Goal: Task Accomplishment & Management: Manage account settings

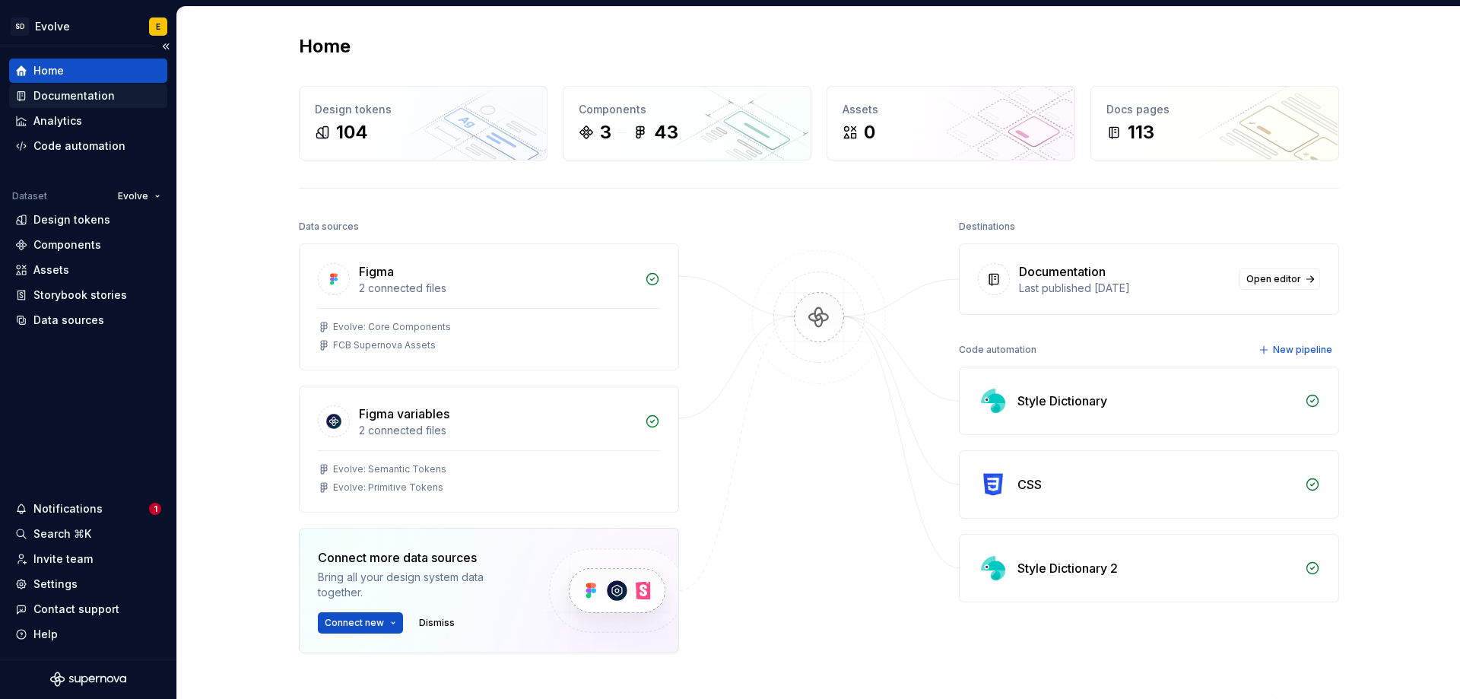
click at [92, 96] on div "Documentation" at bounding box center [73, 95] width 81 height 15
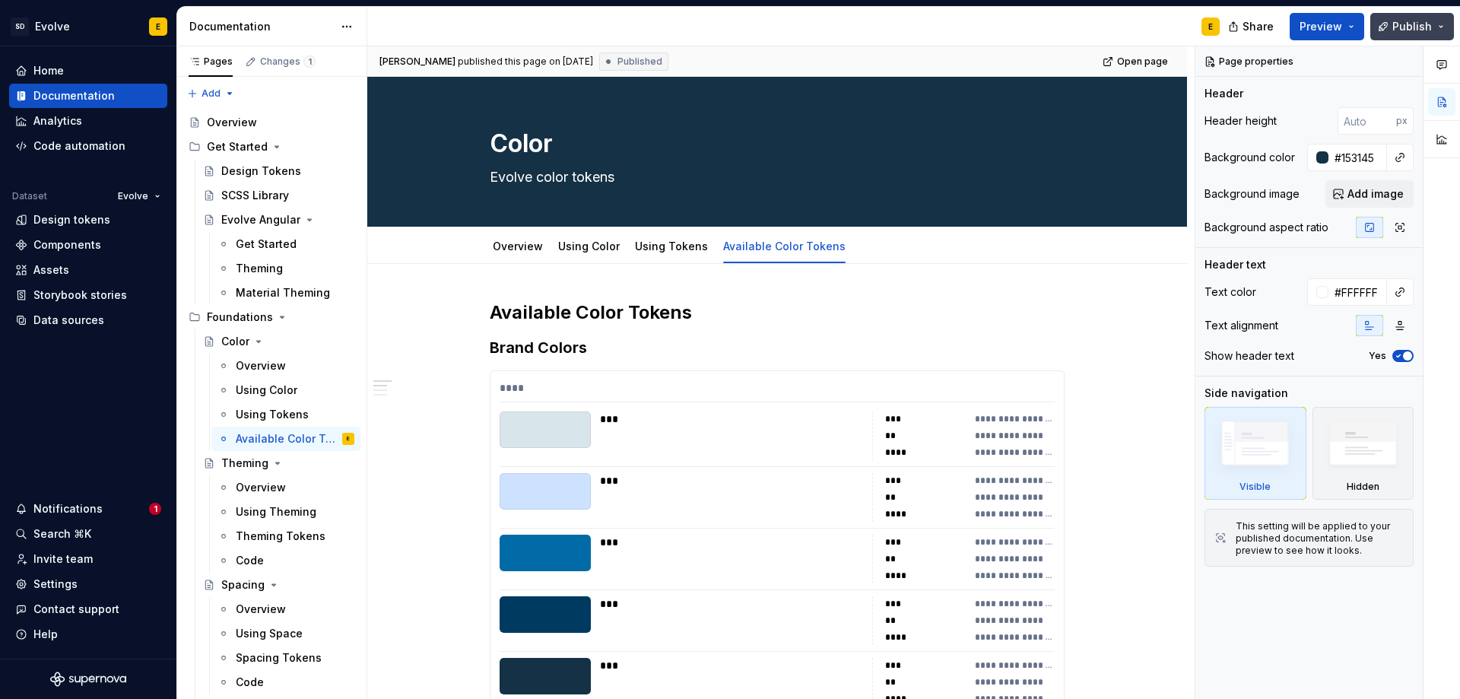
click at [1399, 24] on span "Publish" at bounding box center [1413, 26] width 40 height 15
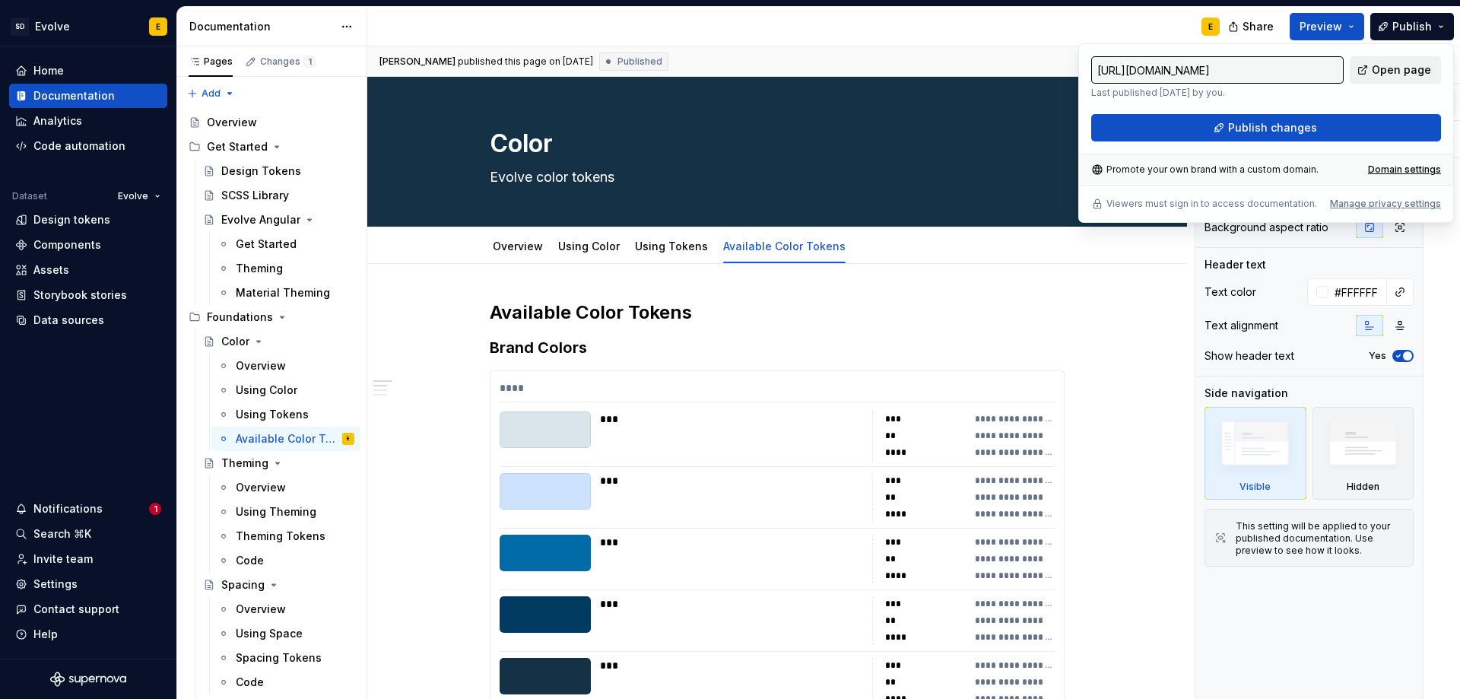
click at [1386, 69] on span "Open page" at bounding box center [1401, 69] width 59 height 15
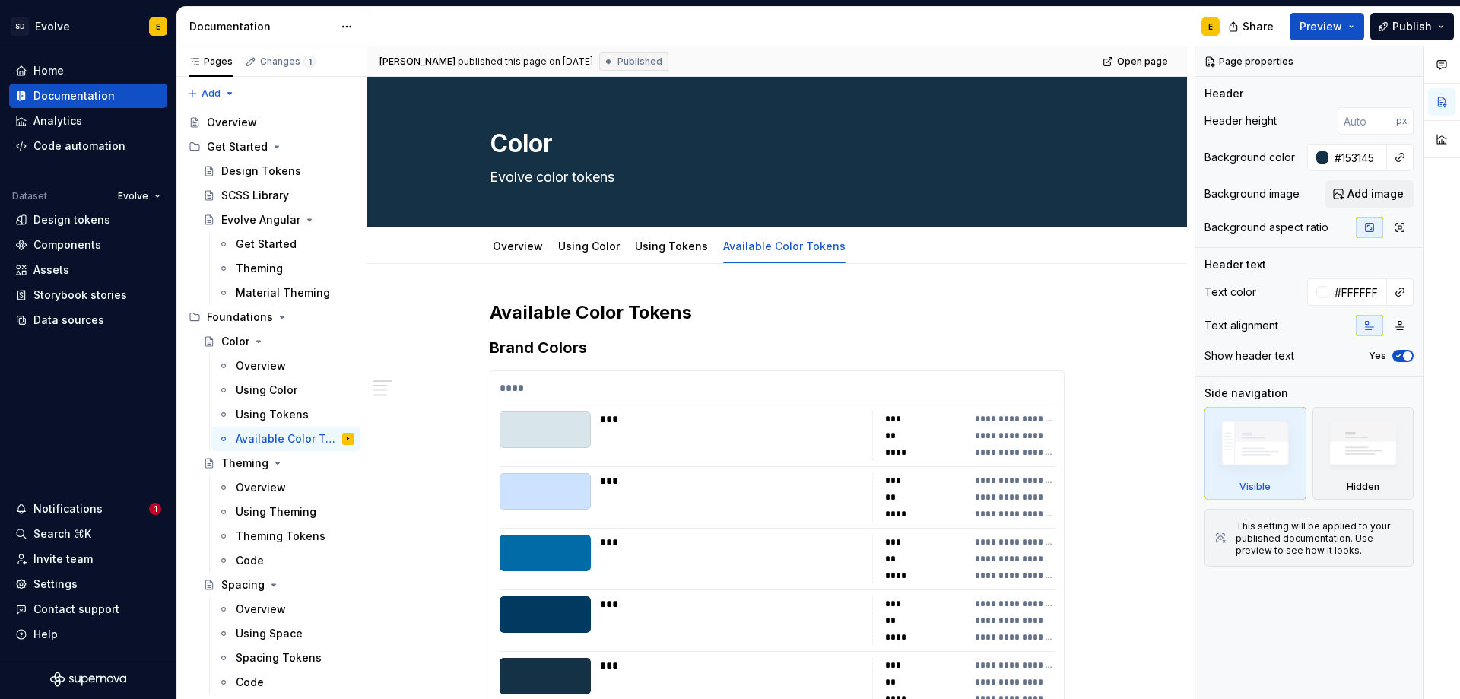
click at [935, 33] on div "E" at bounding box center [799, 27] width 865 height 40
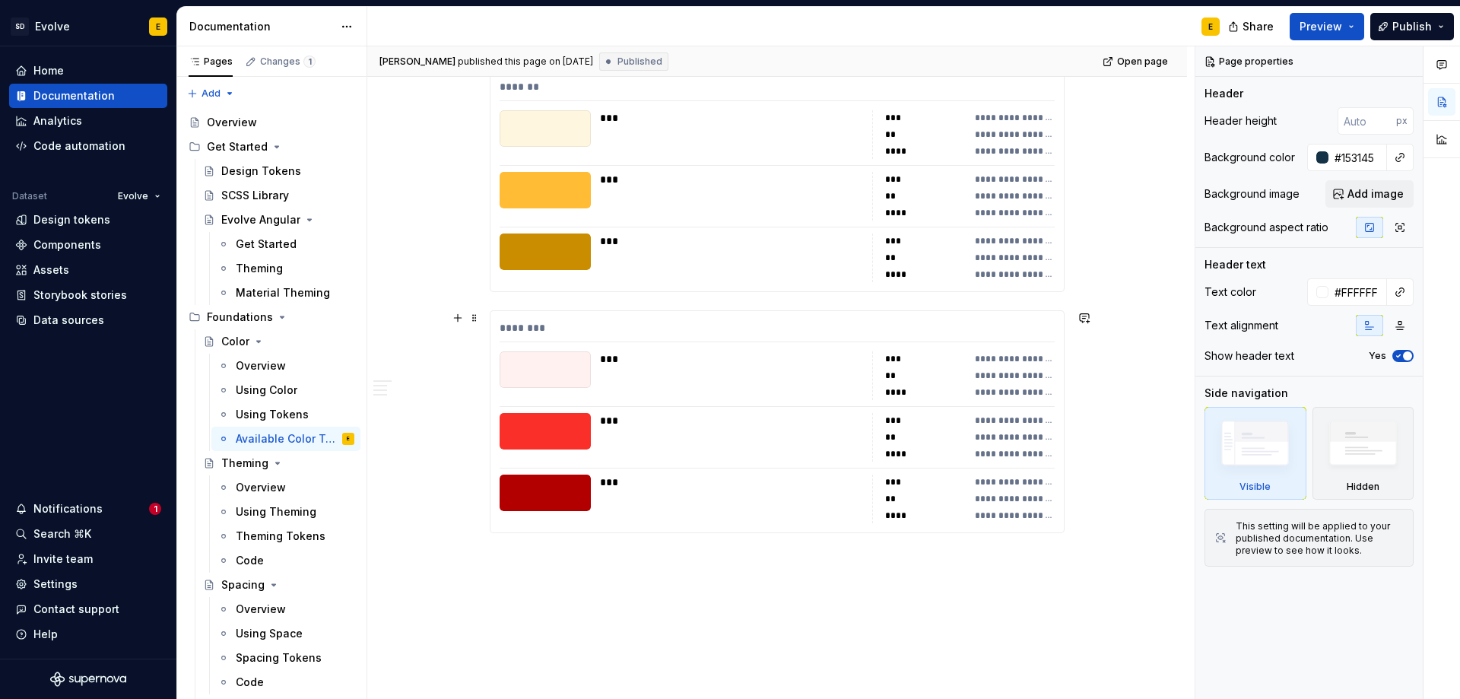
scroll to position [2337, 0]
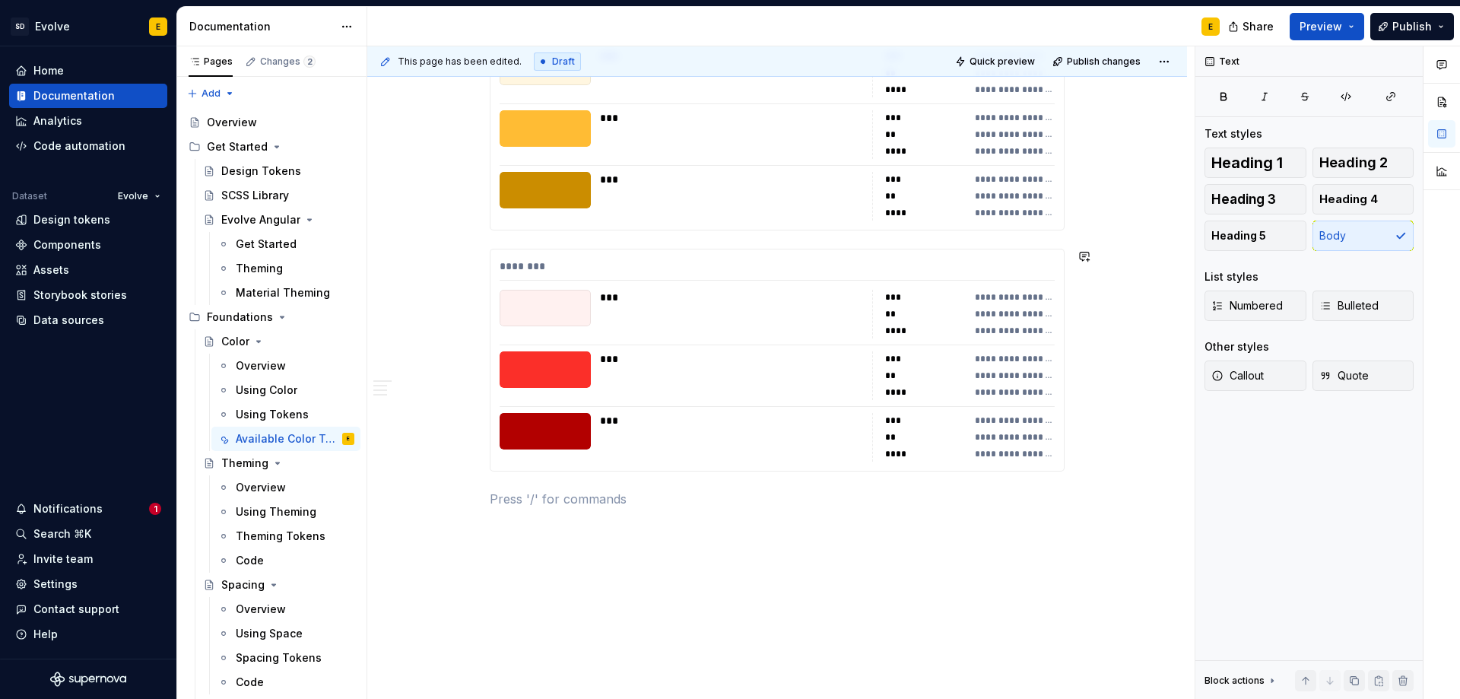
type textarea "*"
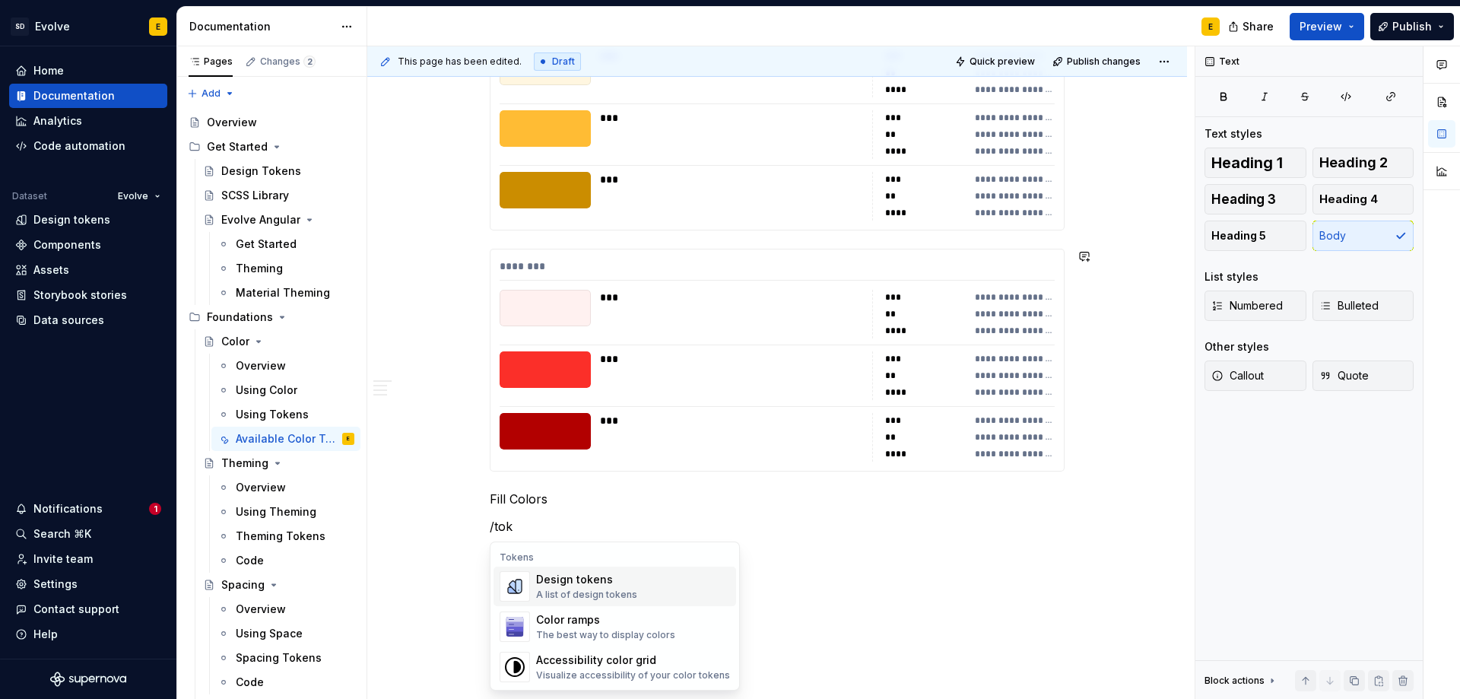
click at [583, 590] on div "A list of design tokens" at bounding box center [586, 595] width 101 height 12
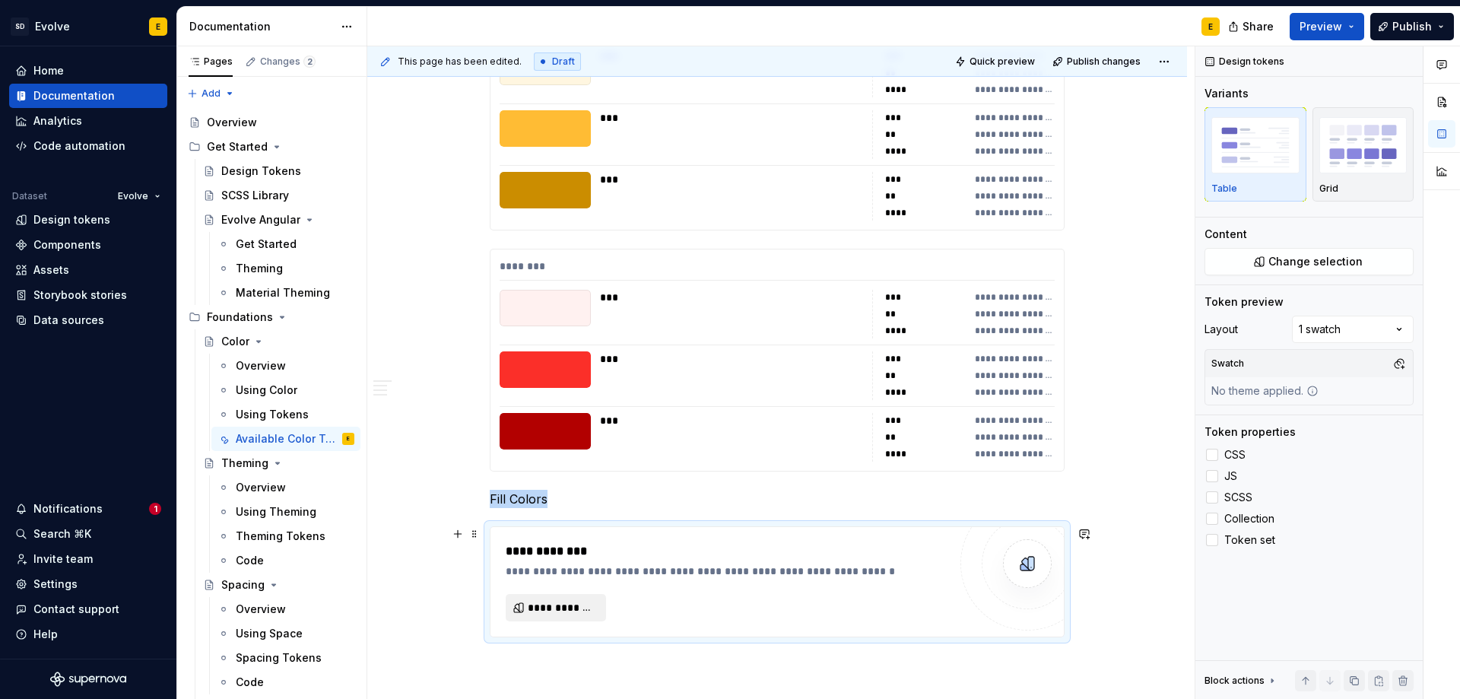
click at [578, 605] on span "**********" at bounding box center [562, 607] width 68 height 15
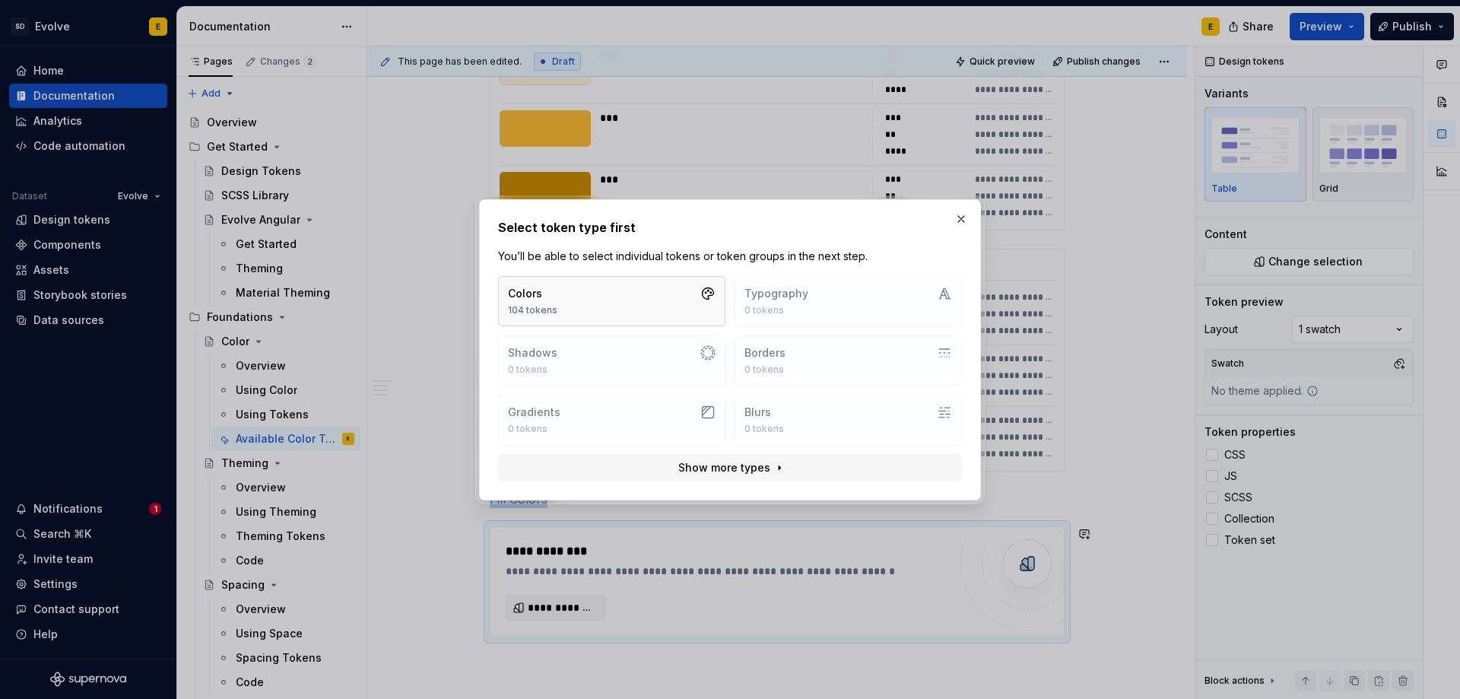
click at [643, 297] on button "Colors 104 tokens" at bounding box center [611, 301] width 227 height 50
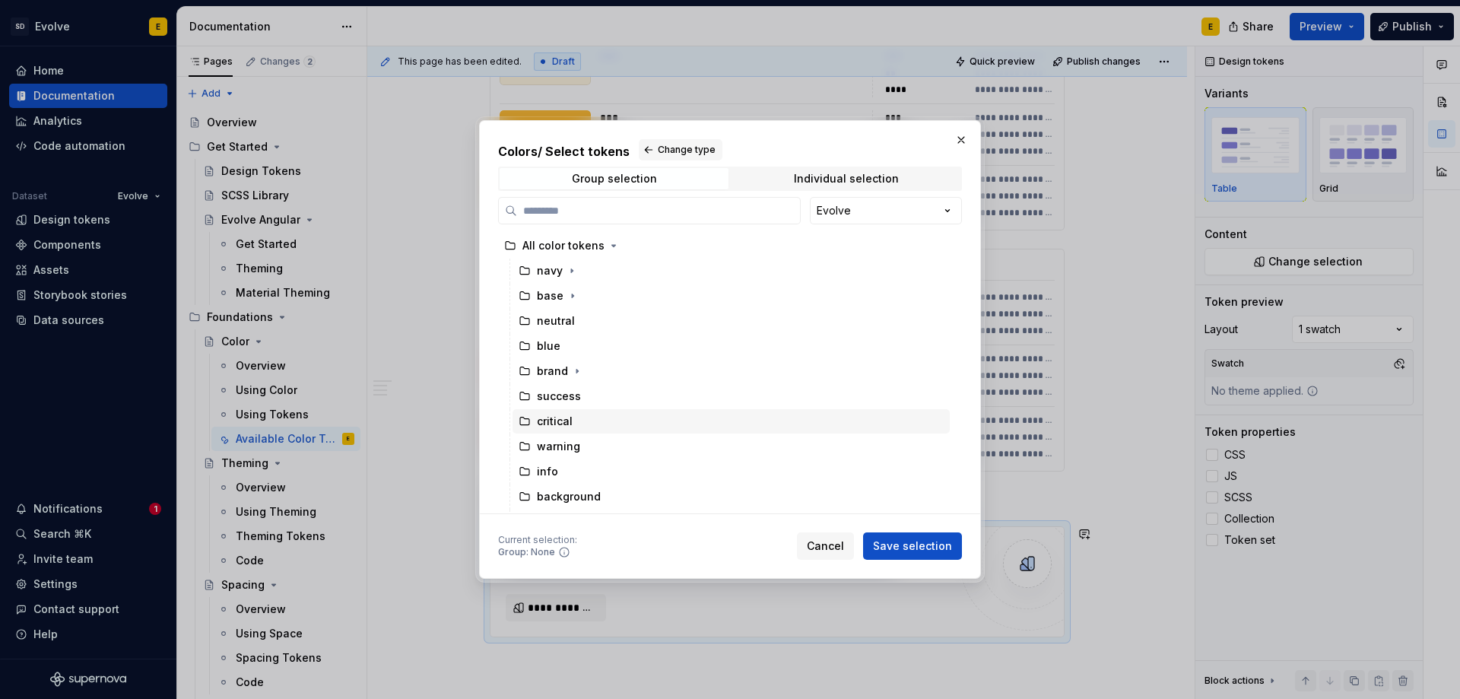
scroll to position [76, 0]
click at [529, 420] on icon at bounding box center [525, 421] width 12 height 12
click at [912, 544] on span "Save selection" at bounding box center [912, 545] width 79 height 15
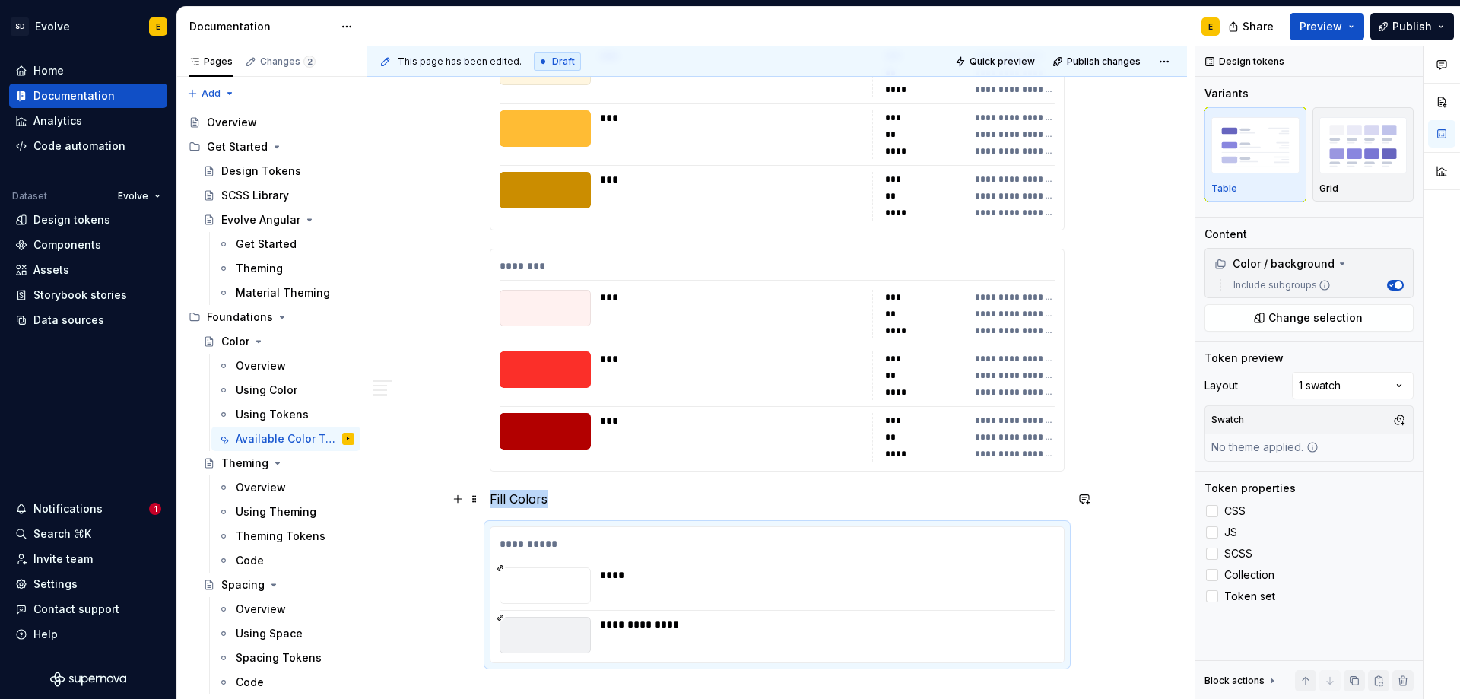
click at [558, 503] on p "Fill Colors" at bounding box center [777, 499] width 575 height 18
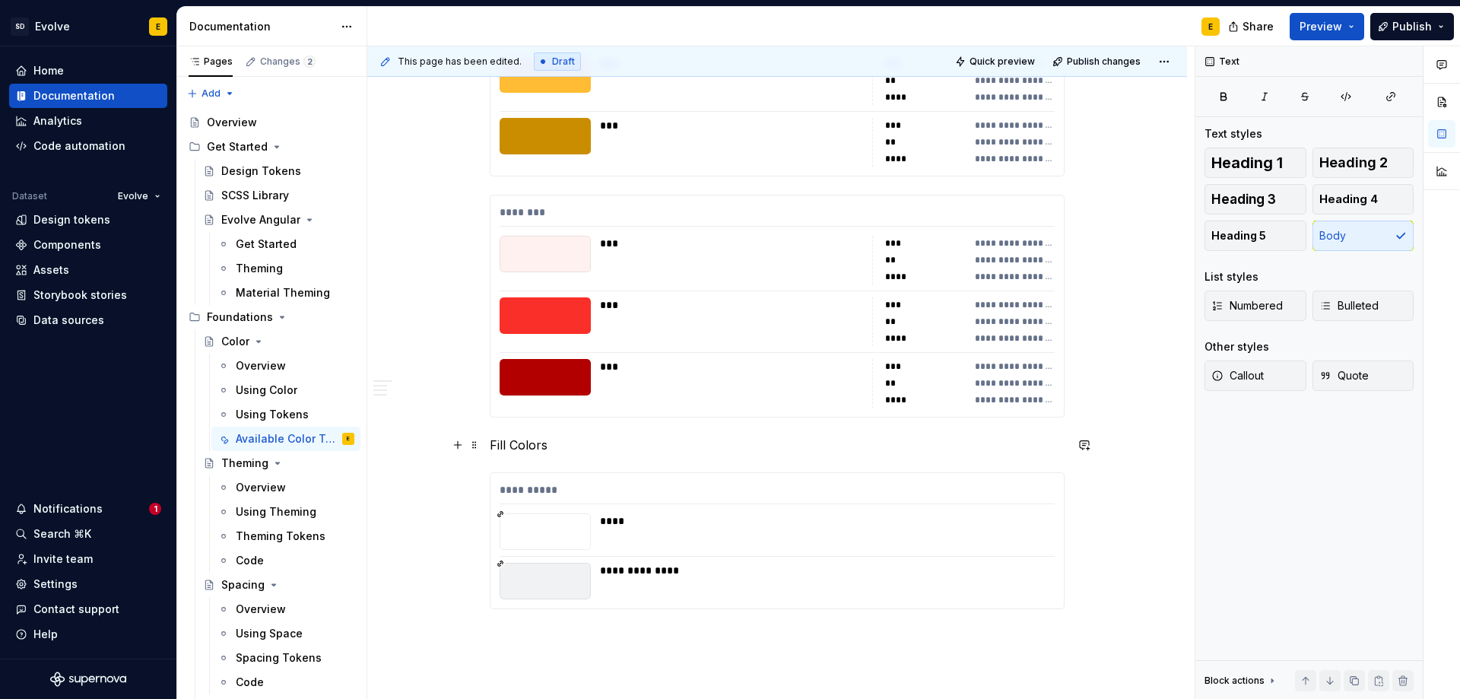
scroll to position [2413, 0]
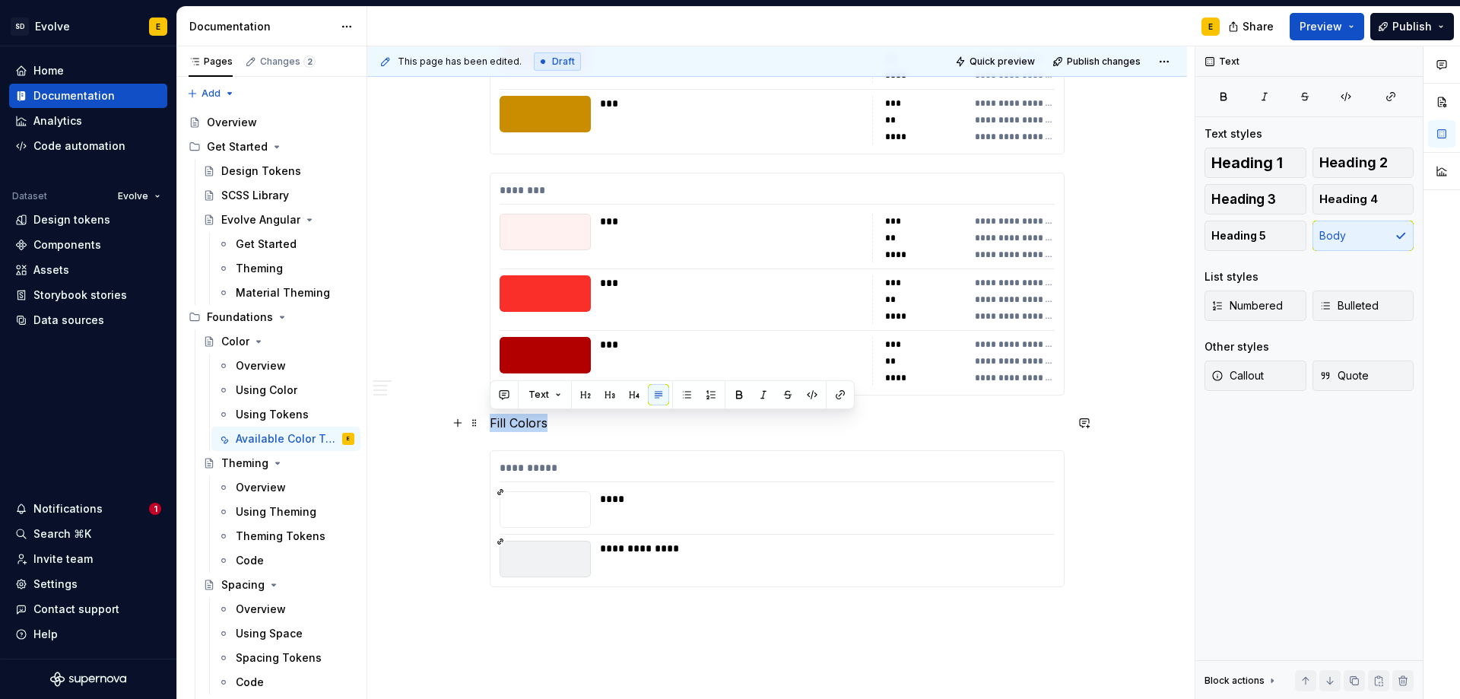
drag, startPoint x: 491, startPoint y: 421, endPoint x: 548, endPoint y: 423, distance: 57.1
click at [548, 423] on p "Fill Colors" at bounding box center [777, 423] width 575 height 18
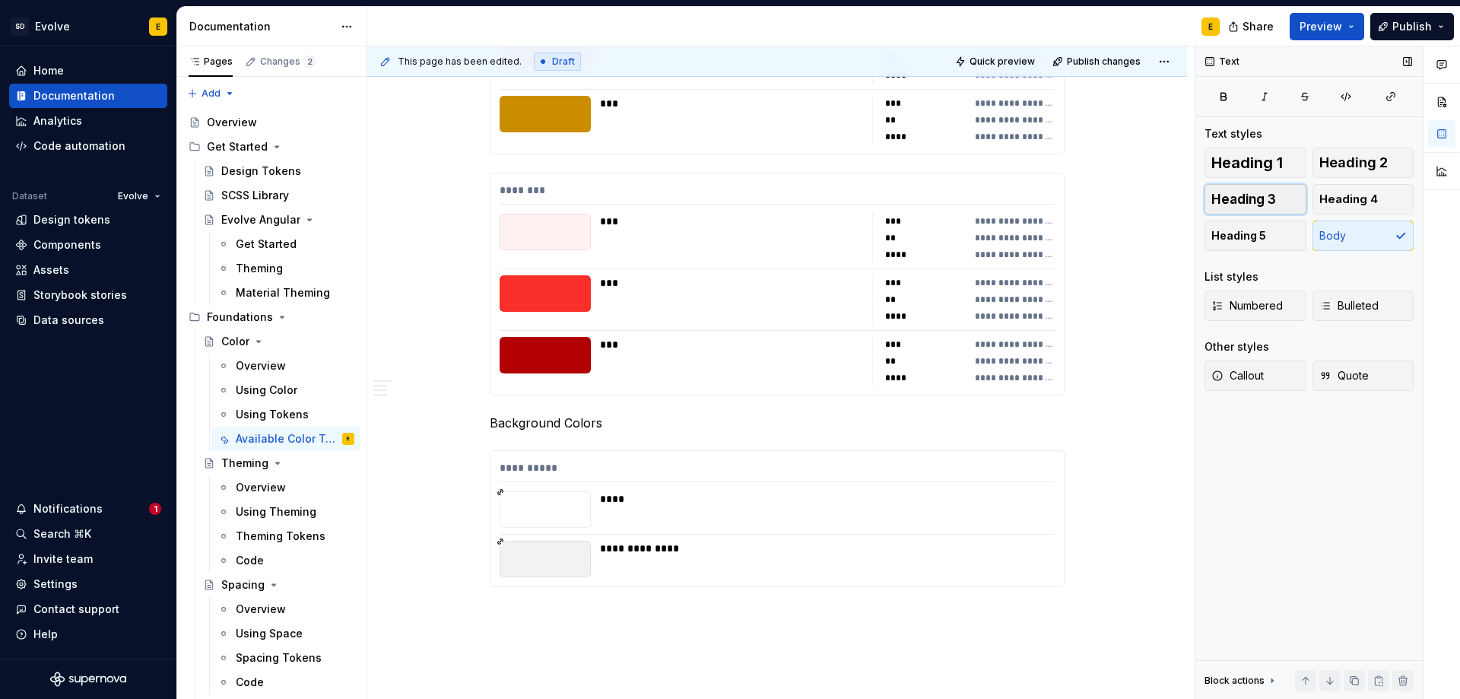
click at [1251, 195] on span "Heading 3" at bounding box center [1244, 199] width 65 height 15
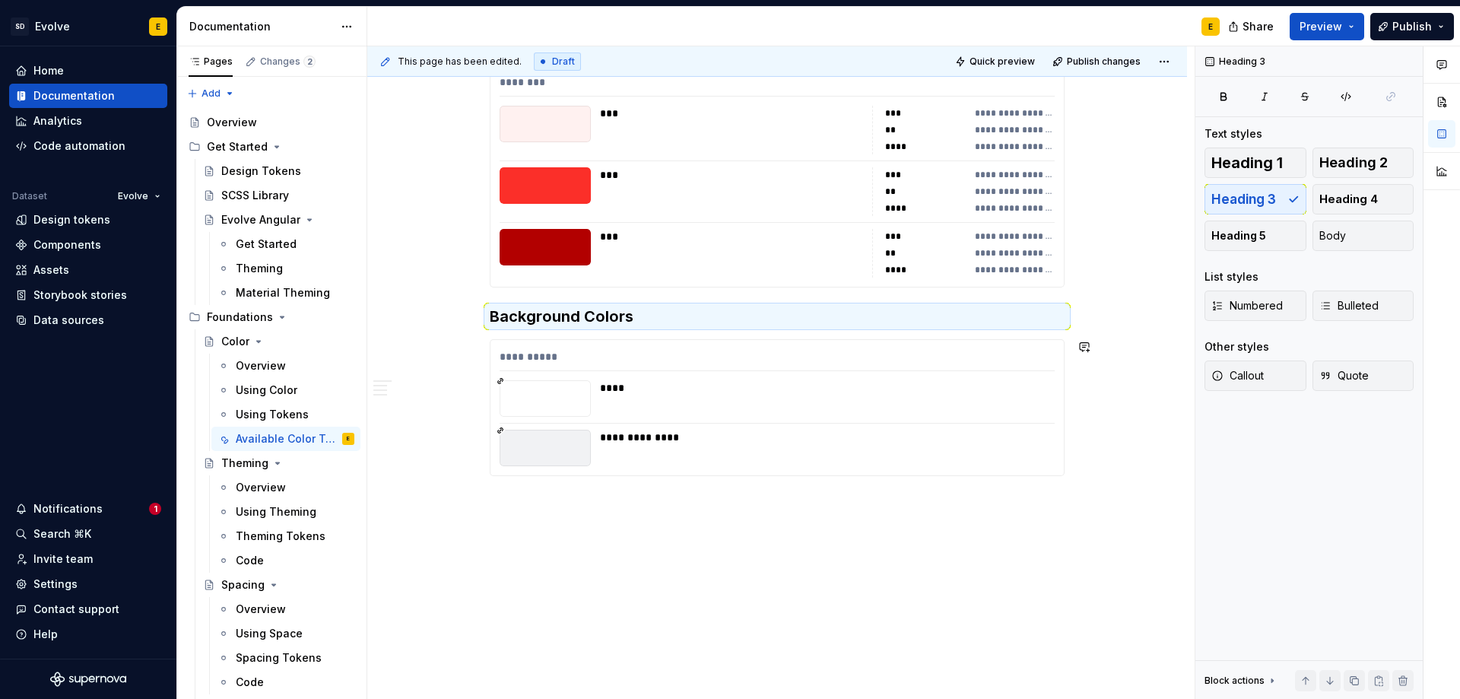
scroll to position [2526, 0]
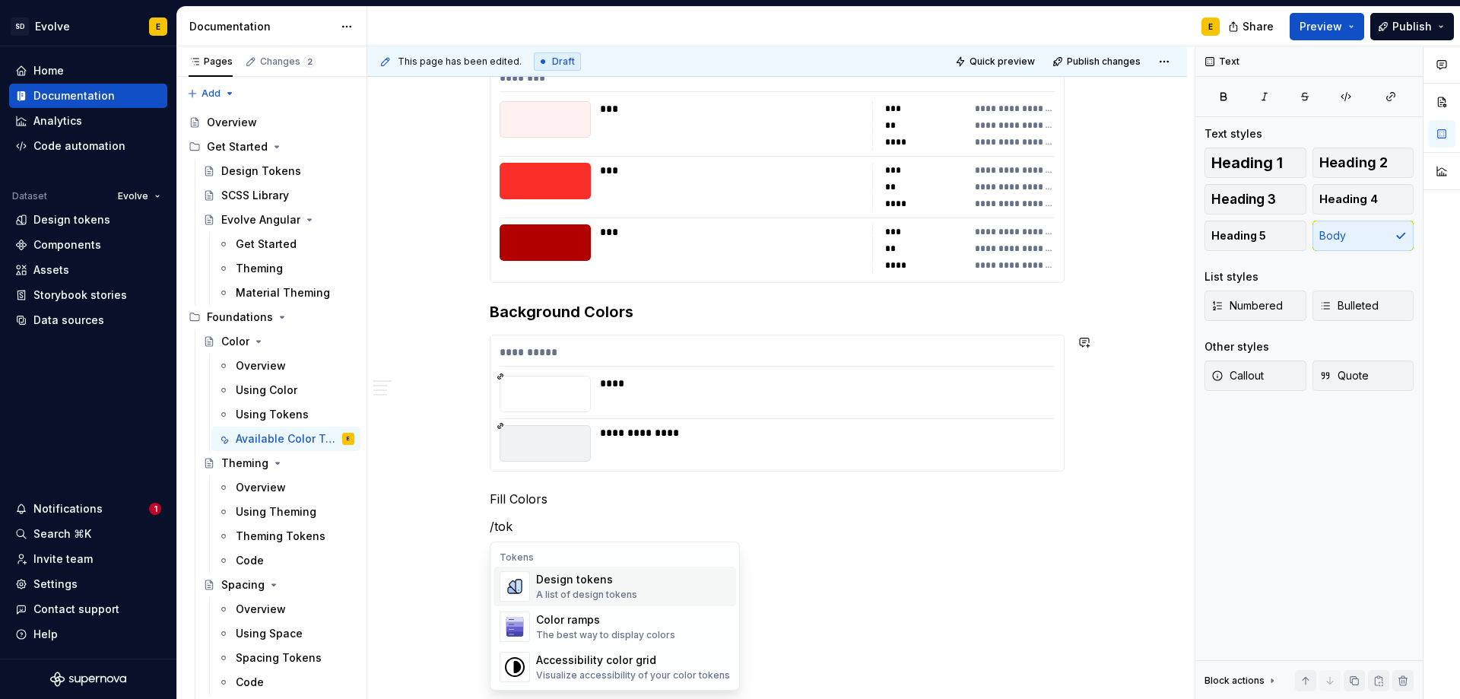
click at [558, 588] on div "Design tokens A list of design tokens" at bounding box center [586, 586] width 101 height 29
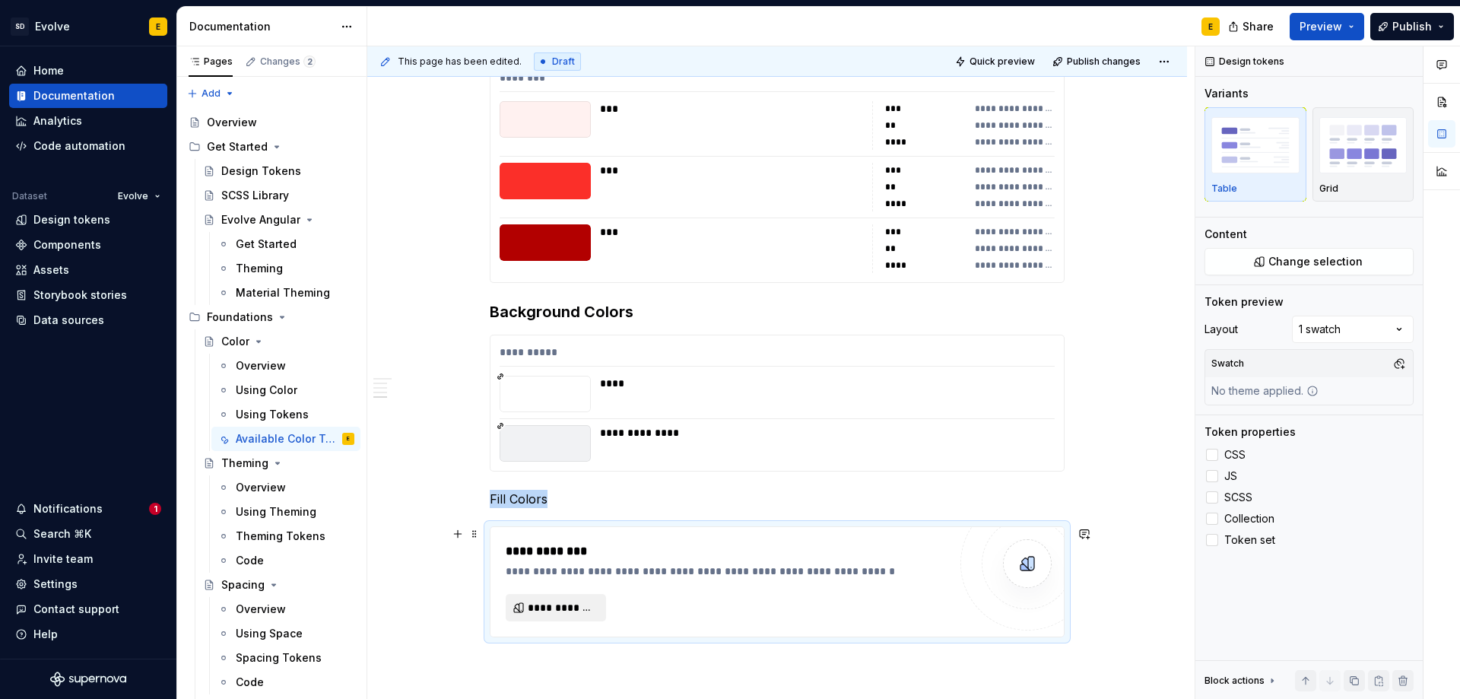
click at [576, 605] on span "**********" at bounding box center [562, 607] width 68 height 15
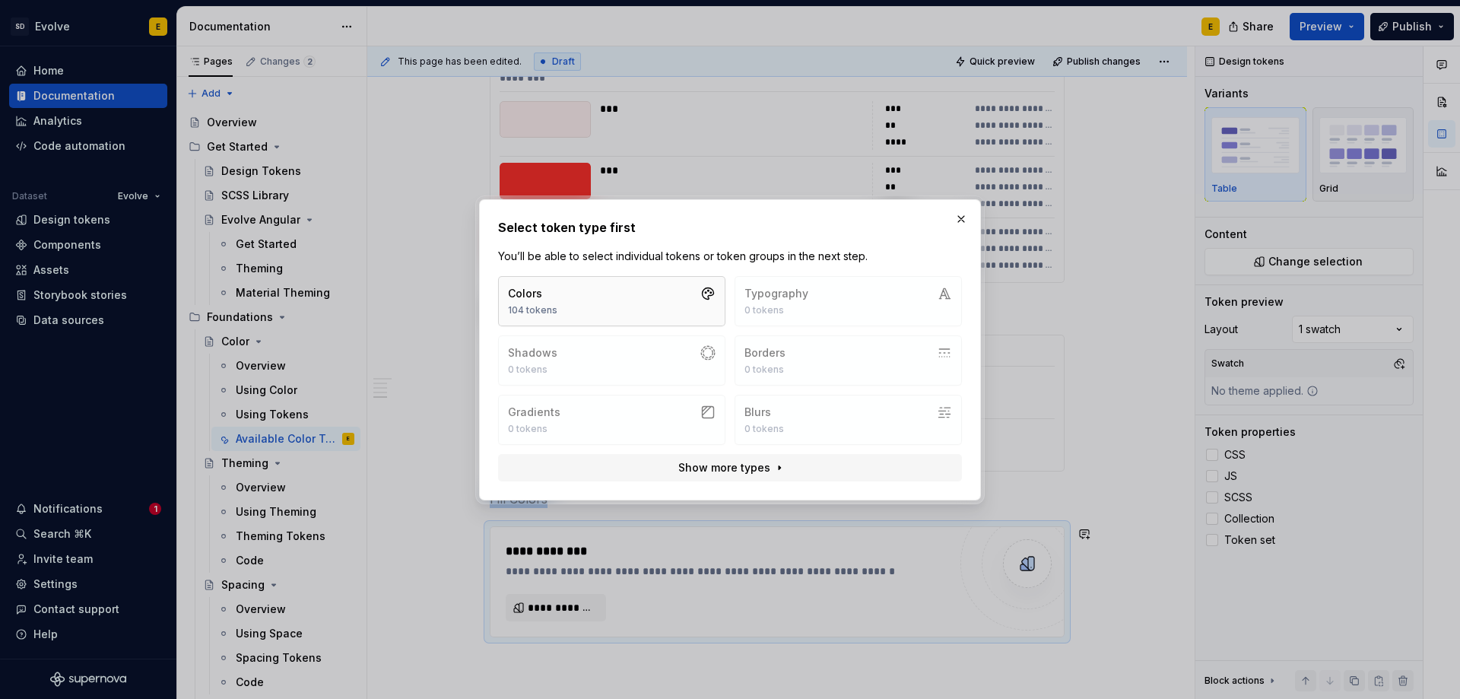
click at [551, 308] on div "104 tokens" at bounding box center [532, 310] width 49 height 12
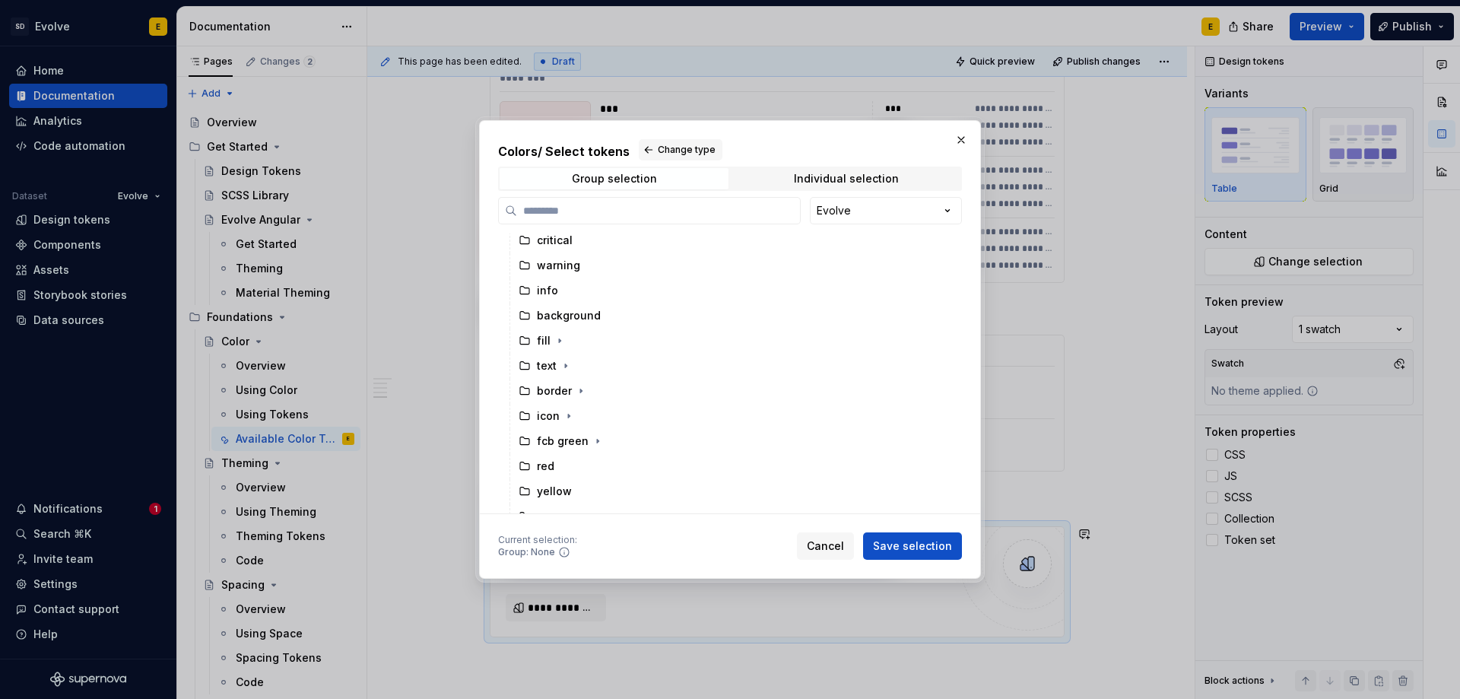
scroll to position [197, 0]
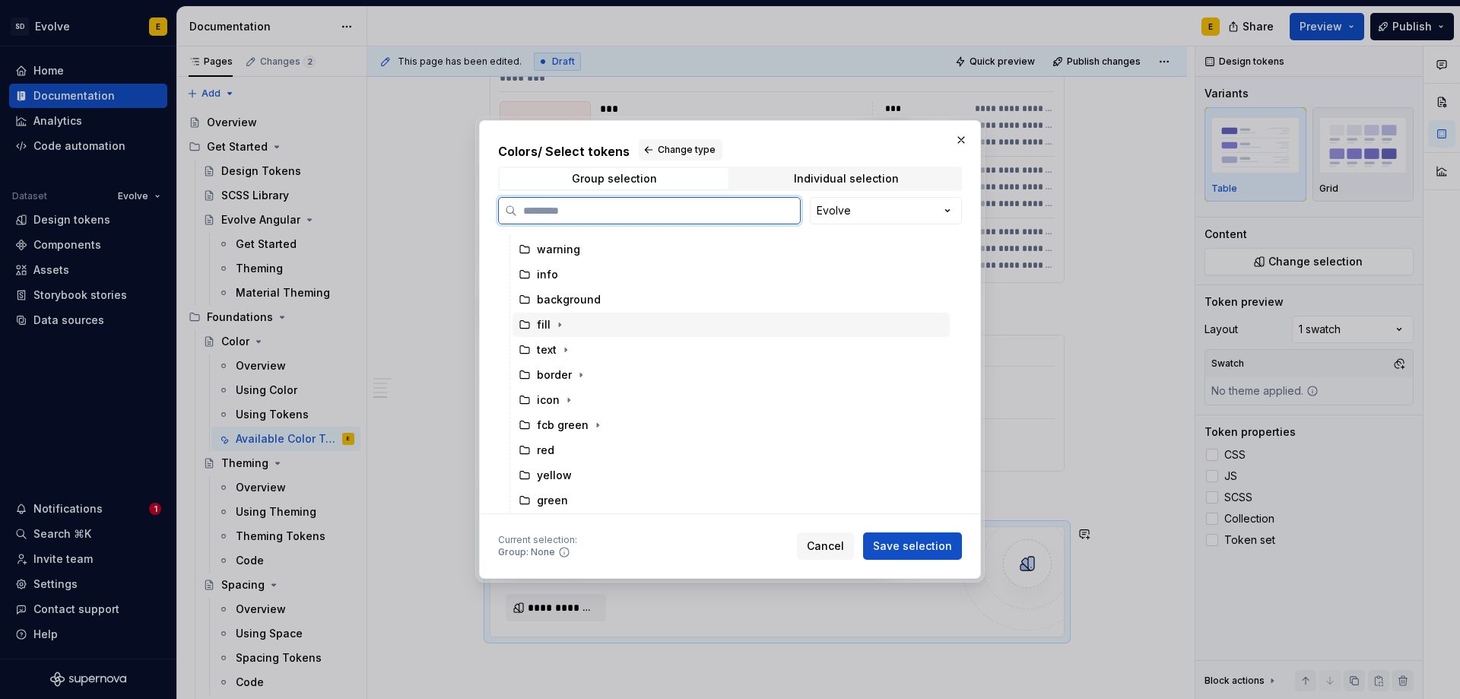
click at [527, 325] on icon at bounding box center [525, 325] width 12 height 12
click at [934, 549] on span "Save selection" at bounding box center [912, 545] width 79 height 15
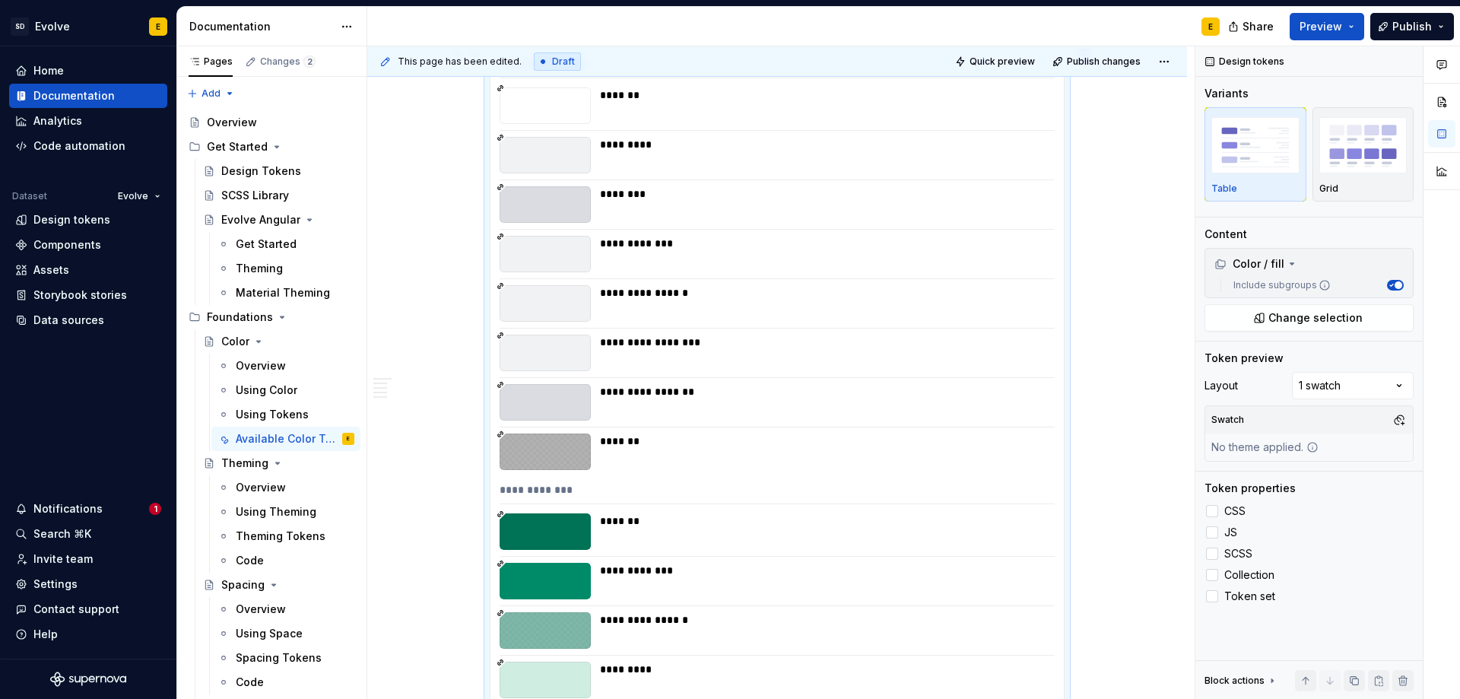
scroll to position [2701, 0]
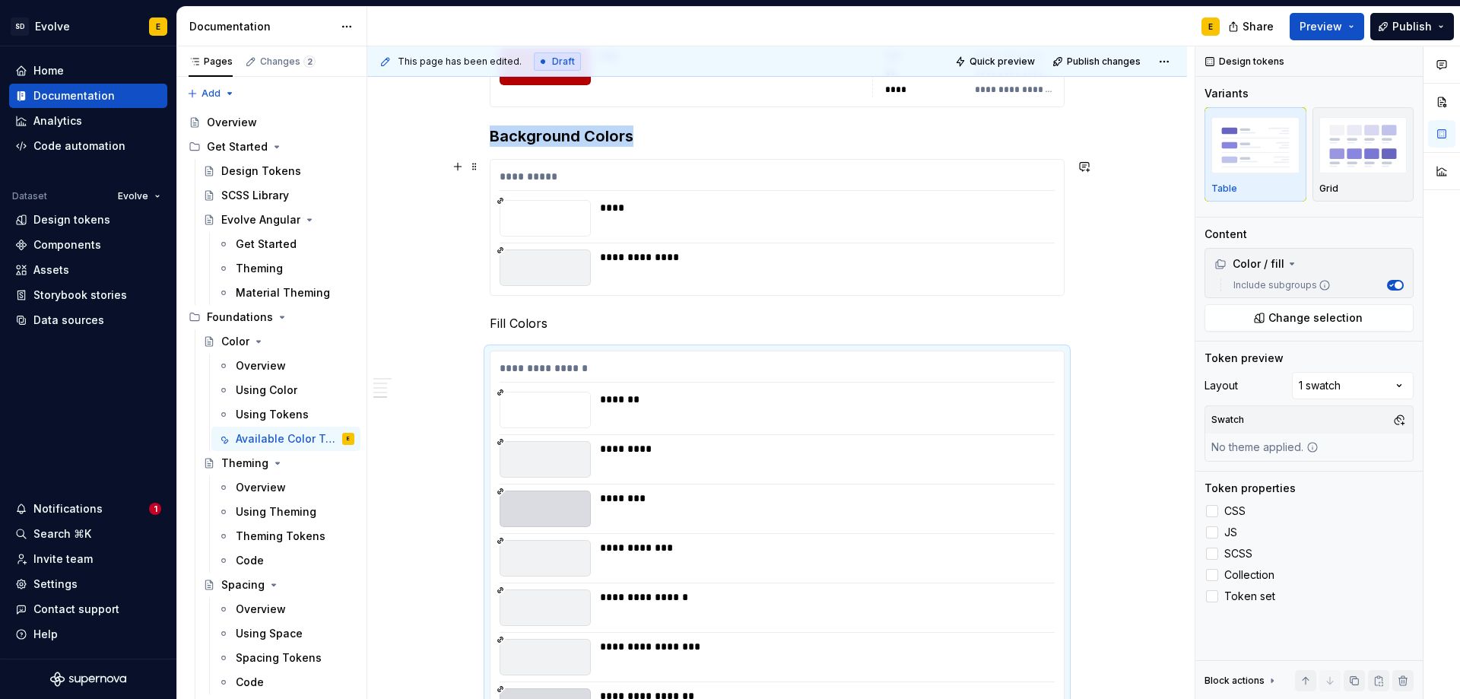
click at [897, 284] on div "**********" at bounding box center [823, 267] width 446 height 37
click at [1353, 189] on div "Grid" at bounding box center [1364, 189] width 88 height 12
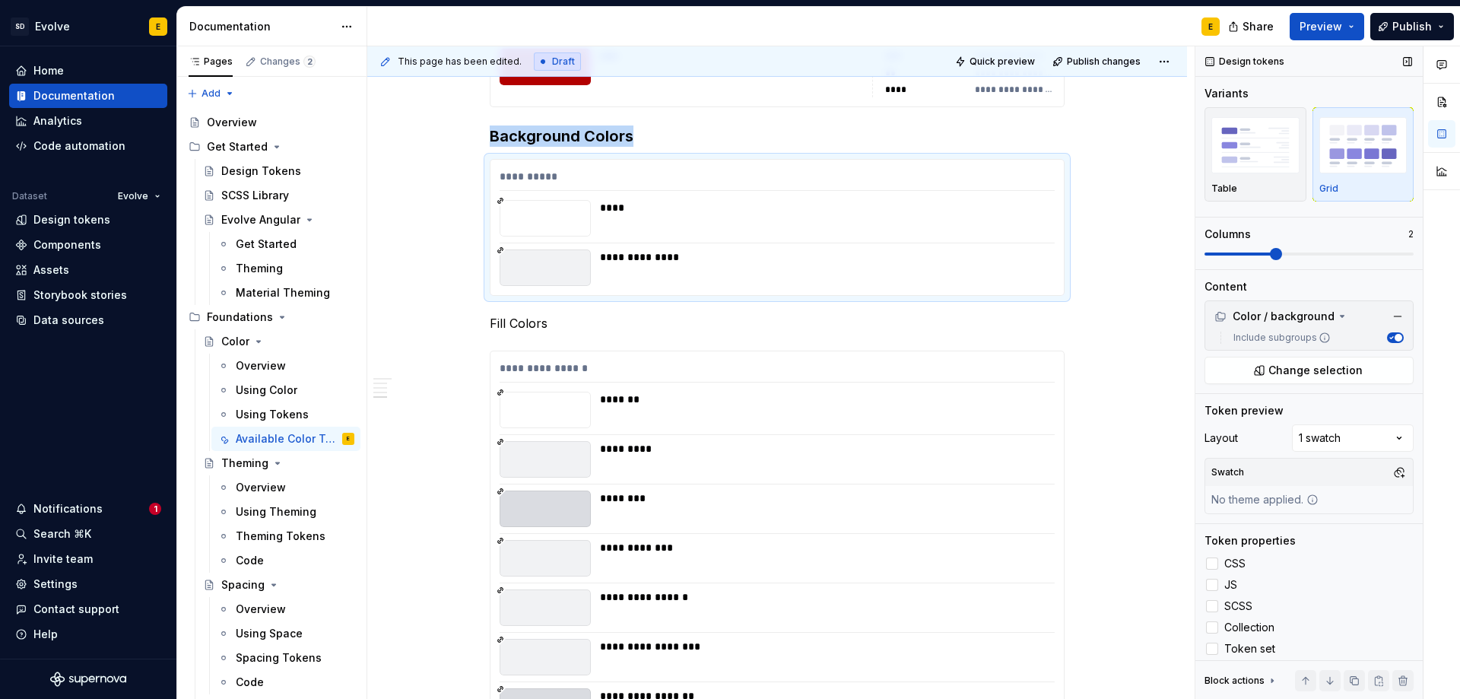
click at [1272, 256] on span at bounding box center [1276, 254] width 12 height 12
click at [1214, 563] on div at bounding box center [1212, 563] width 12 height 12
click at [1214, 583] on div at bounding box center [1212, 585] width 12 height 12
click at [1213, 607] on div at bounding box center [1212, 606] width 12 height 12
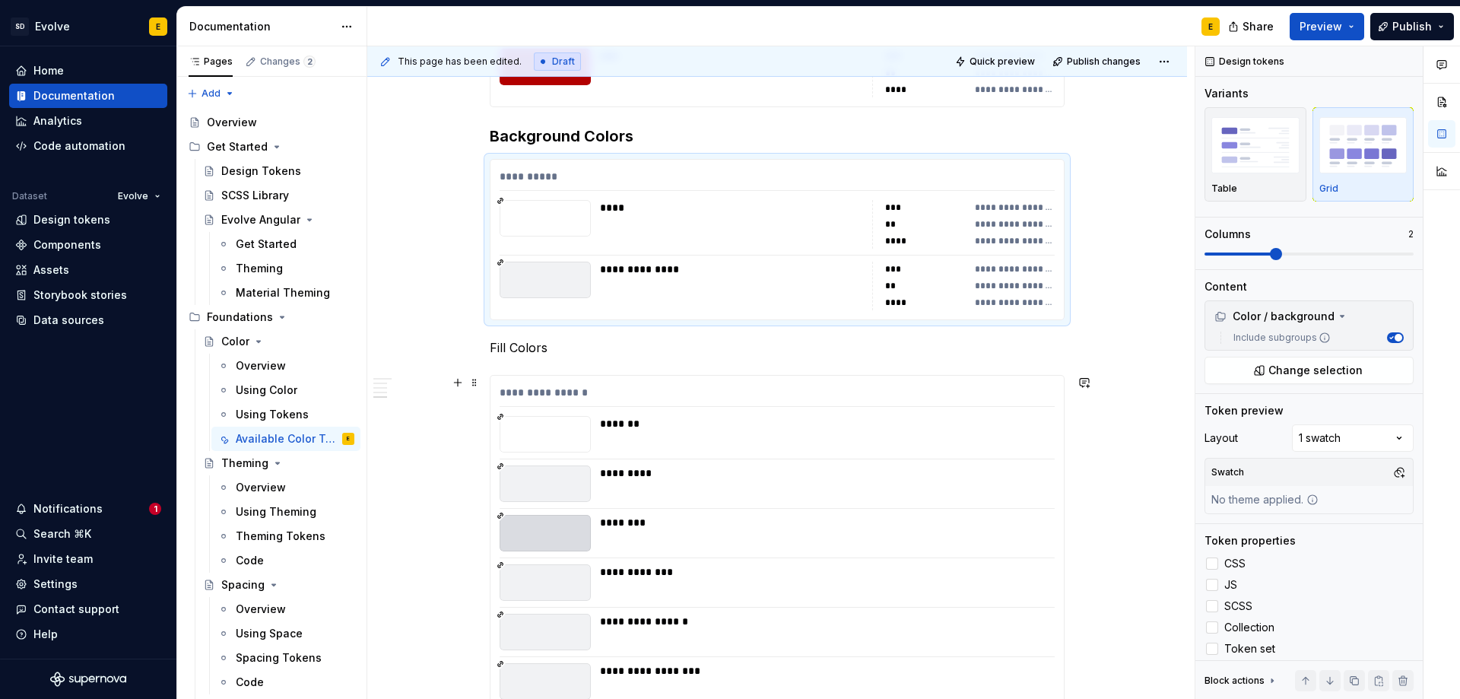
click at [856, 387] on div "**********" at bounding box center [777, 396] width 555 height 22
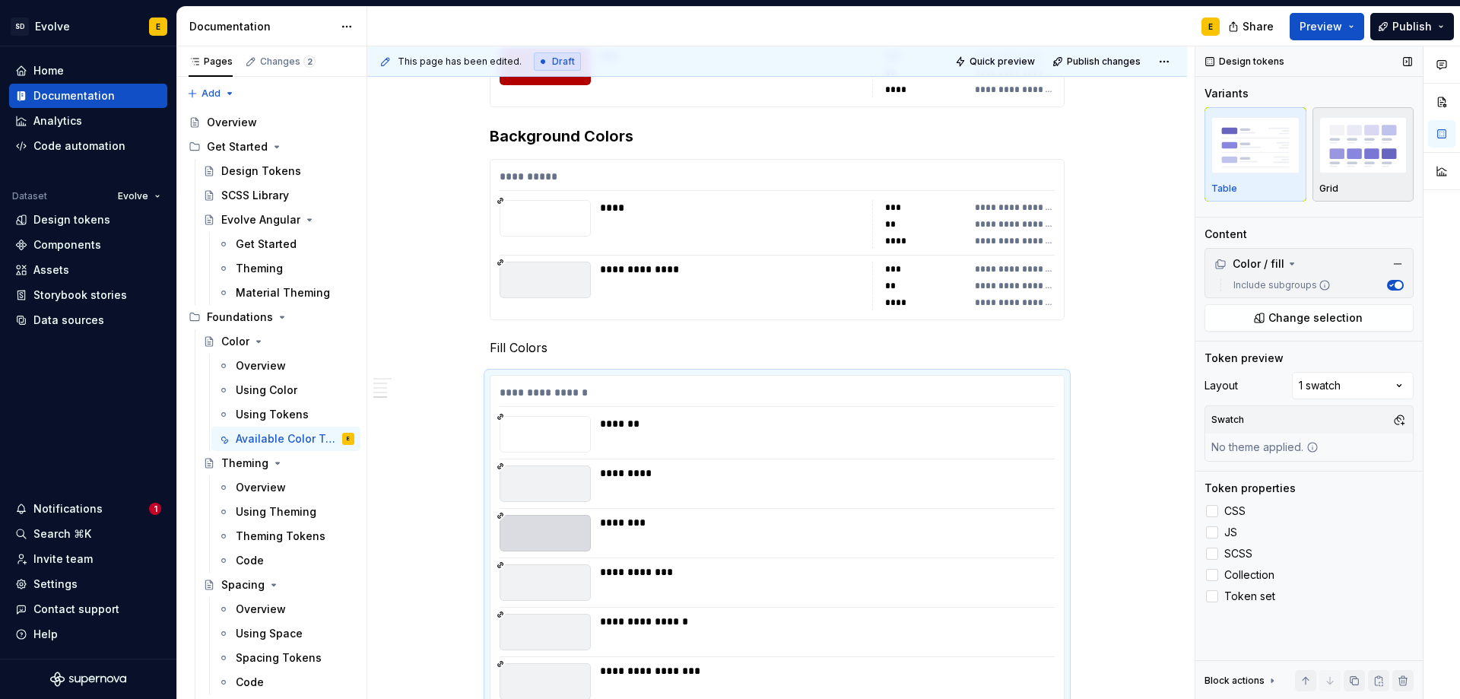
click at [1334, 185] on p "Grid" at bounding box center [1329, 189] width 19 height 12
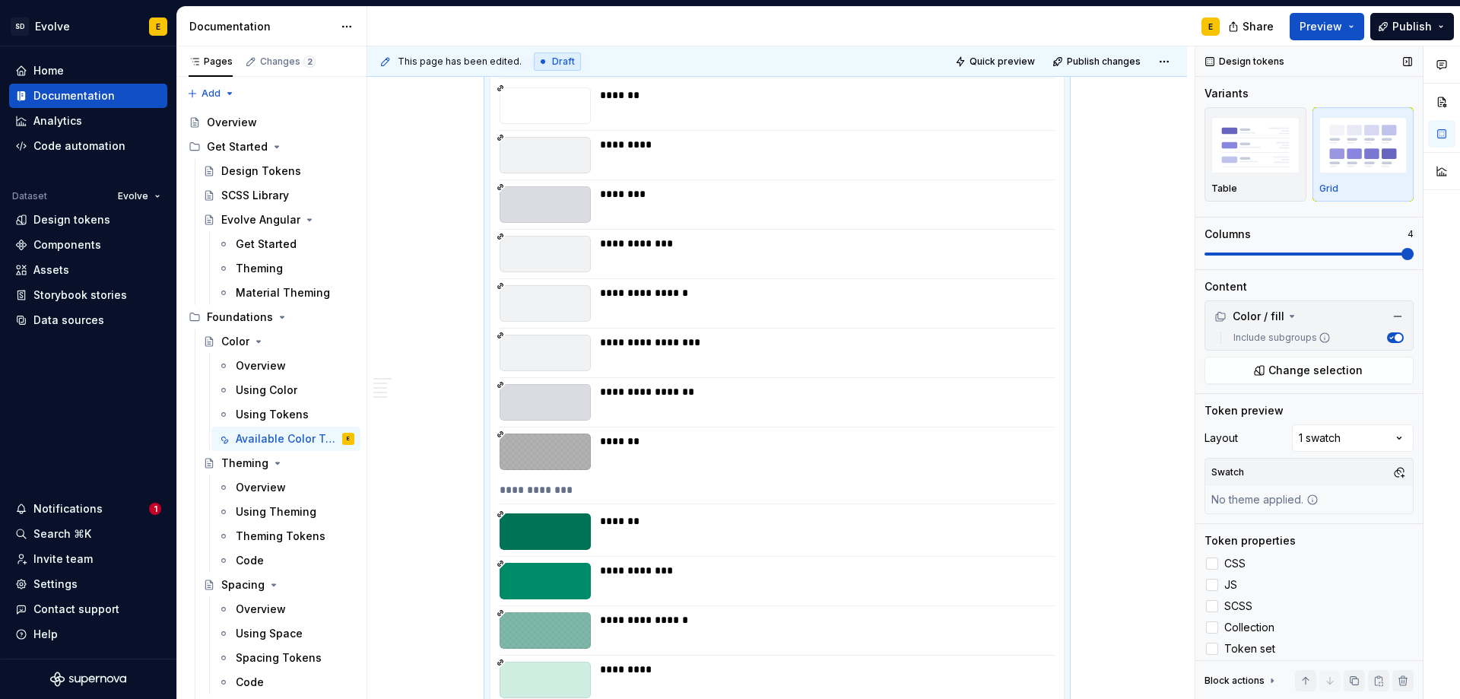
click at [1414, 260] on span at bounding box center [1408, 254] width 12 height 12
click at [1208, 561] on div at bounding box center [1212, 563] width 12 height 12
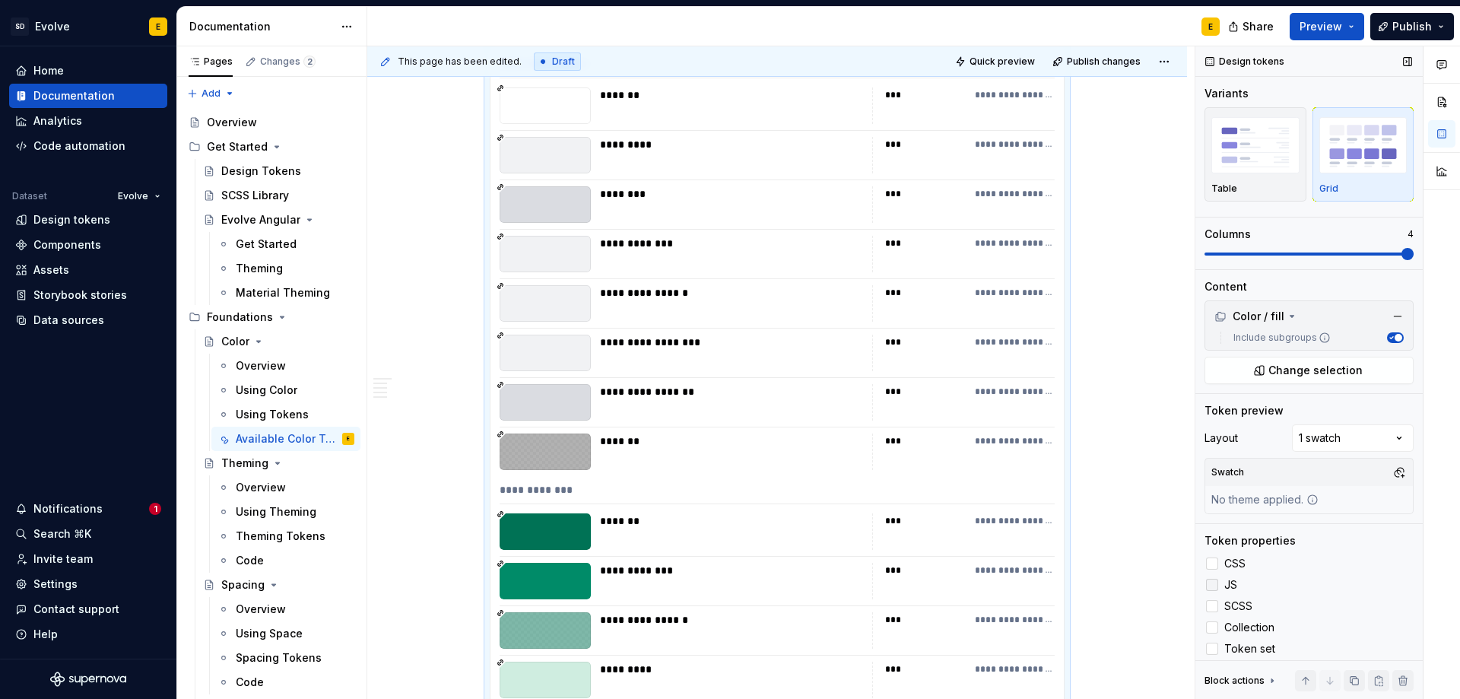
click at [1217, 583] on div at bounding box center [1212, 585] width 12 height 12
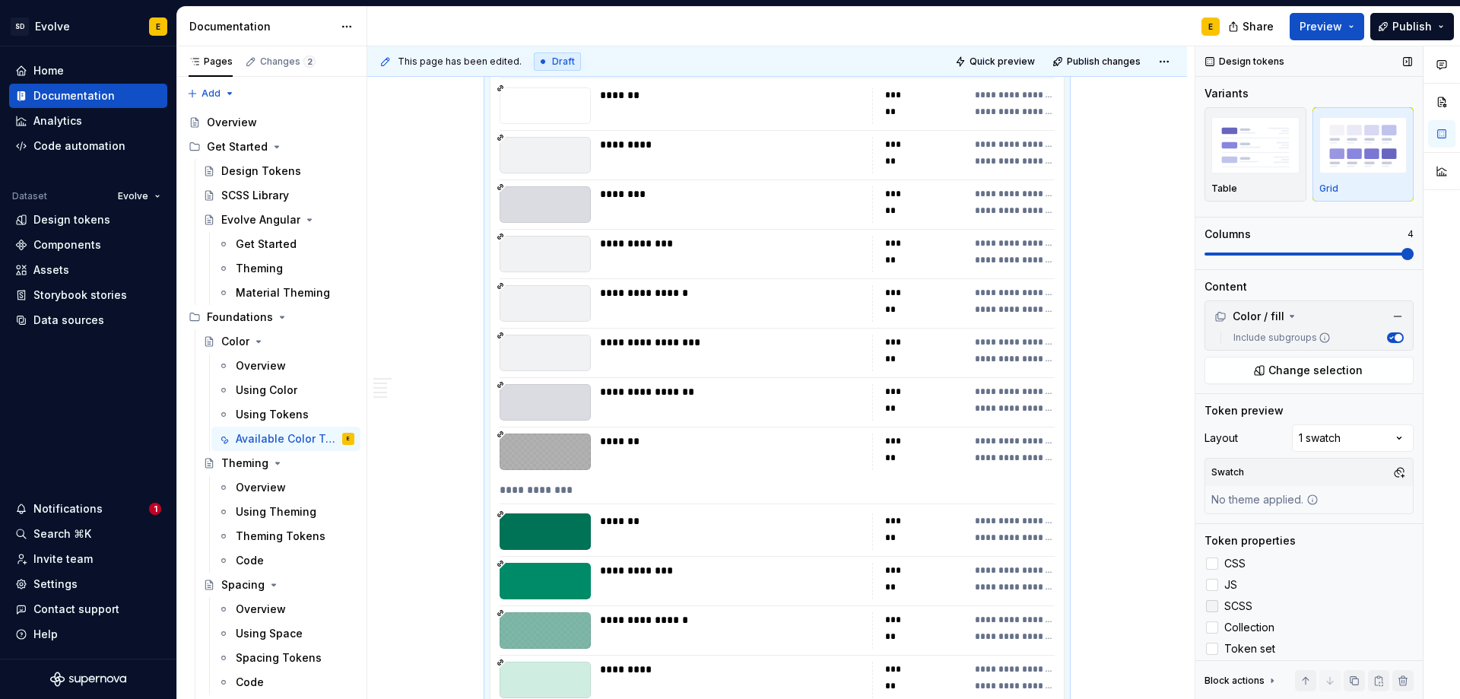
click at [1211, 606] on div at bounding box center [1212, 606] width 12 height 12
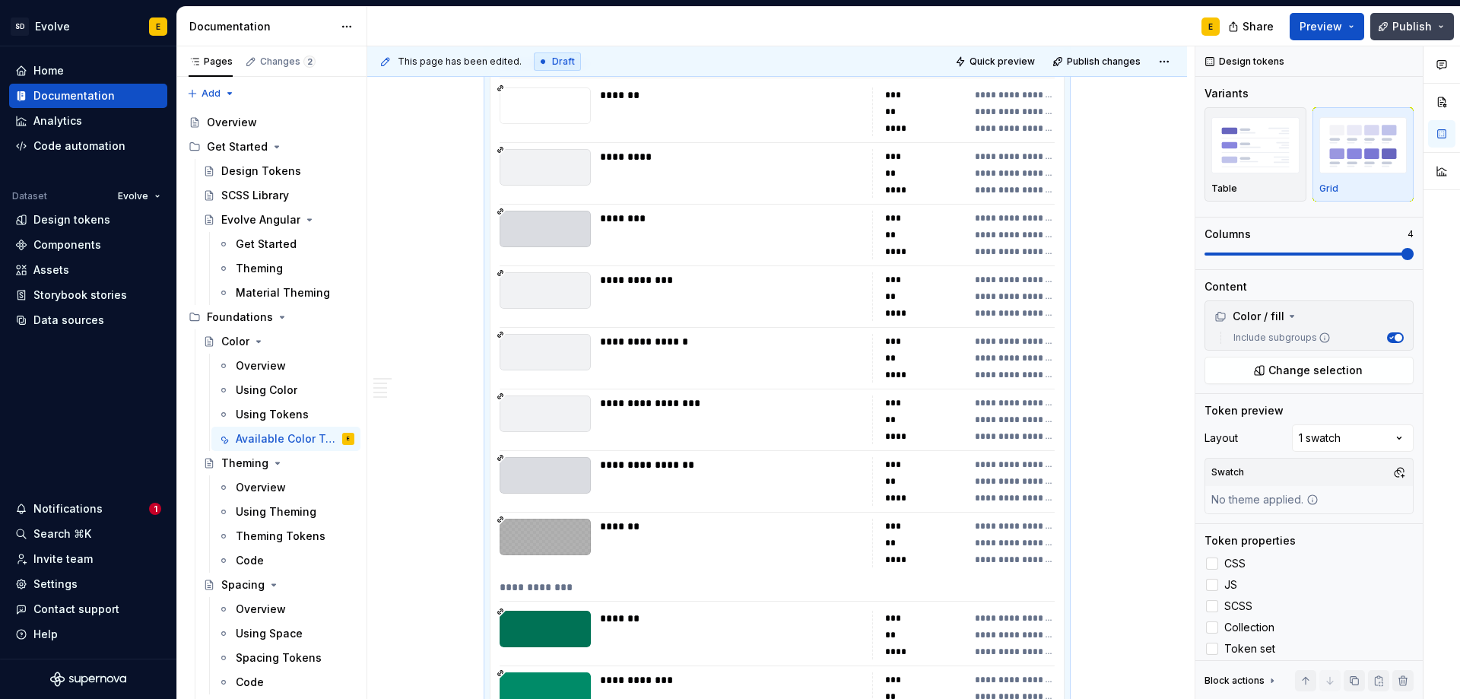
click at [1412, 22] on span "Publish" at bounding box center [1413, 26] width 40 height 15
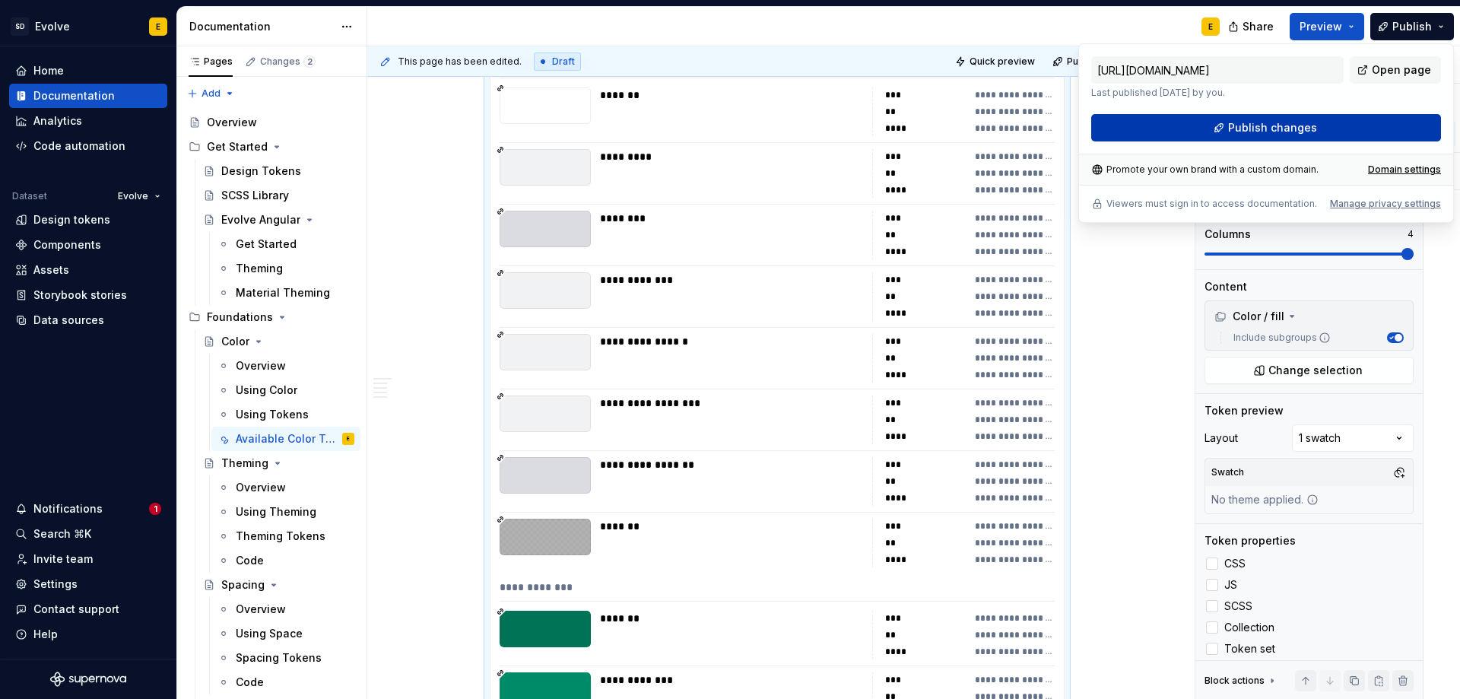
click at [1334, 127] on button "Publish changes" at bounding box center [1266, 127] width 350 height 27
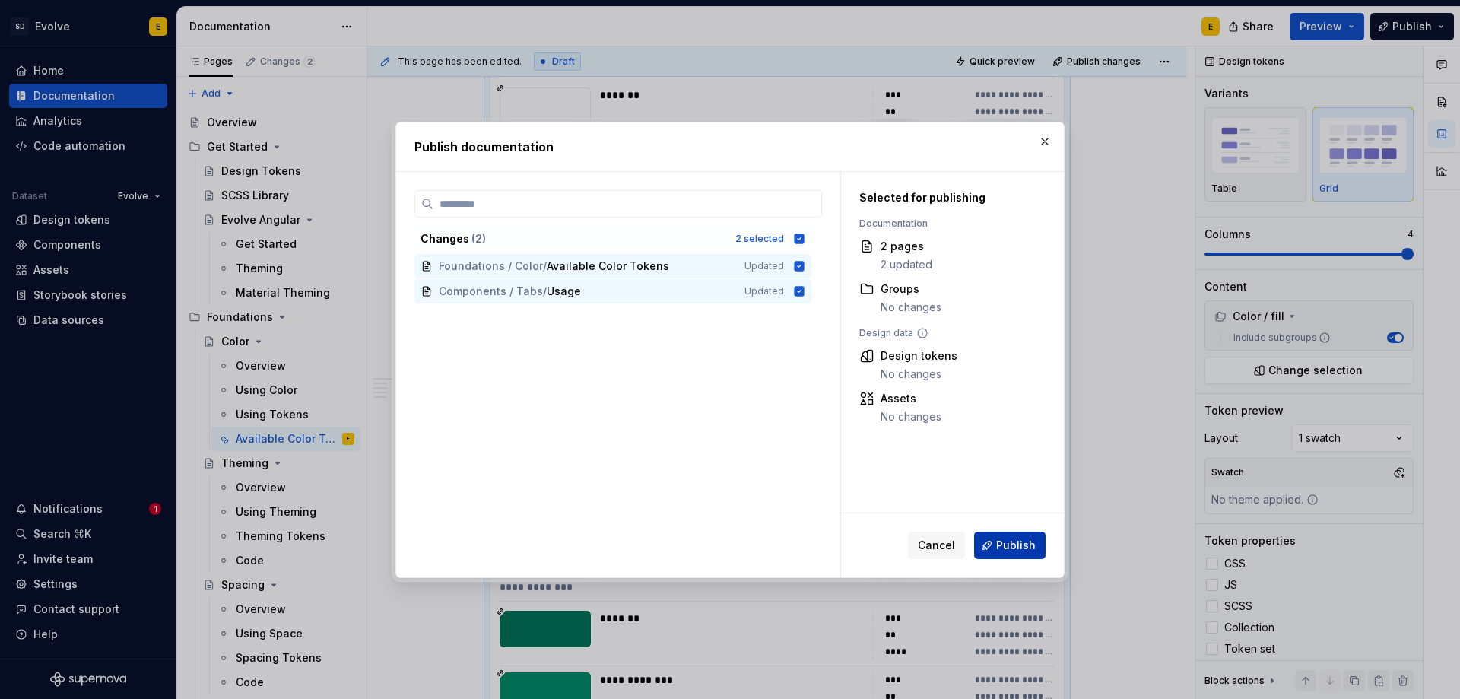
click at [1003, 538] on span "Publish" at bounding box center [1016, 545] width 40 height 15
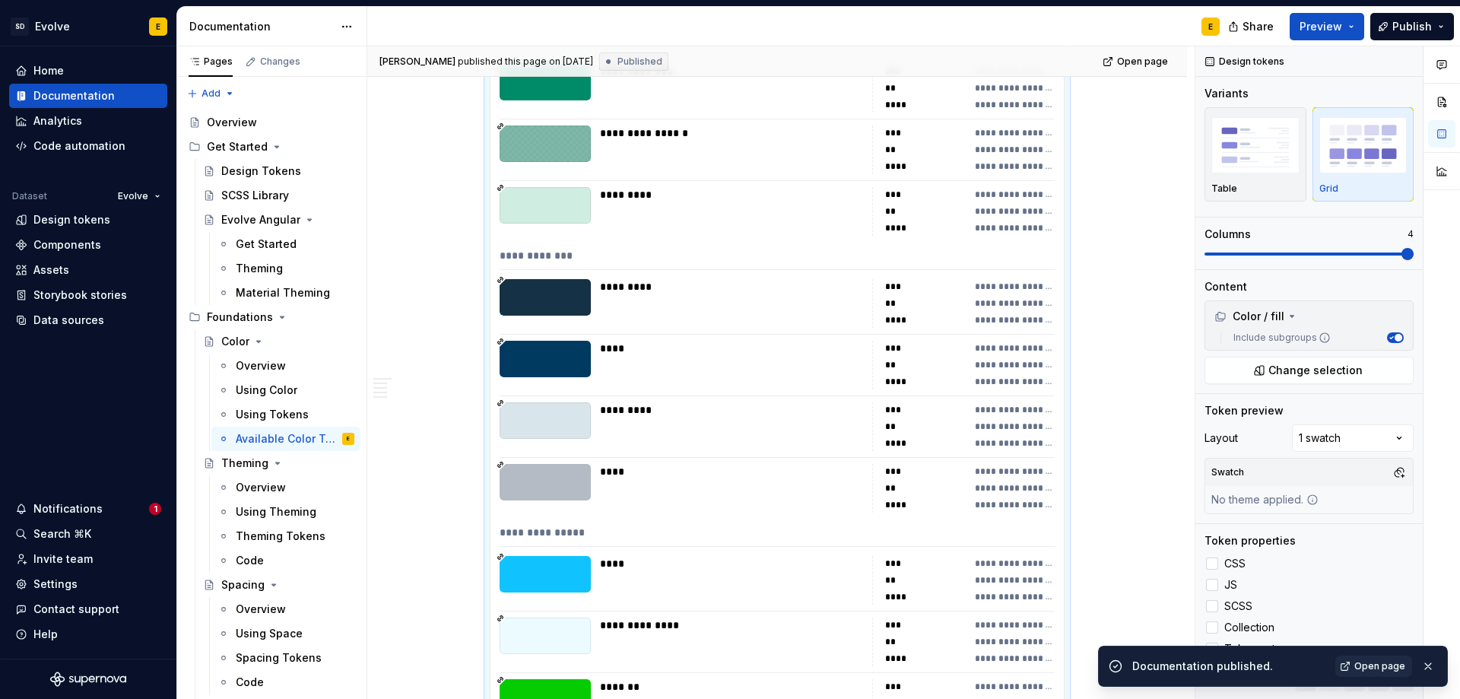
scroll to position [3867, 0]
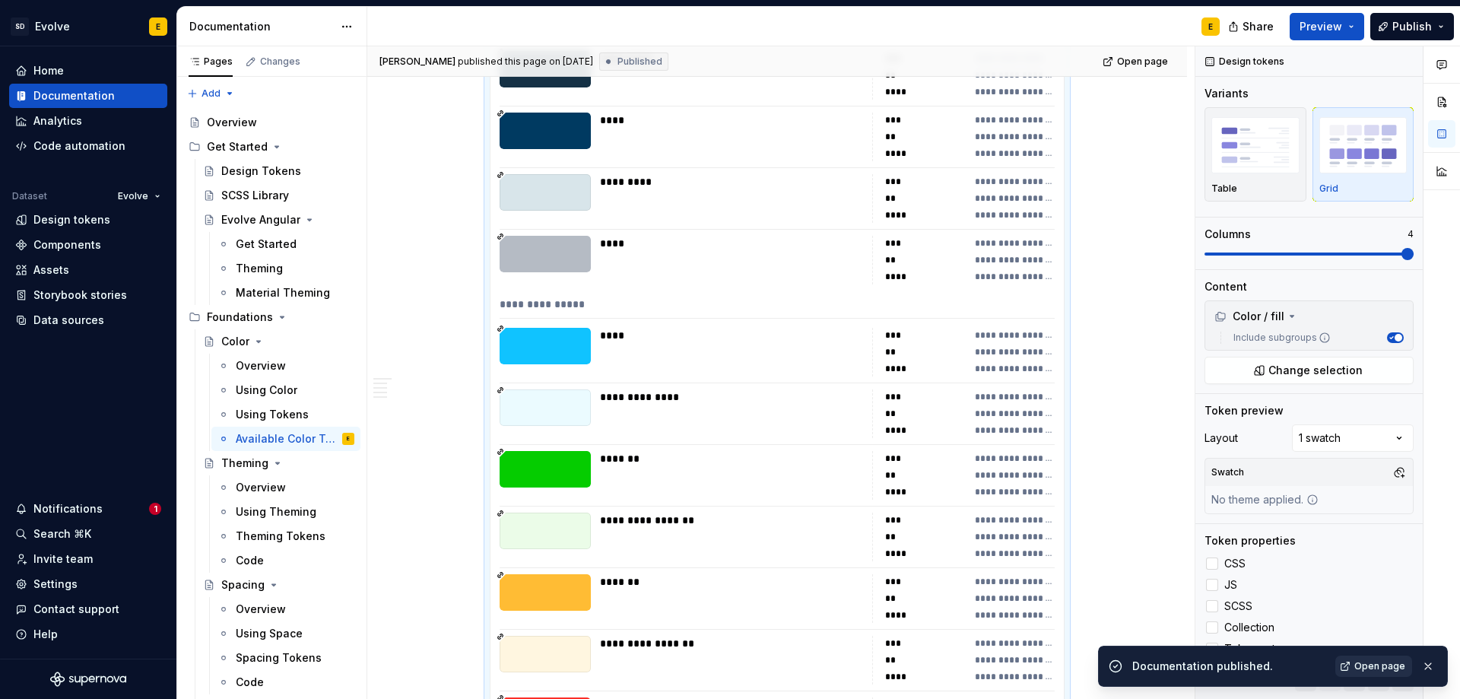
click at [1374, 672] on link "Open page" at bounding box center [1374, 666] width 77 height 21
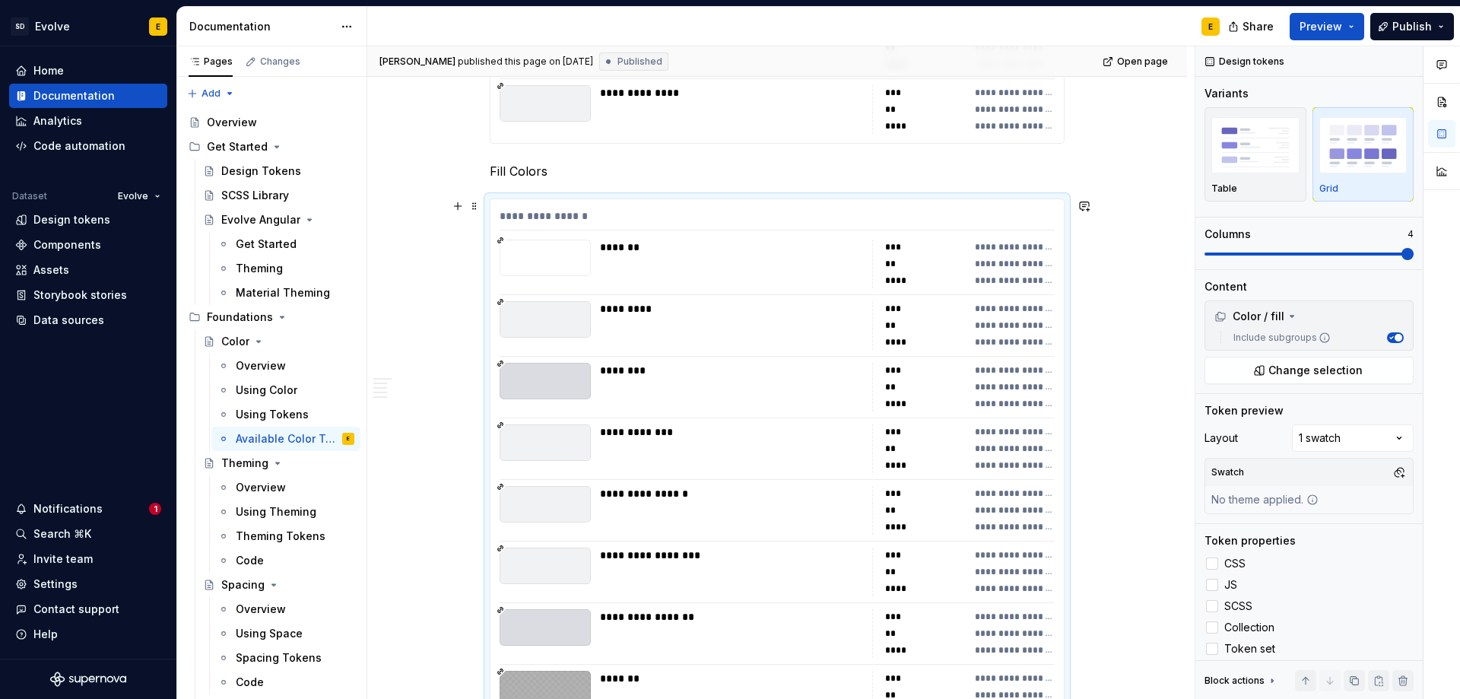
scroll to position [2650, 0]
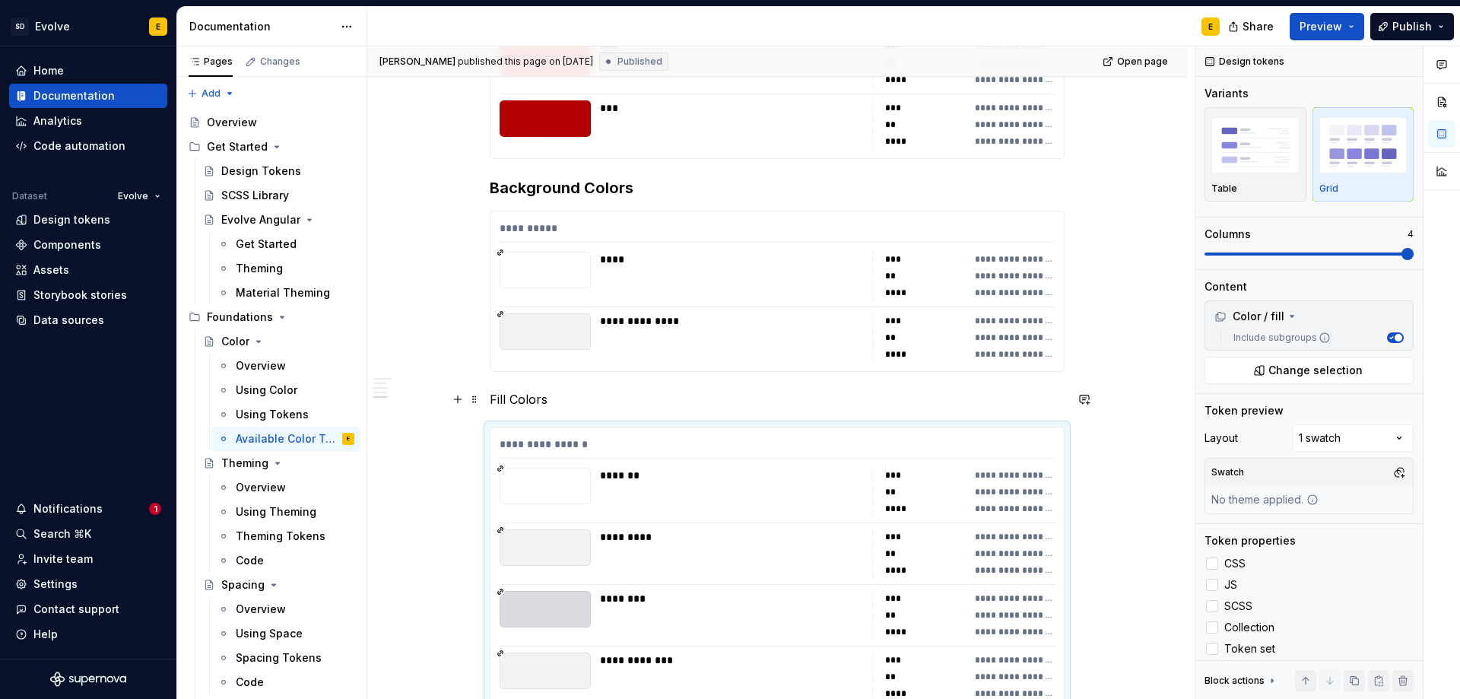
click at [546, 396] on p "Fill Colors" at bounding box center [777, 399] width 575 height 18
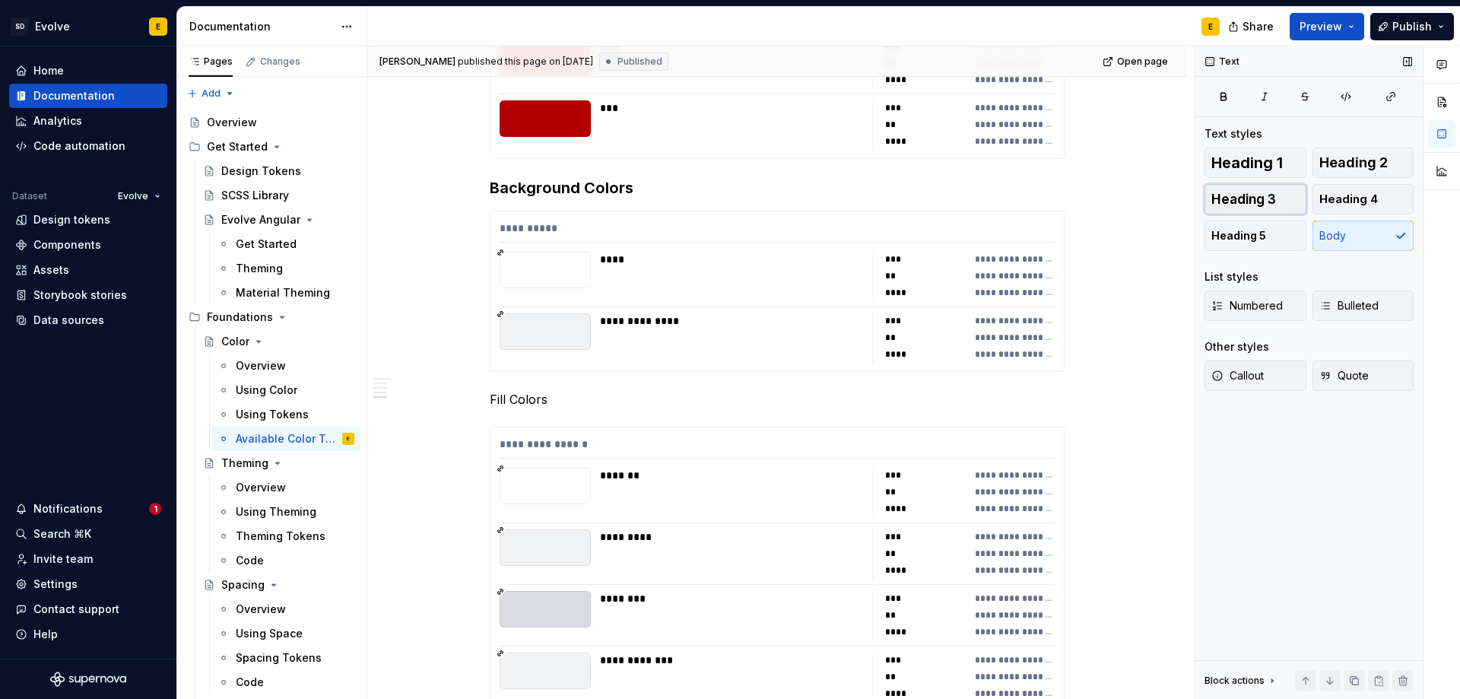
click at [1244, 199] on span "Heading 3" at bounding box center [1244, 199] width 65 height 15
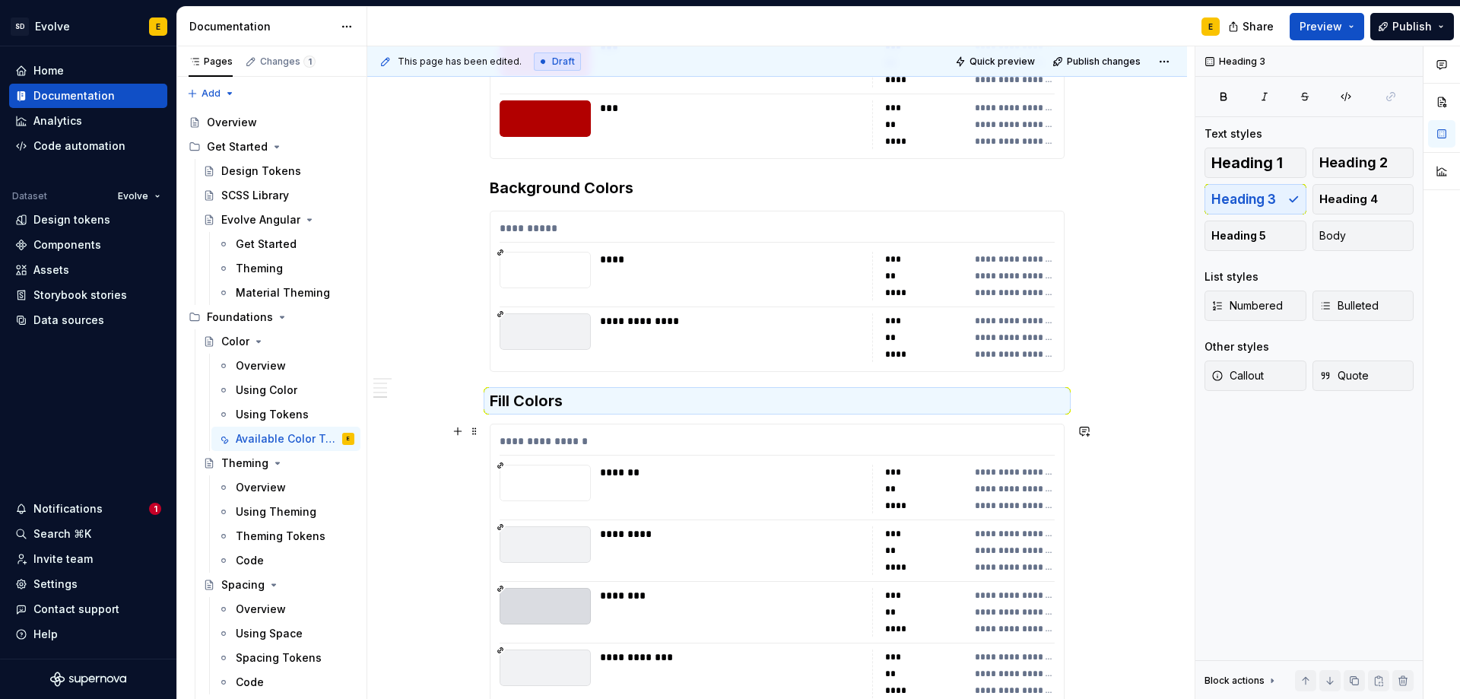
click at [1021, 446] on div "**********" at bounding box center [777, 445] width 555 height 22
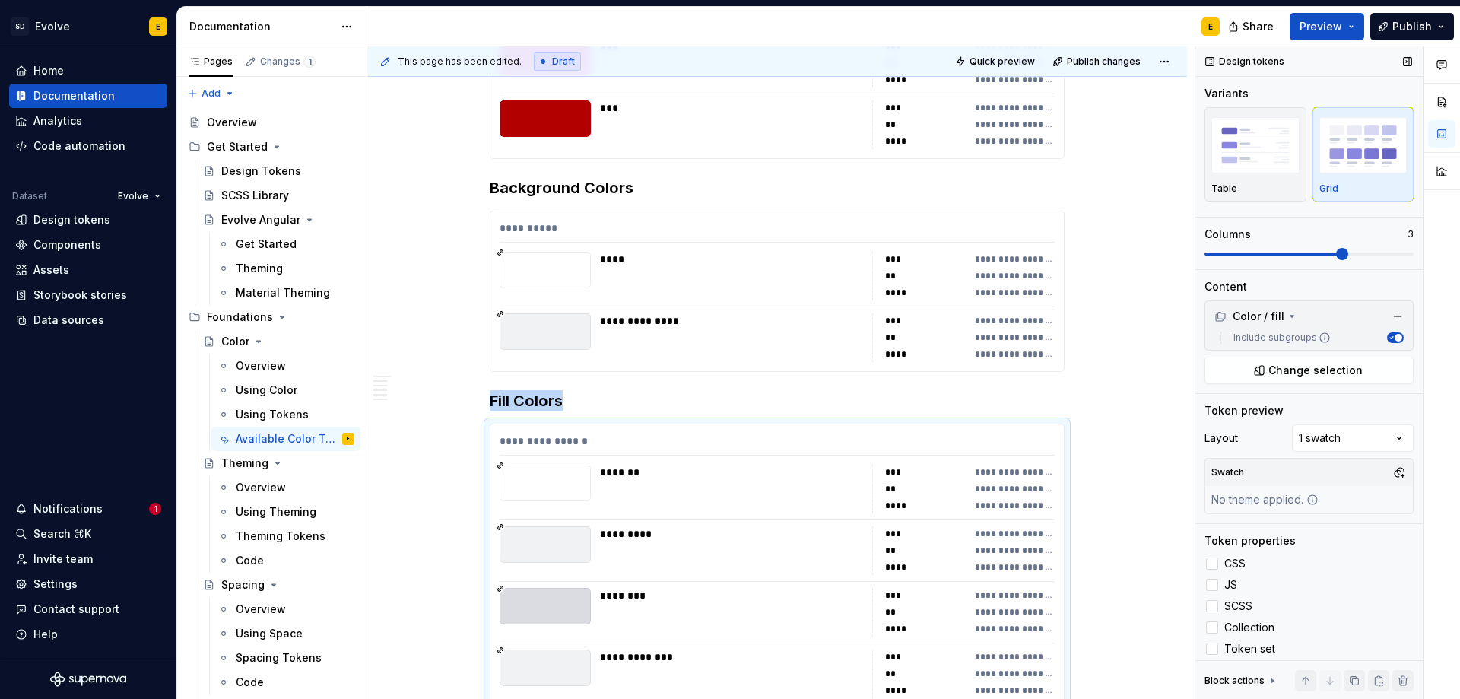
scroll to position [3027, 0]
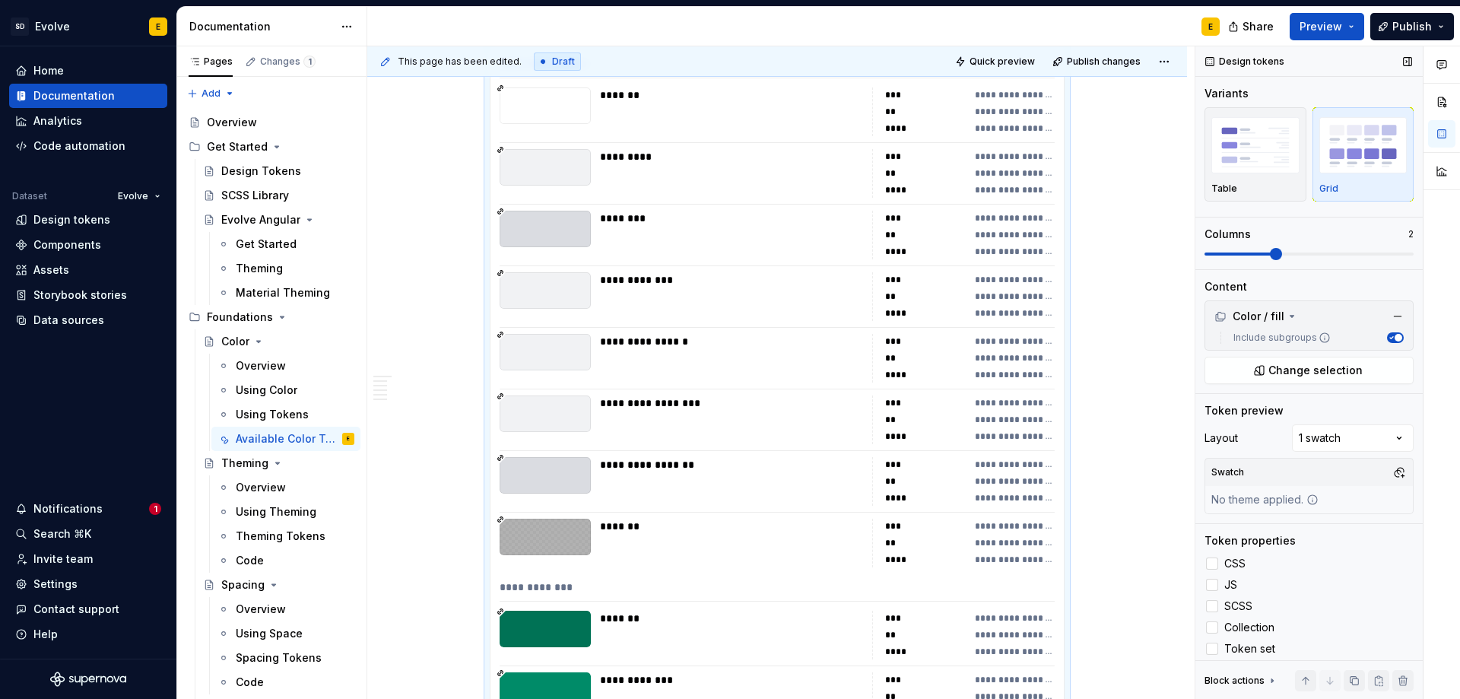
click at [1282, 253] on span at bounding box center [1276, 254] width 12 height 12
click at [1412, 27] on span "Publish" at bounding box center [1413, 26] width 40 height 15
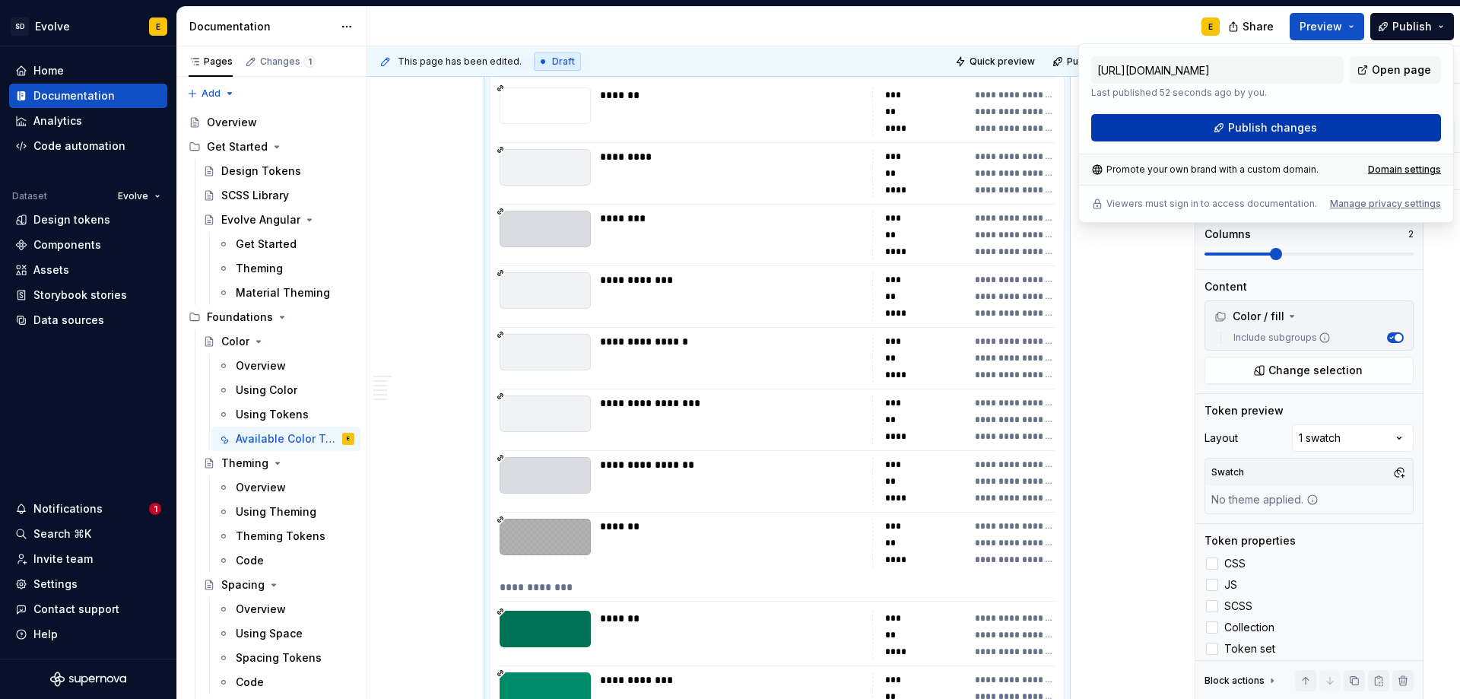
click at [1353, 125] on button "Publish changes" at bounding box center [1266, 127] width 350 height 27
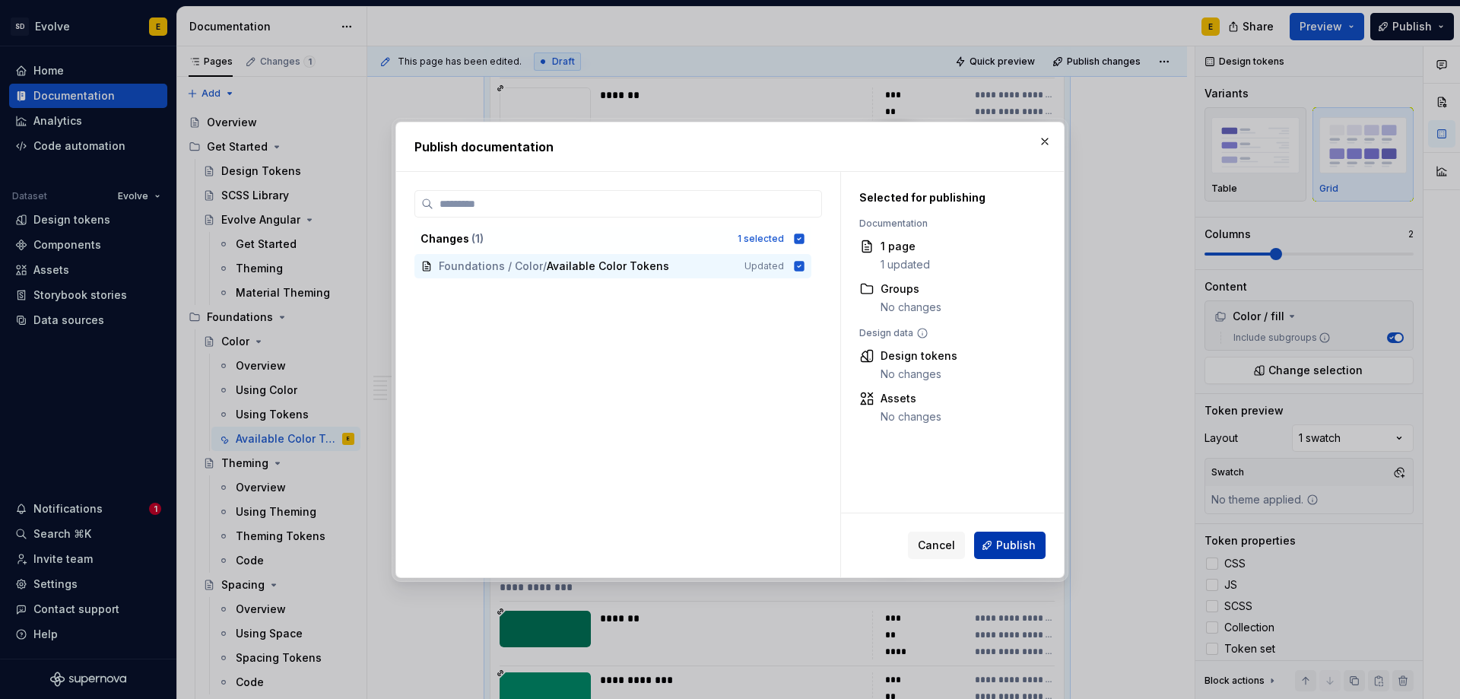
click at [1008, 546] on span "Publish" at bounding box center [1016, 545] width 40 height 15
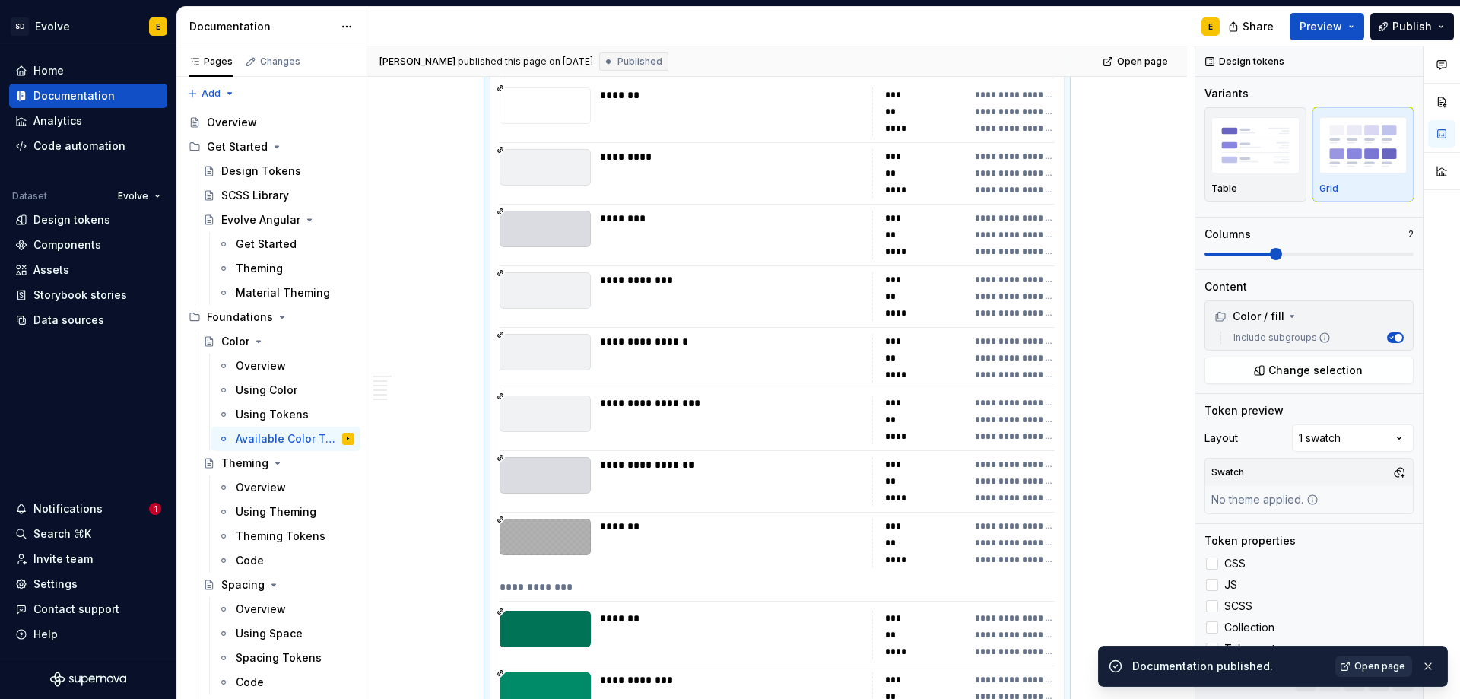
click at [1373, 668] on span "Open page" at bounding box center [1380, 666] width 51 height 12
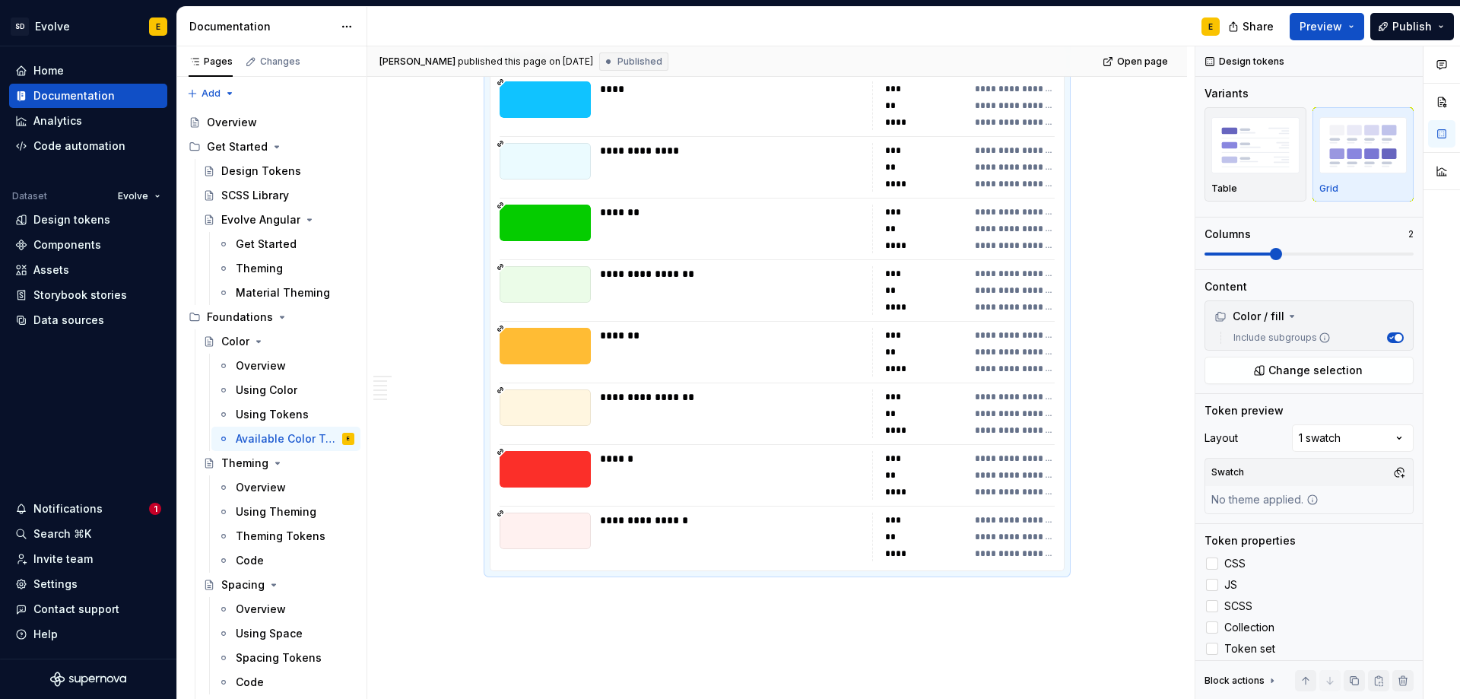
scroll to position [4210, 0]
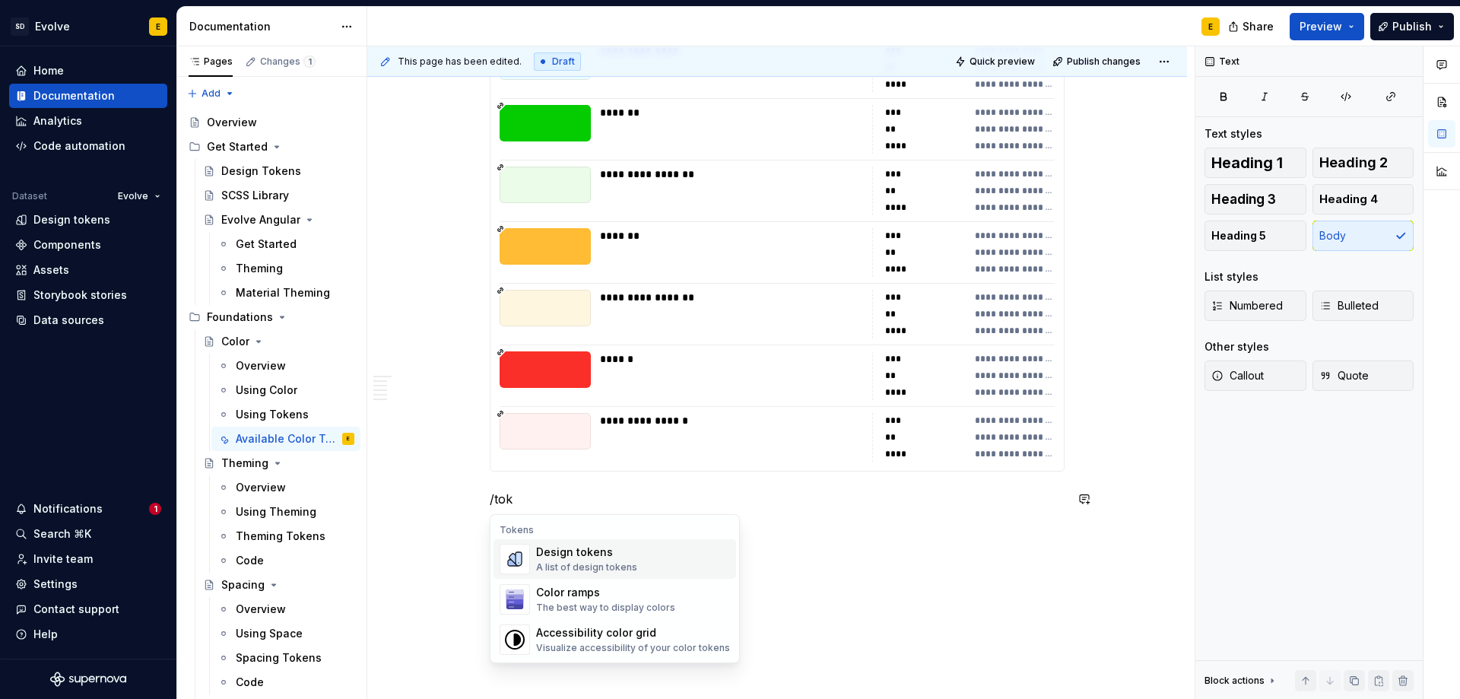
click at [560, 567] on div "A list of design tokens" at bounding box center [586, 567] width 101 height 12
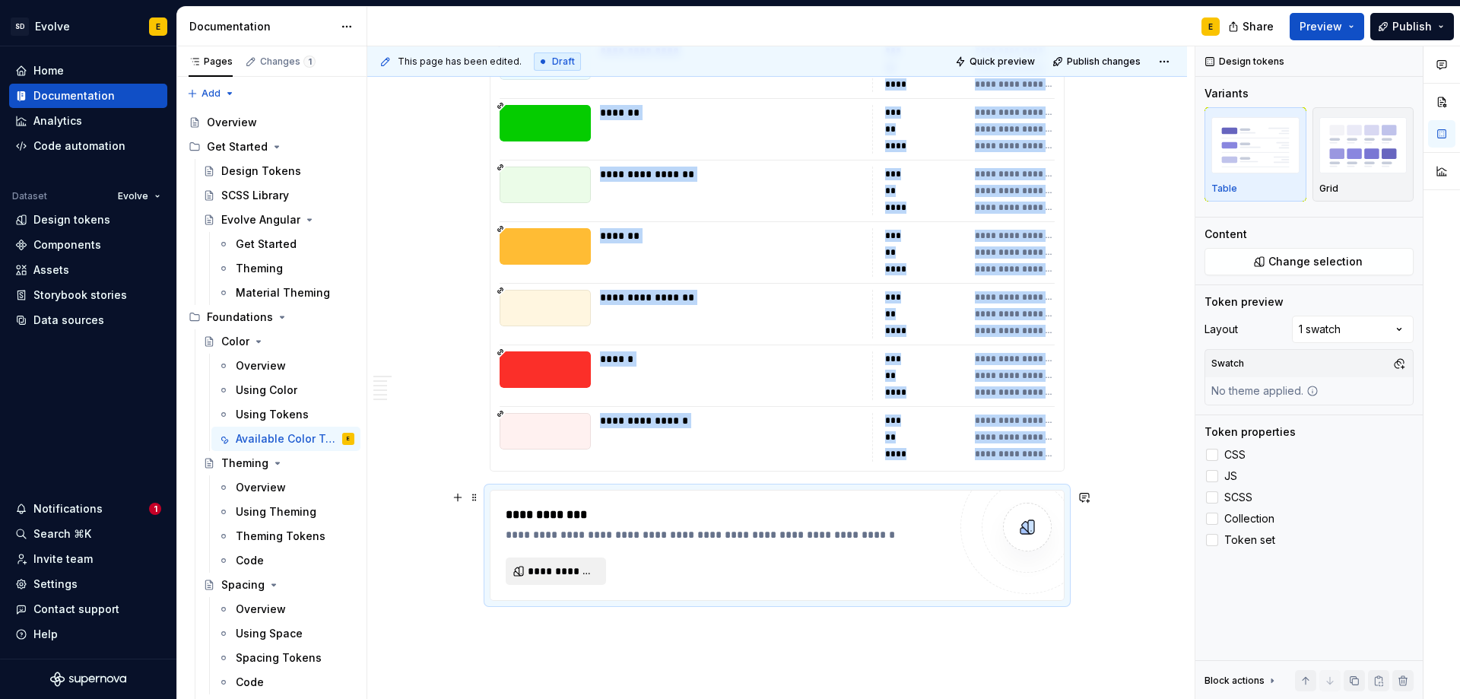
click at [549, 564] on span "**********" at bounding box center [562, 571] width 68 height 15
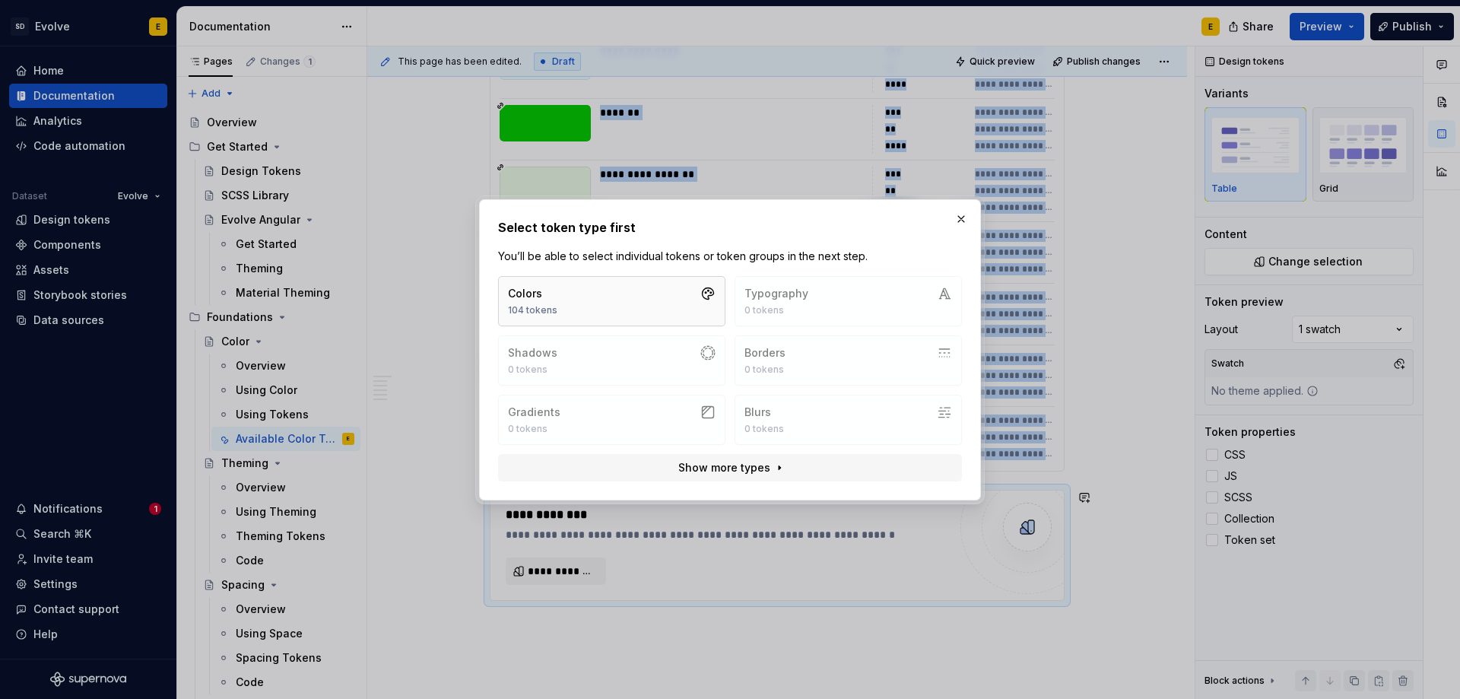
click at [588, 290] on button "Colors 104 tokens" at bounding box center [611, 301] width 227 height 50
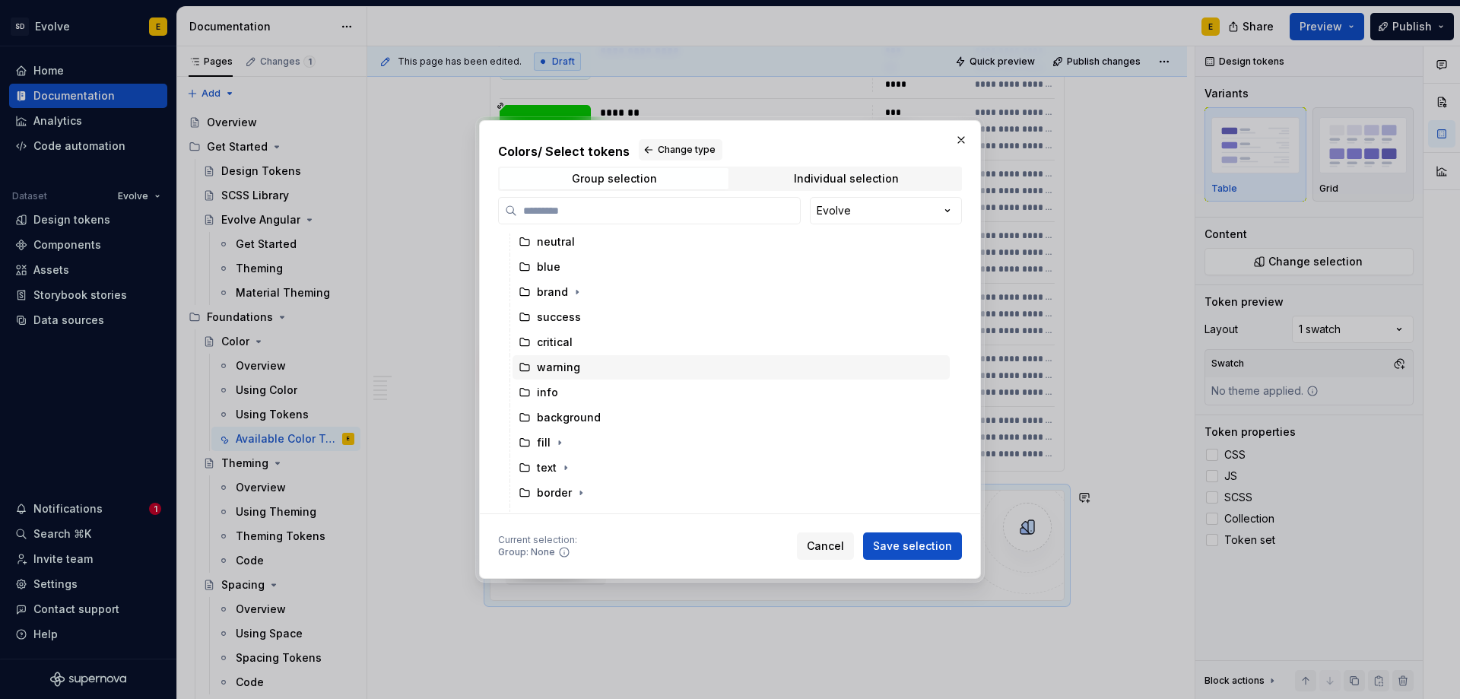
scroll to position [152, 0]
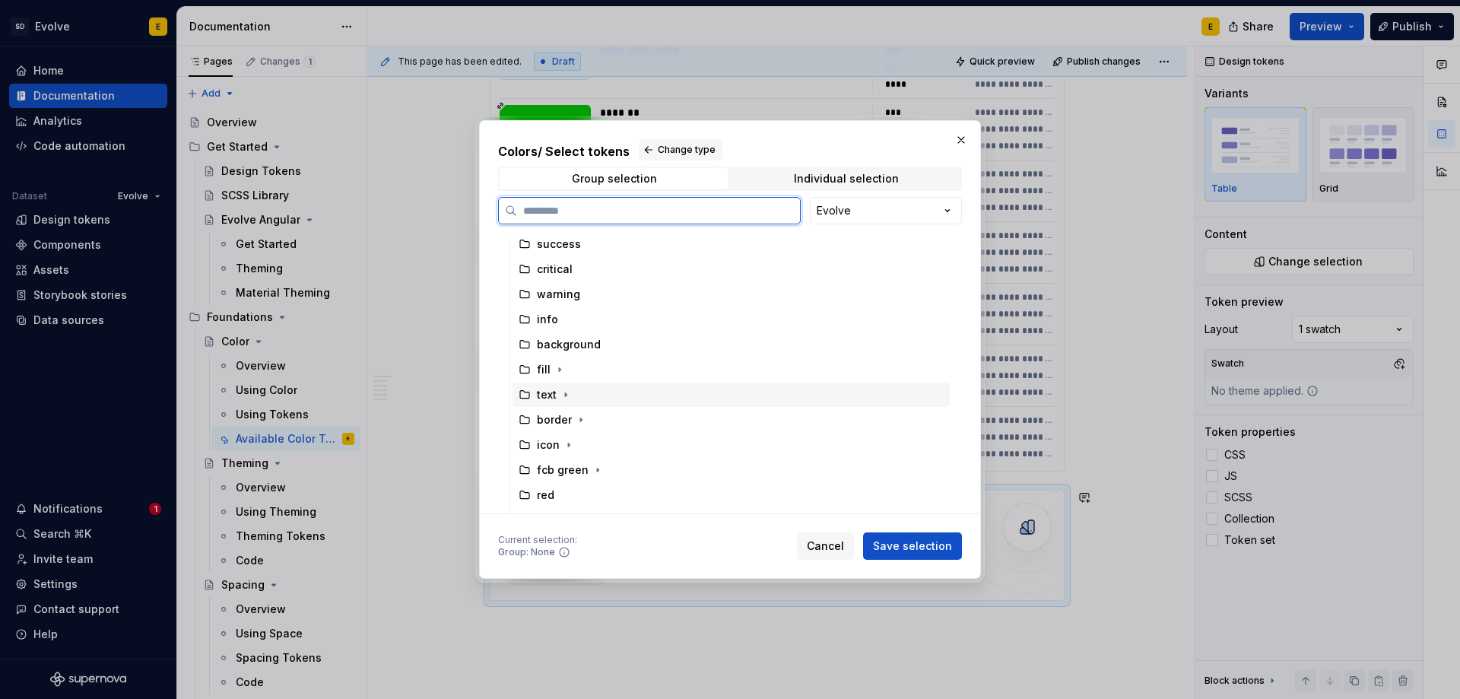
click at [526, 396] on icon at bounding box center [525, 395] width 12 height 12
click at [916, 546] on span "Save selection" at bounding box center [912, 545] width 79 height 15
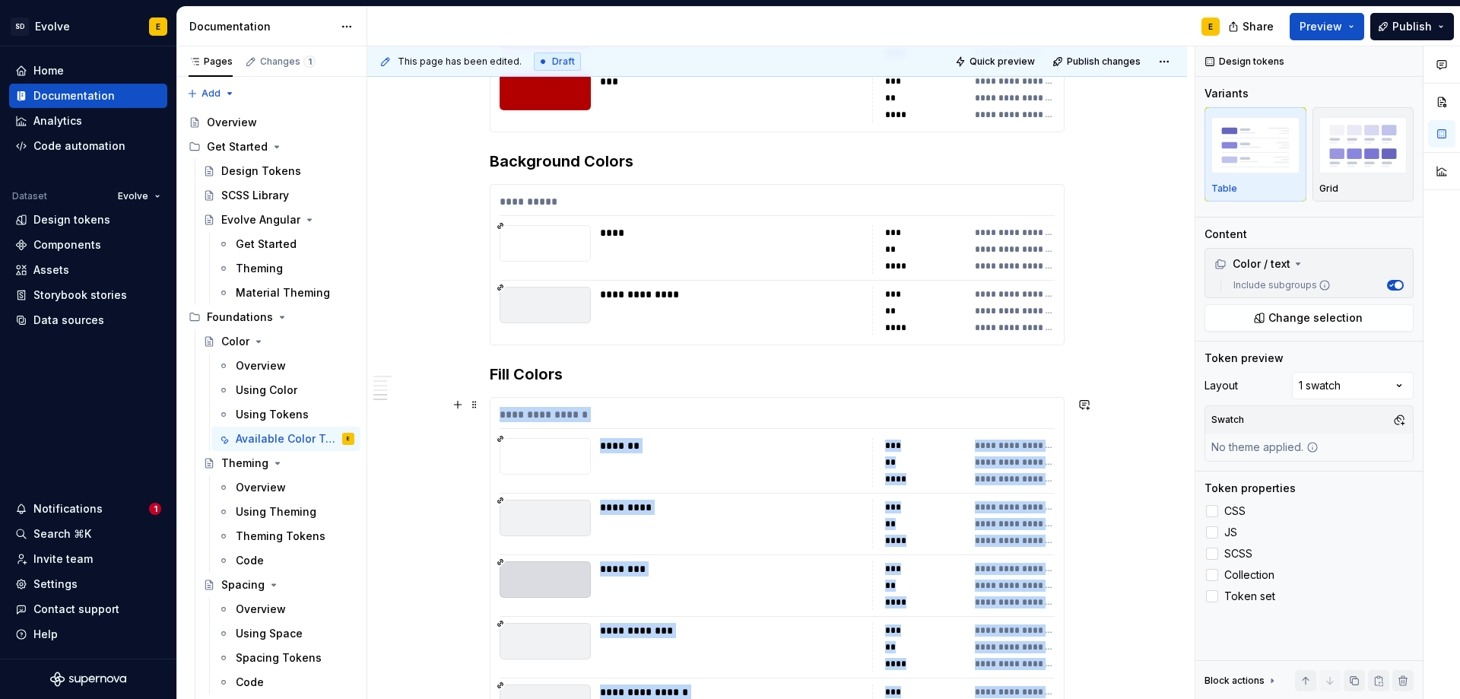
scroll to position [2676, 0]
click at [459, 405] on button "button" at bounding box center [457, 405] width 21 height 21
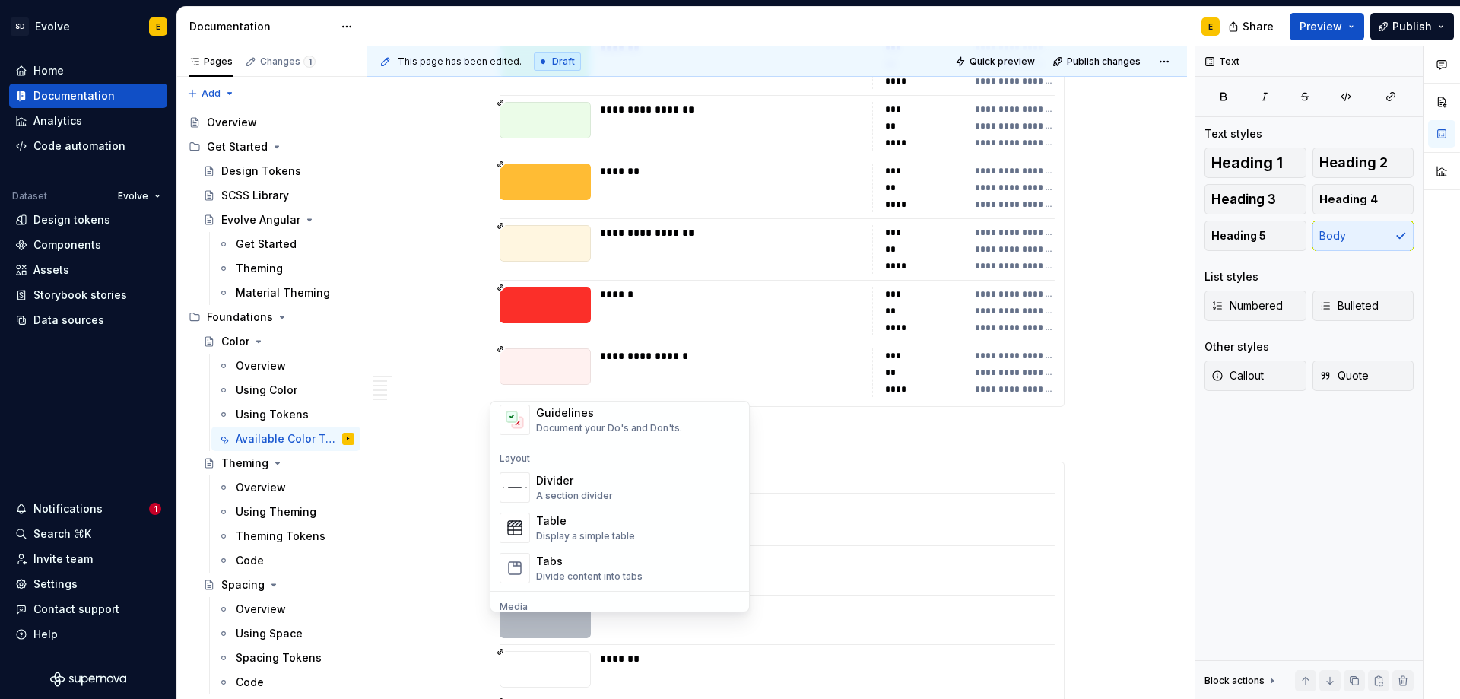
scroll to position [4272, 0]
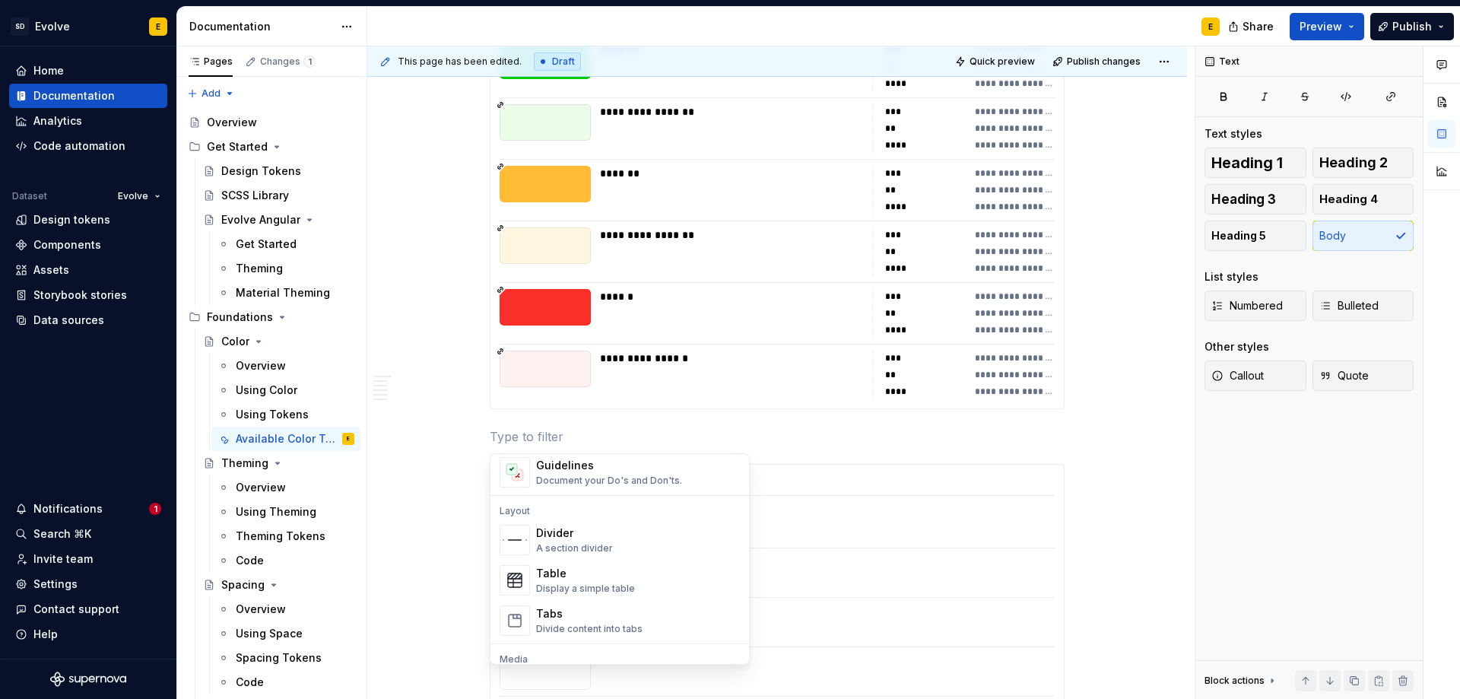
click at [506, 437] on p at bounding box center [777, 436] width 575 height 18
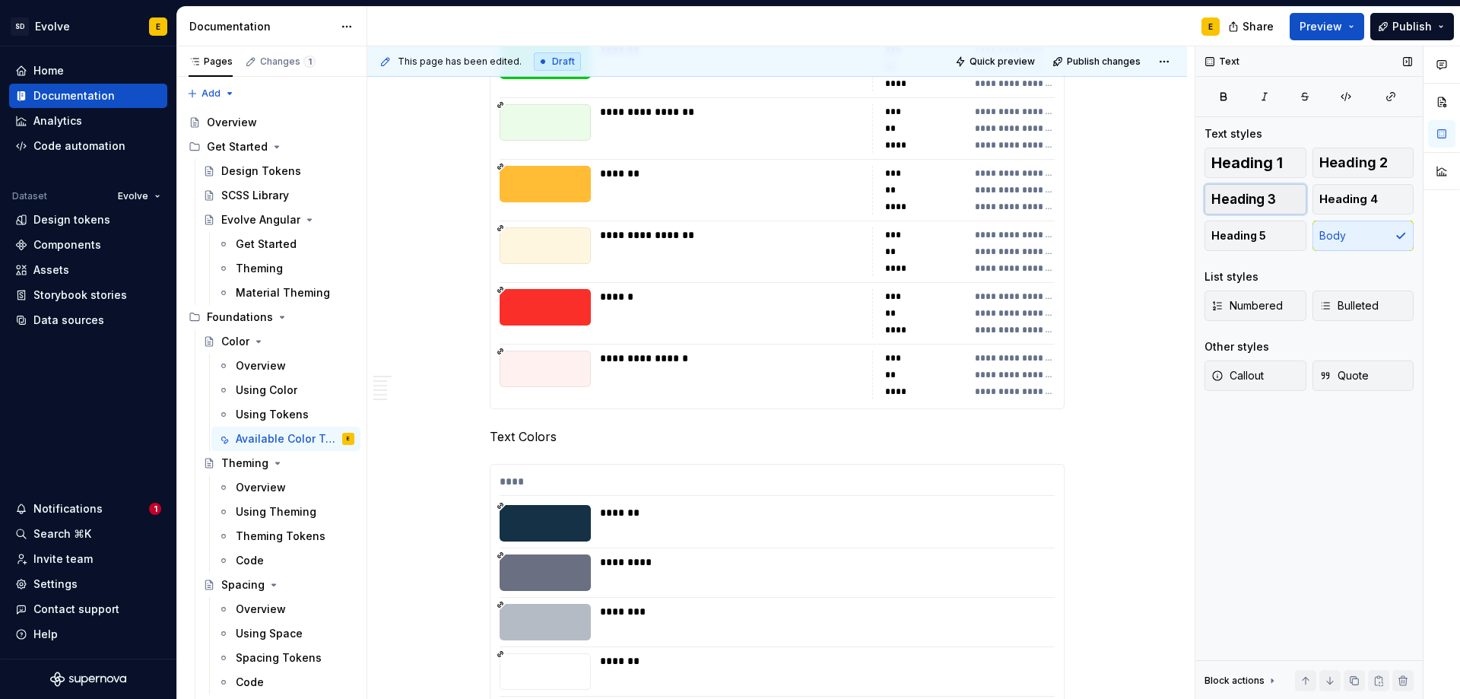
click at [1294, 198] on button "Heading 3" at bounding box center [1256, 199] width 102 height 30
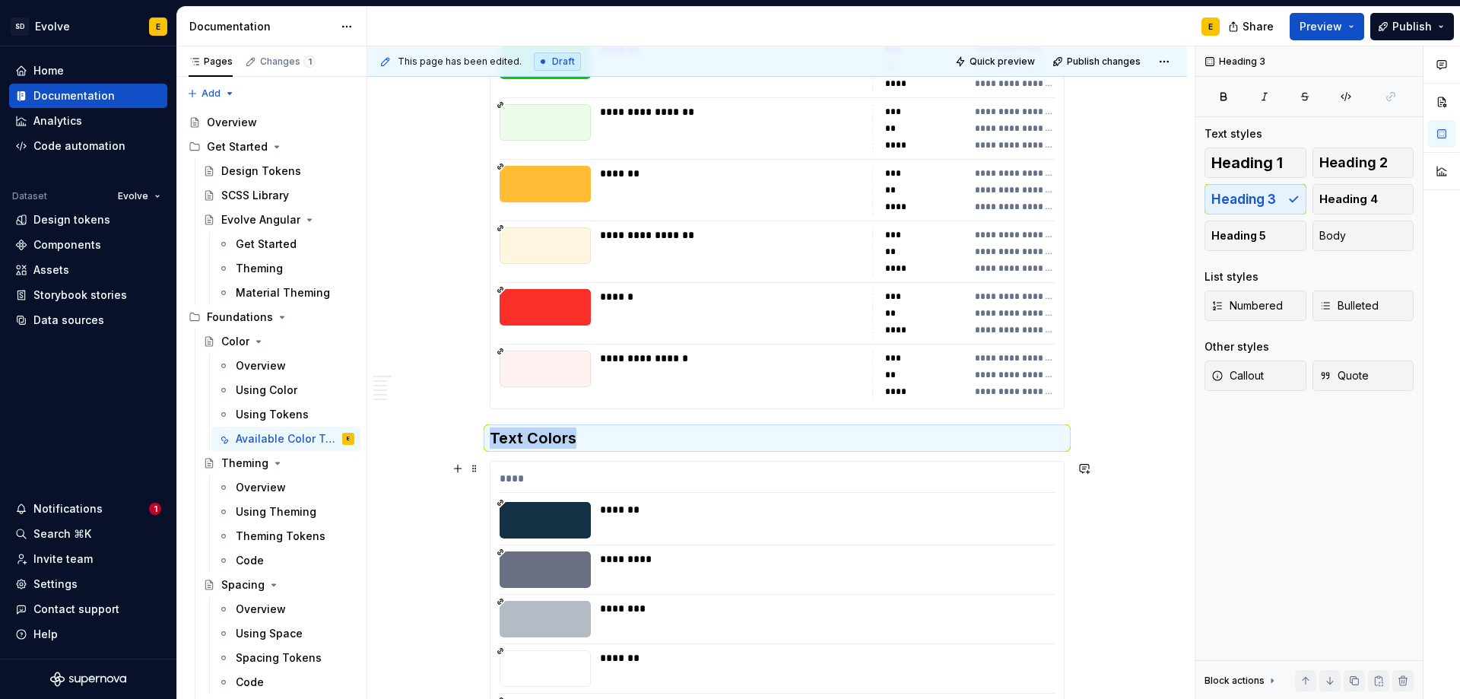
click at [787, 513] on div "*******" at bounding box center [823, 509] width 446 height 15
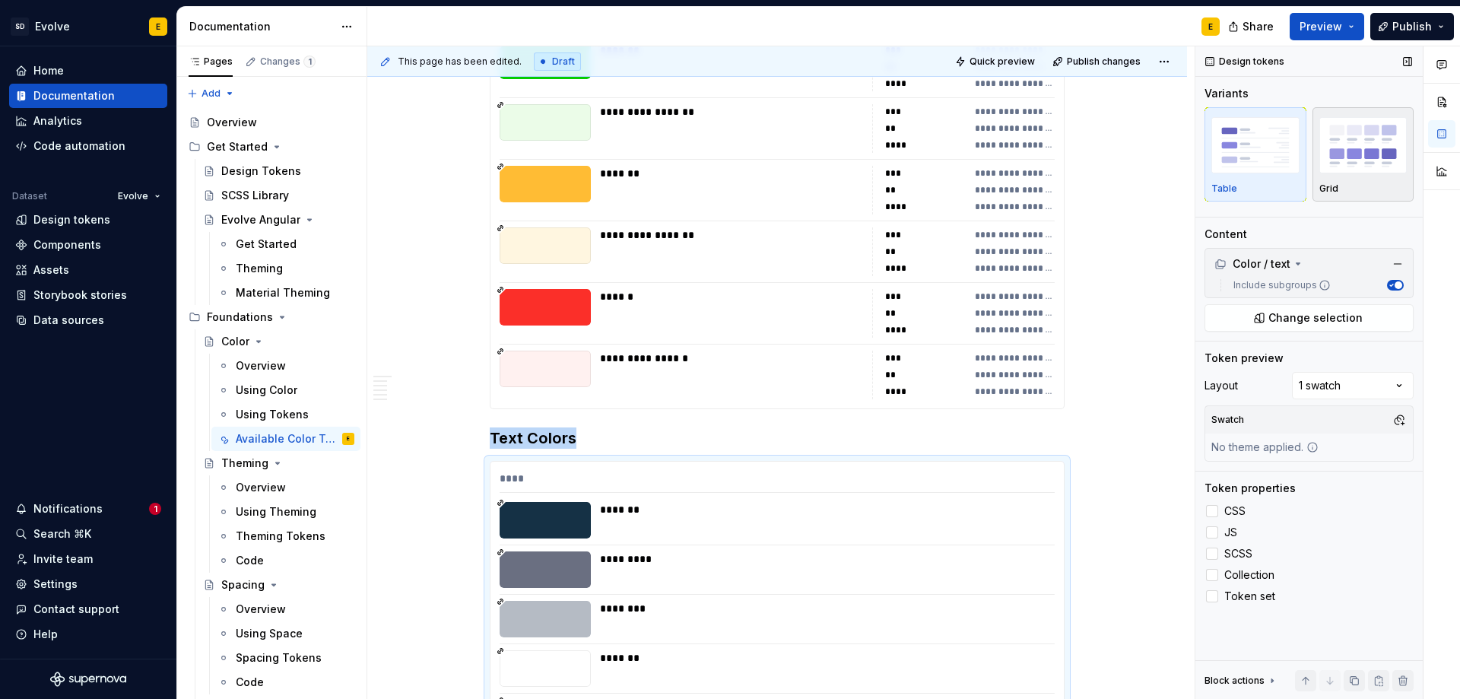
click at [1337, 175] on div "button" at bounding box center [1364, 145] width 88 height 62
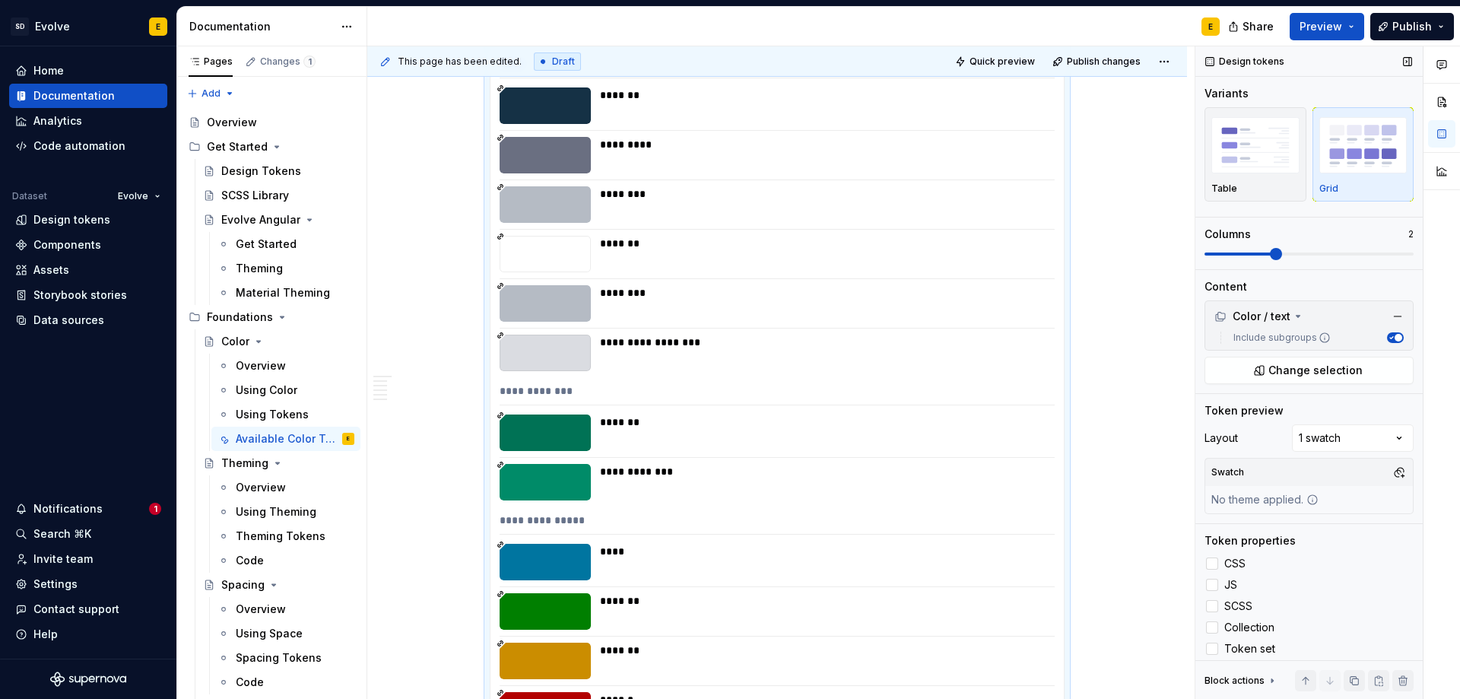
click at [1259, 253] on span at bounding box center [1309, 254] width 209 height 3
click at [1215, 557] on div at bounding box center [1212, 563] width 12 height 12
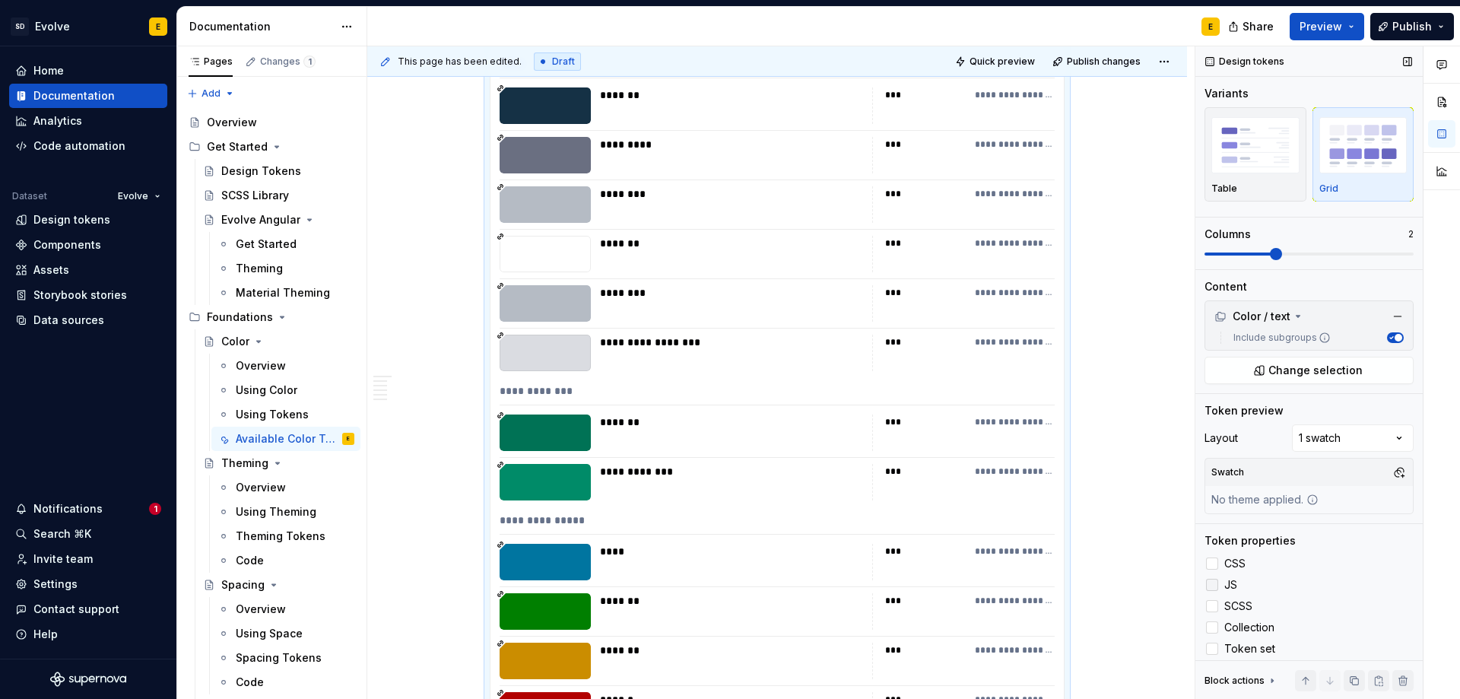
click at [1214, 587] on div at bounding box center [1212, 585] width 12 height 12
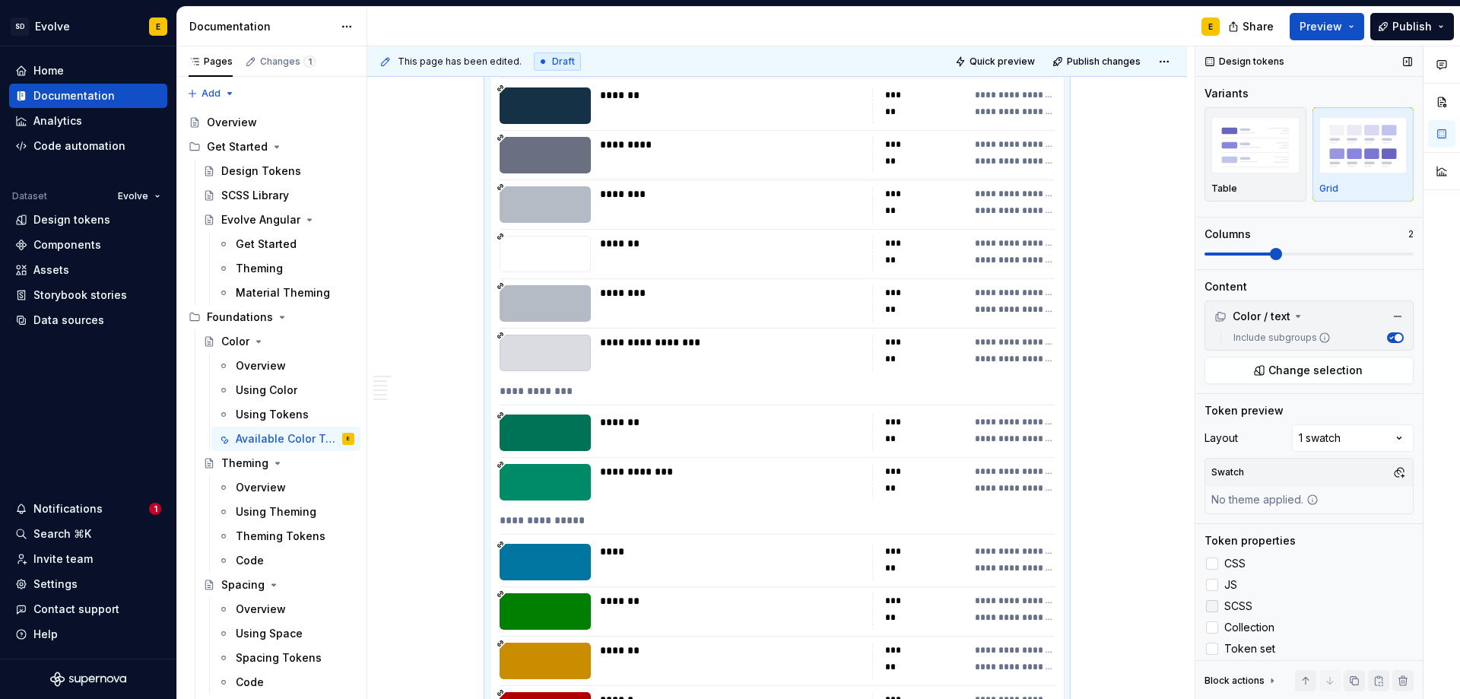
click at [1218, 609] on div at bounding box center [1212, 606] width 12 height 12
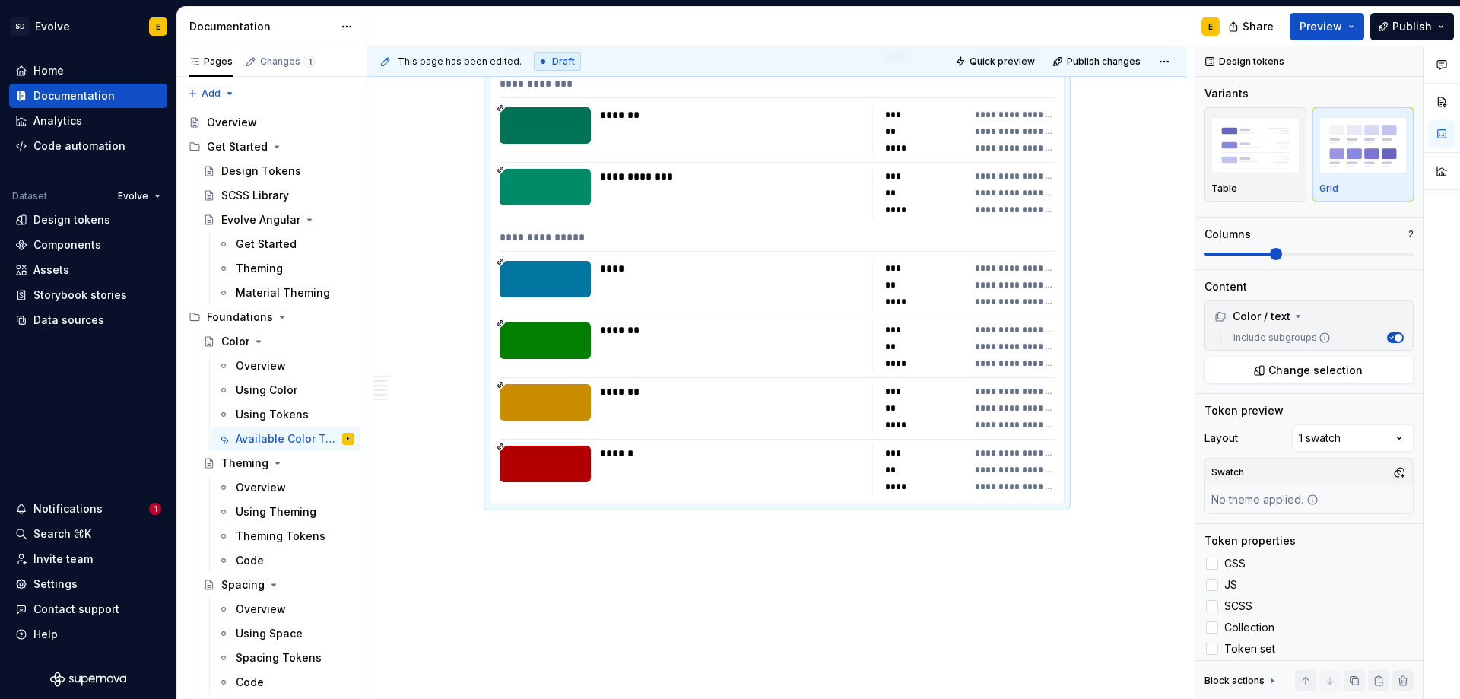
scroll to position [5100, 0]
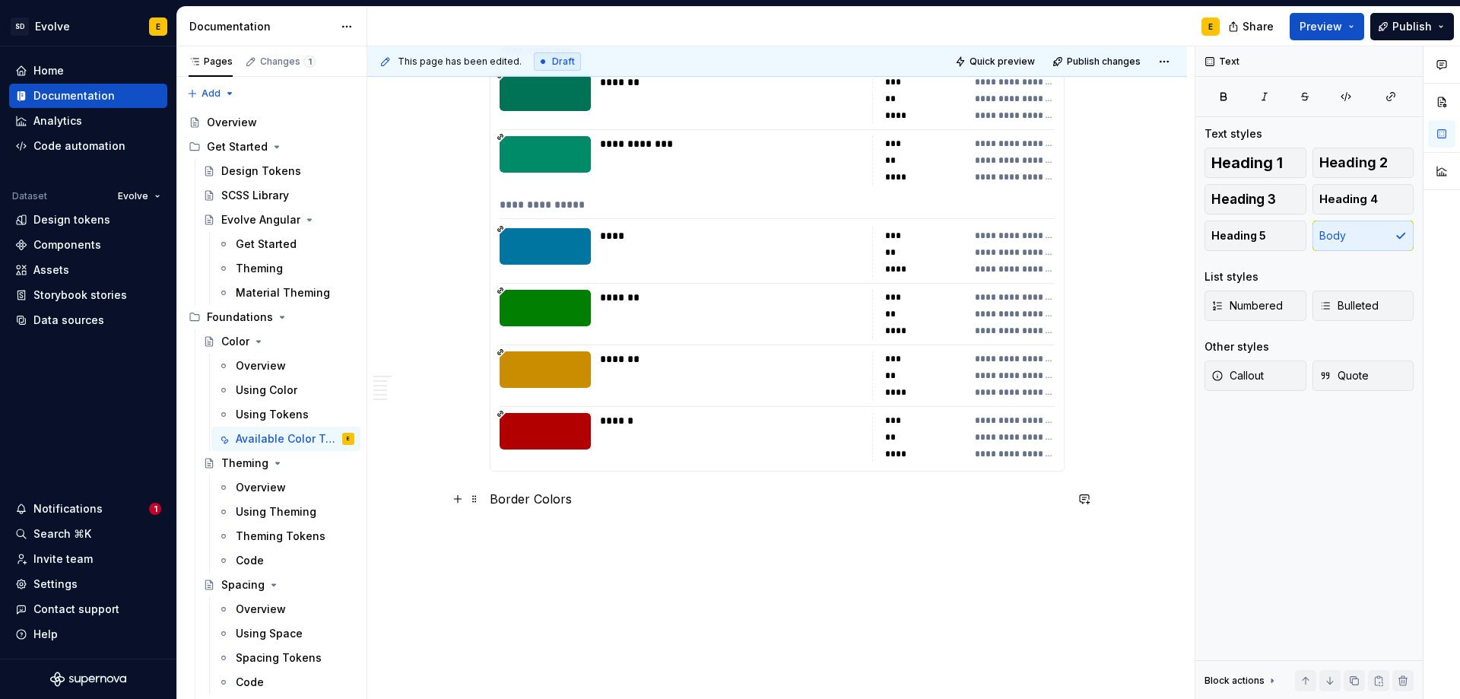
click at [585, 502] on p "Border Colors" at bounding box center [777, 499] width 575 height 18
click at [1250, 196] on span "Heading 3" at bounding box center [1244, 199] width 65 height 15
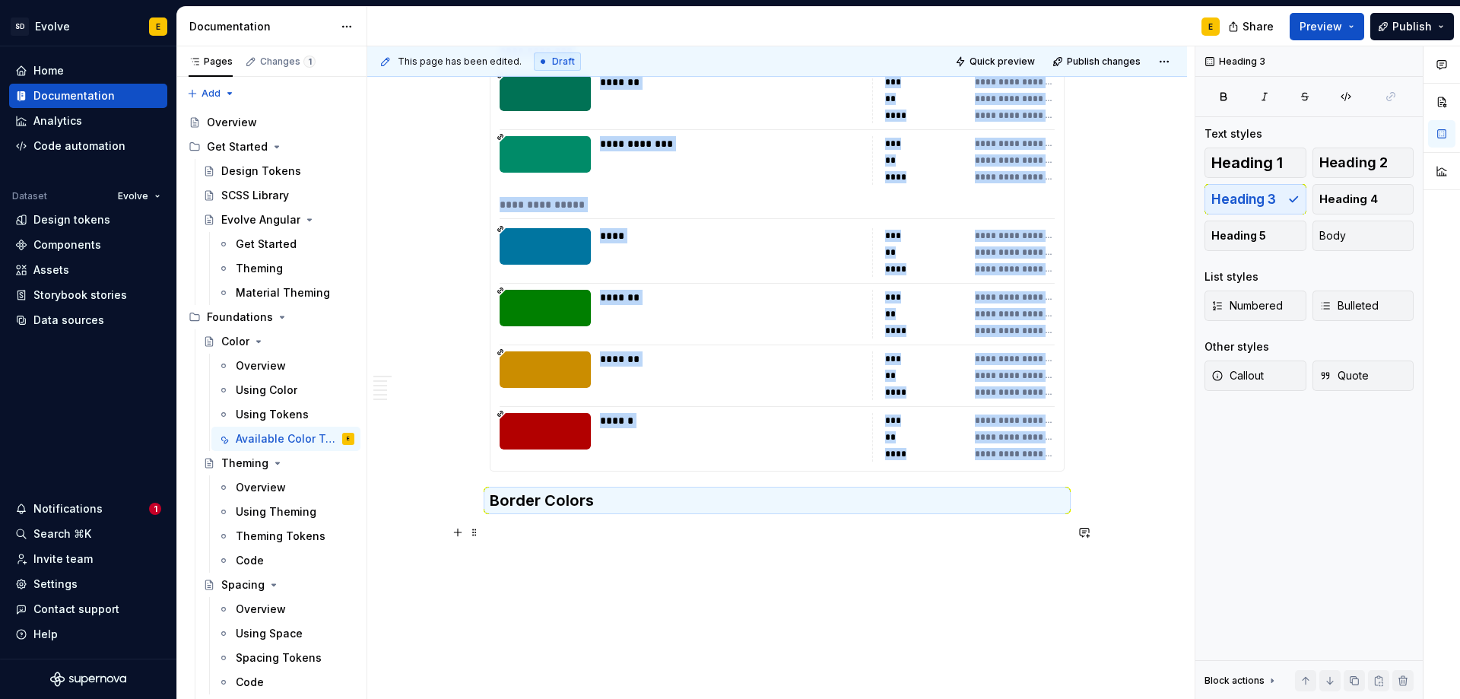
click at [569, 534] on p at bounding box center [777, 532] width 575 height 18
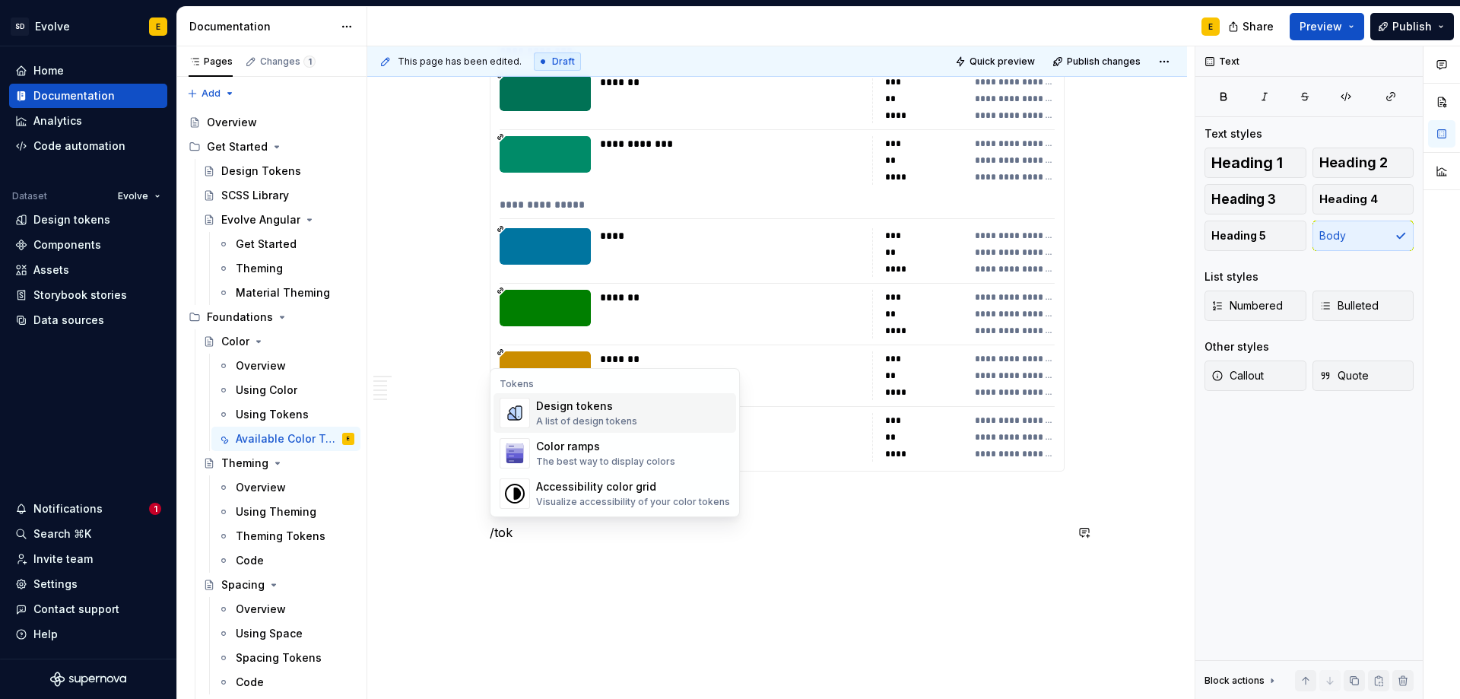
click at [578, 414] on div "Design tokens A list of design tokens" at bounding box center [586, 413] width 101 height 29
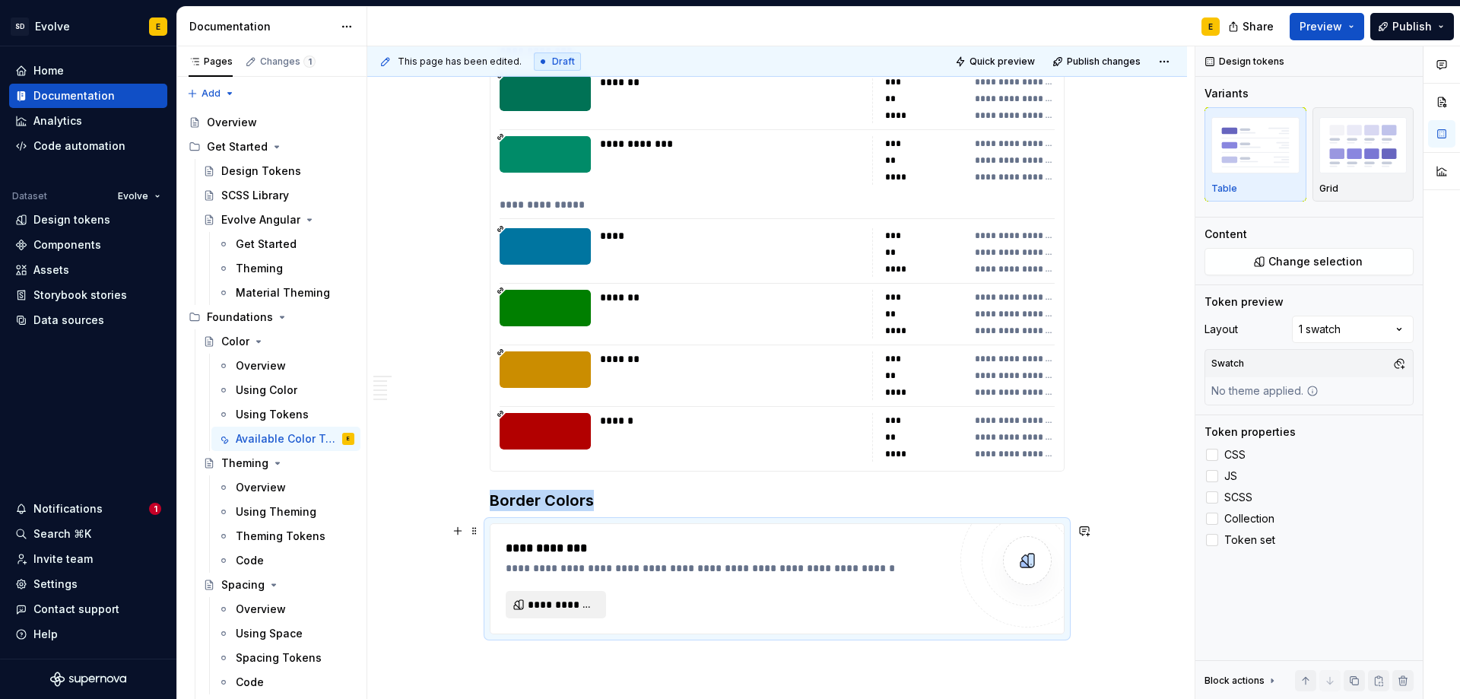
click at [566, 602] on span "**********" at bounding box center [562, 604] width 68 height 15
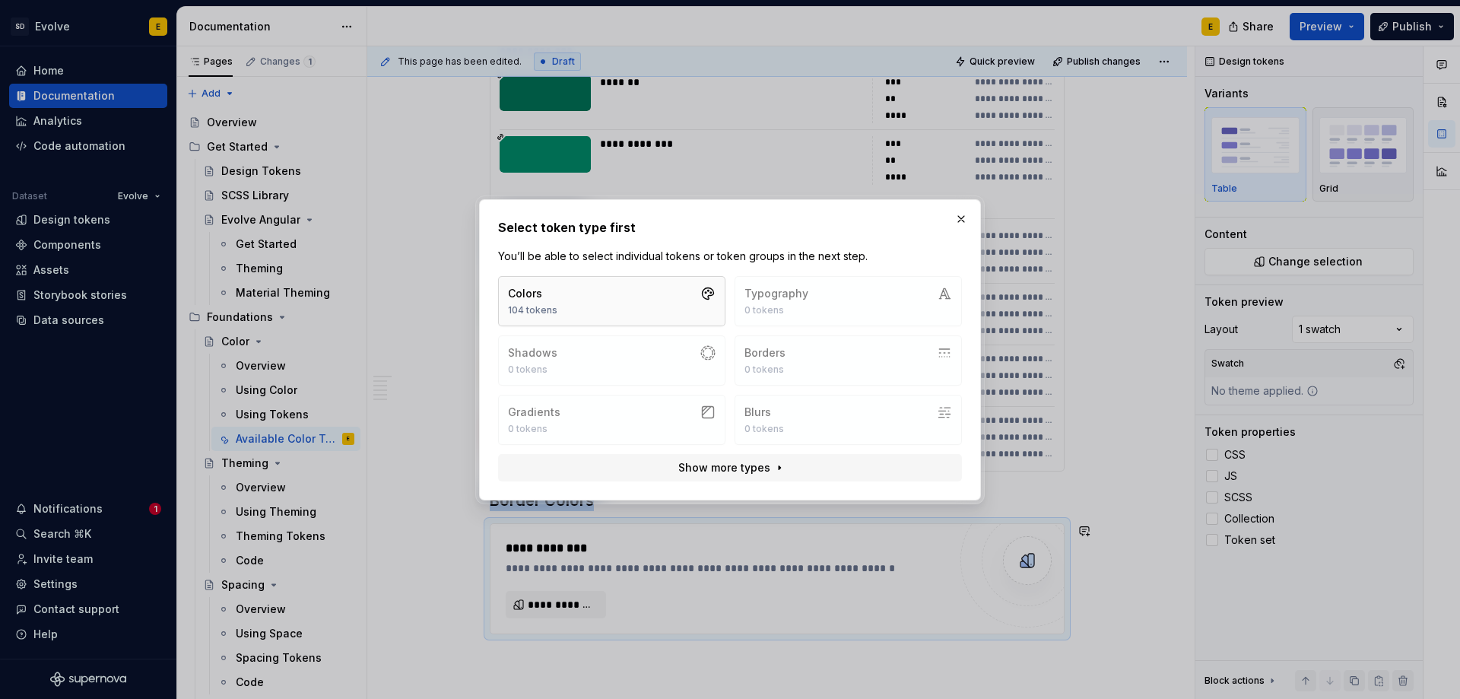
click at [570, 285] on button "Colors 104 tokens" at bounding box center [611, 301] width 227 height 50
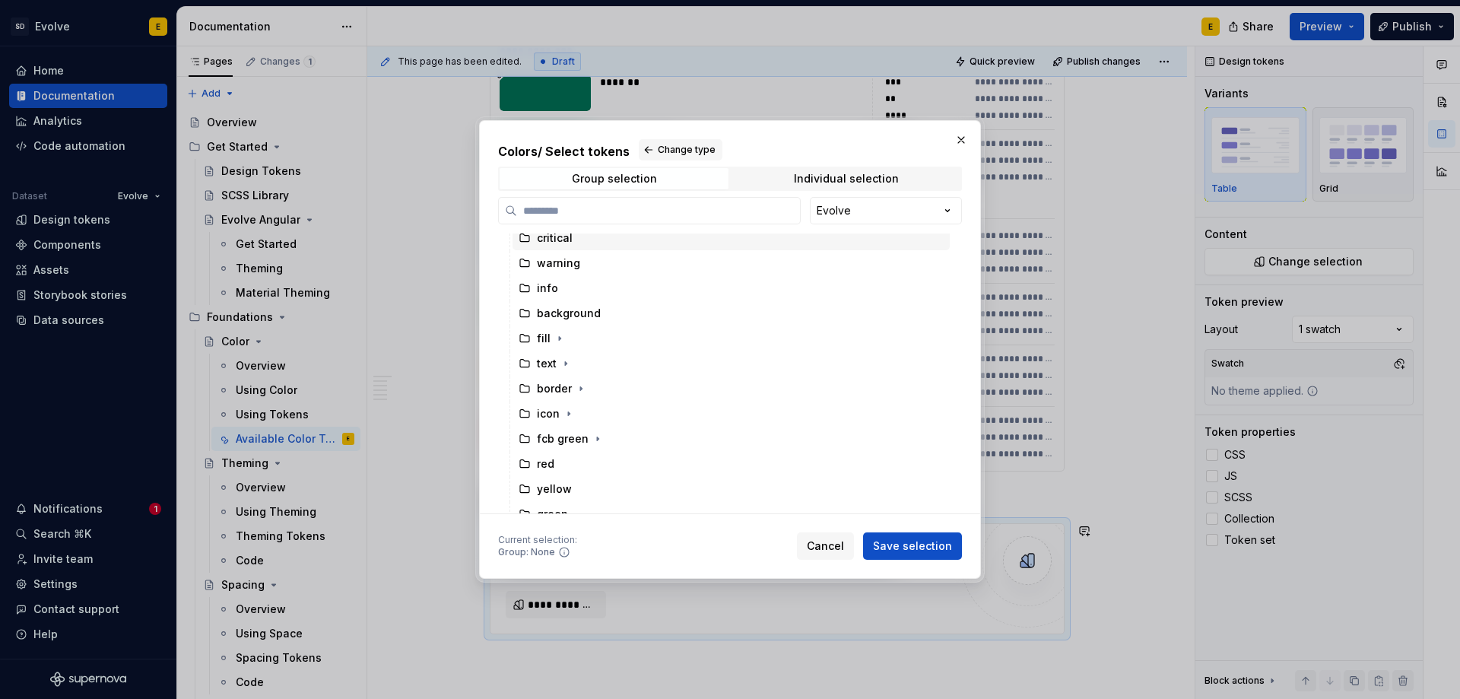
scroll to position [197, 0]
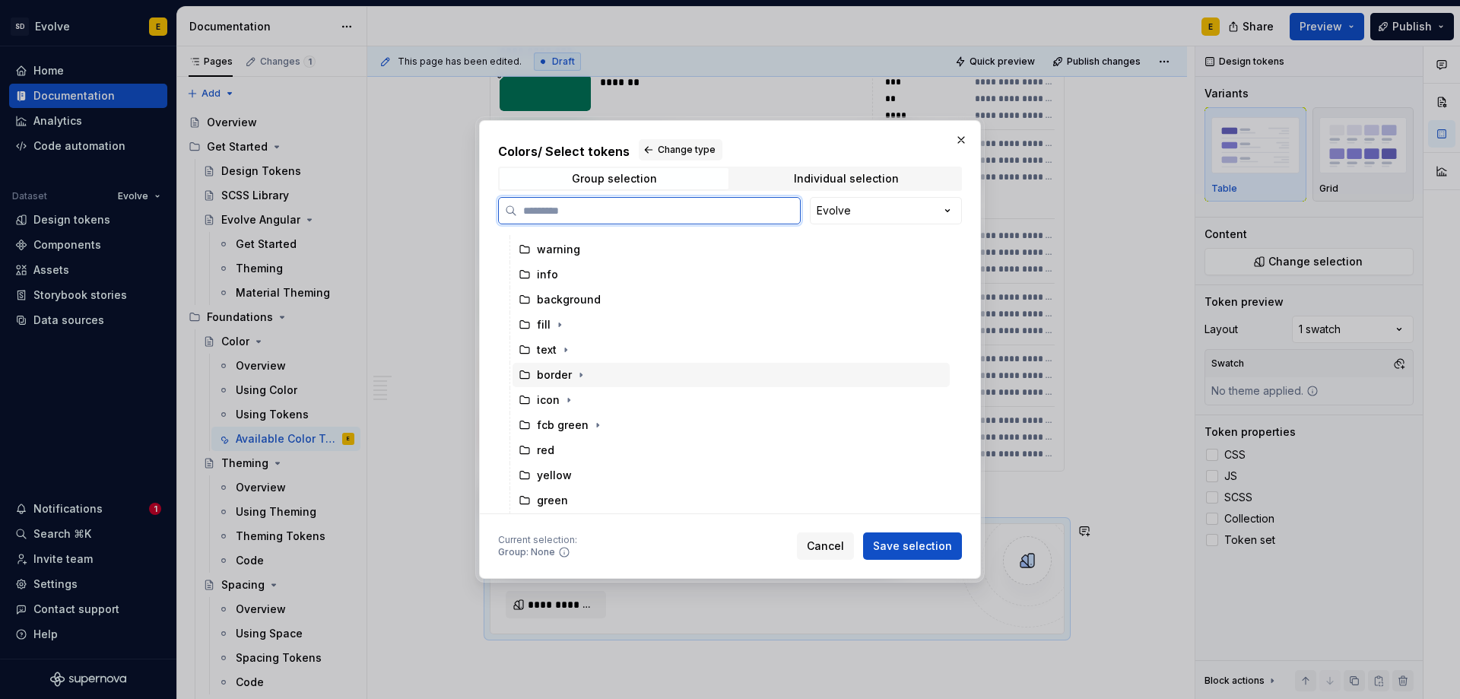
click at [529, 371] on icon at bounding box center [525, 375] width 12 height 12
click at [901, 538] on span "Save selection" at bounding box center [912, 545] width 79 height 15
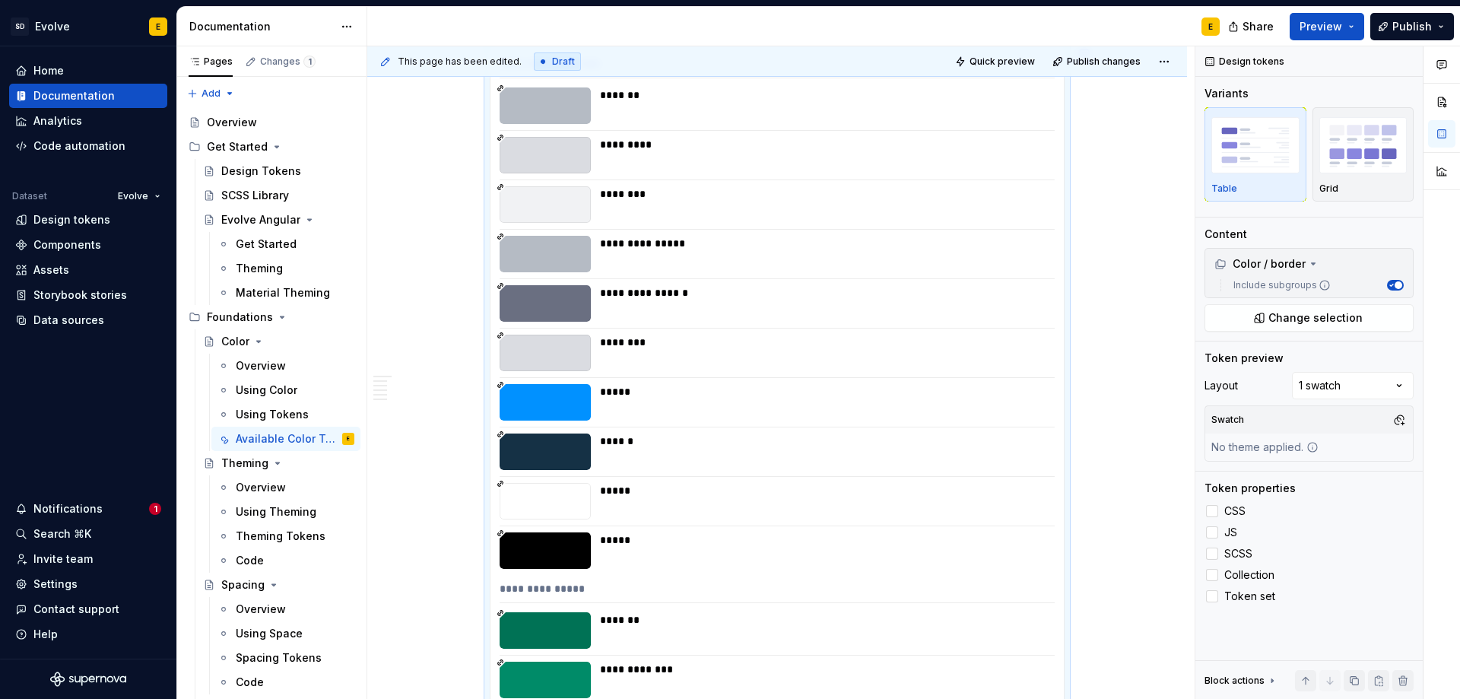
scroll to position [5348, 0]
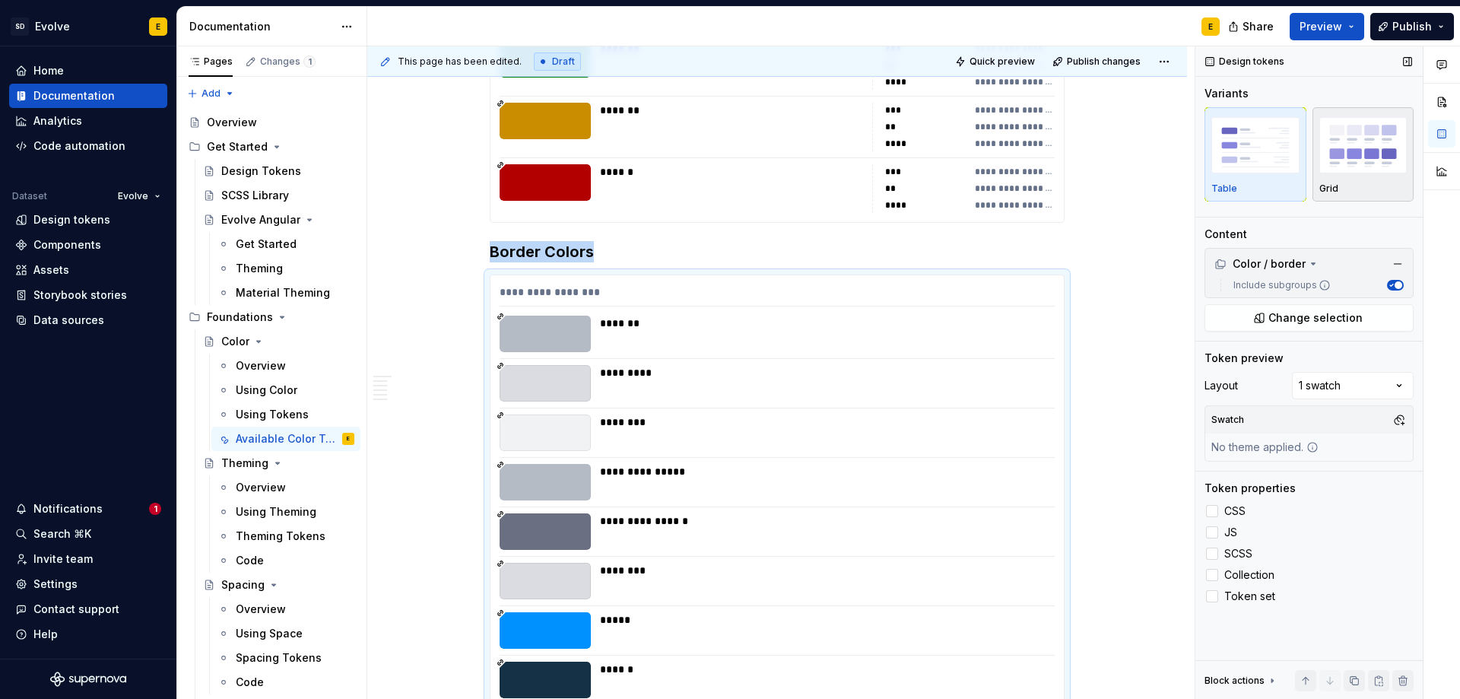
click at [1370, 167] on img "button" at bounding box center [1364, 145] width 88 height 56
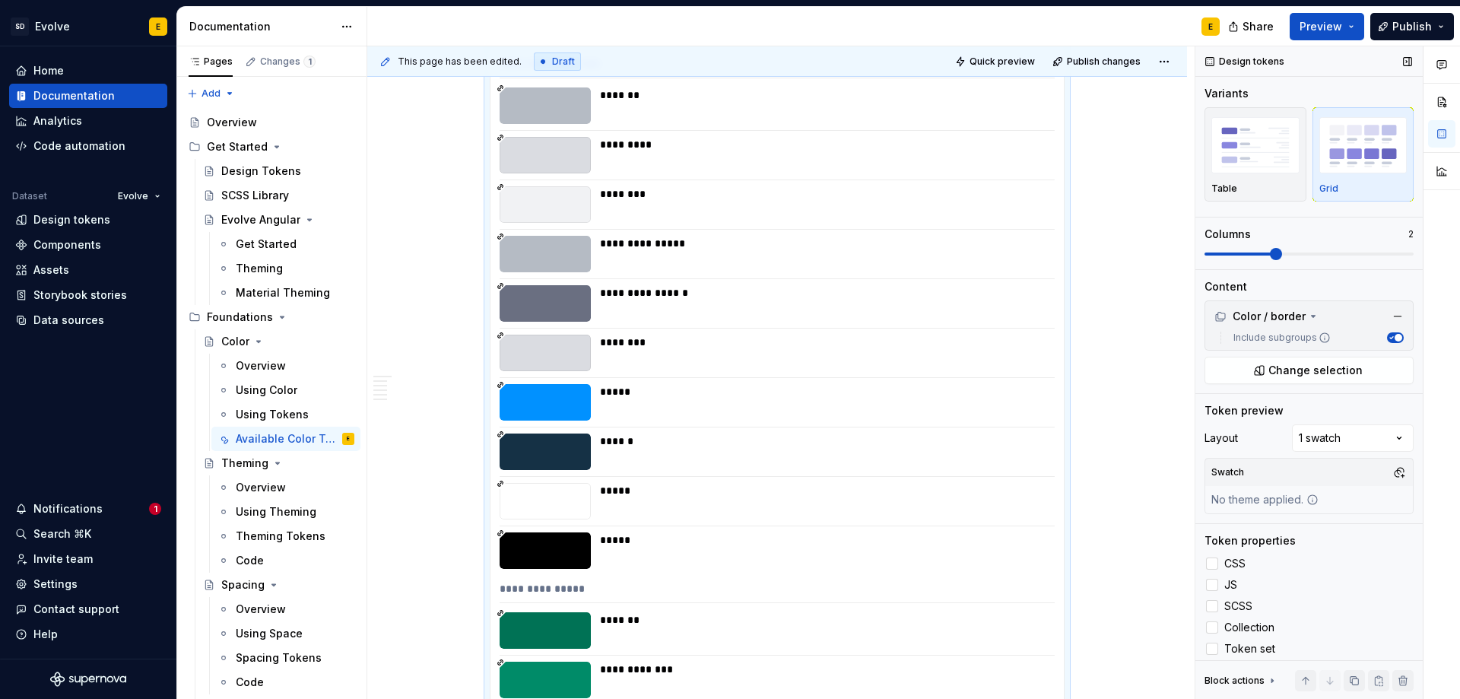
click at [1262, 254] on span at bounding box center [1309, 254] width 209 height 3
click at [1219, 564] on label "CSS" at bounding box center [1309, 563] width 209 height 18
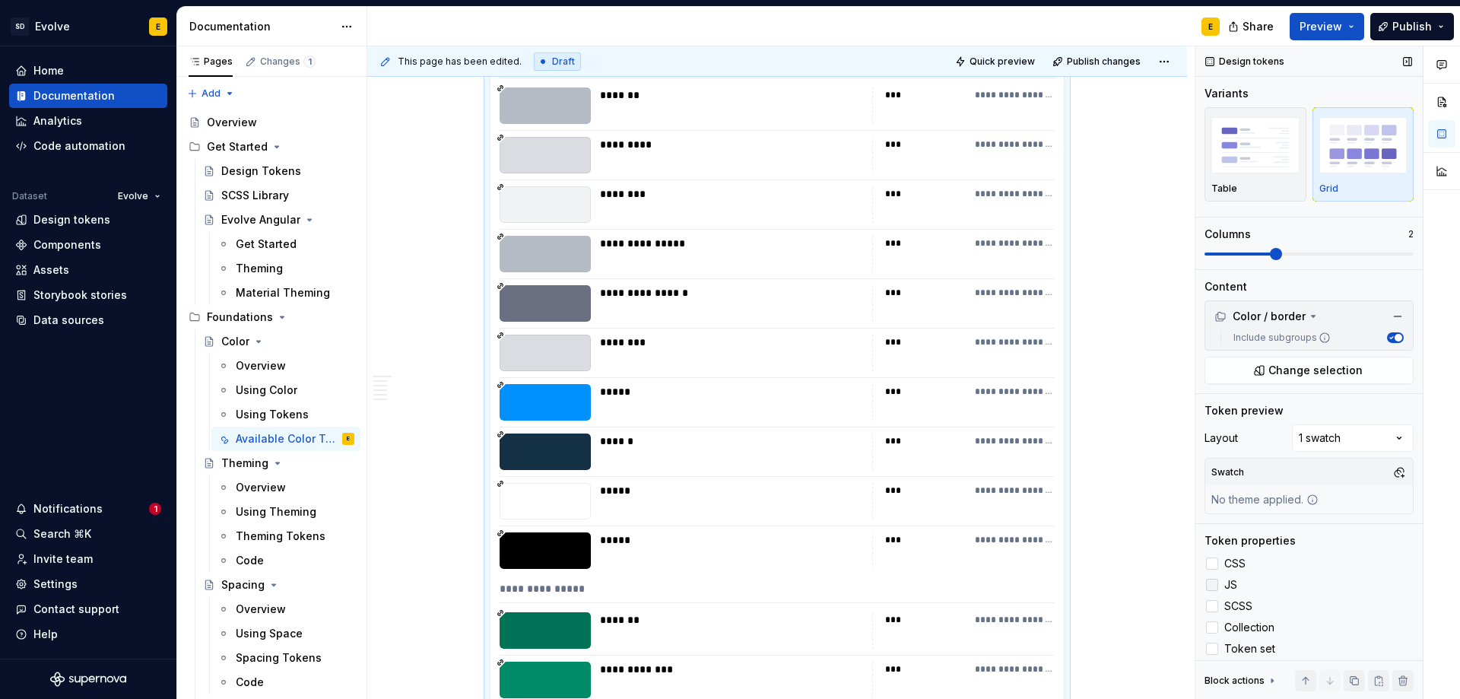
click at [1215, 582] on div at bounding box center [1212, 585] width 12 height 12
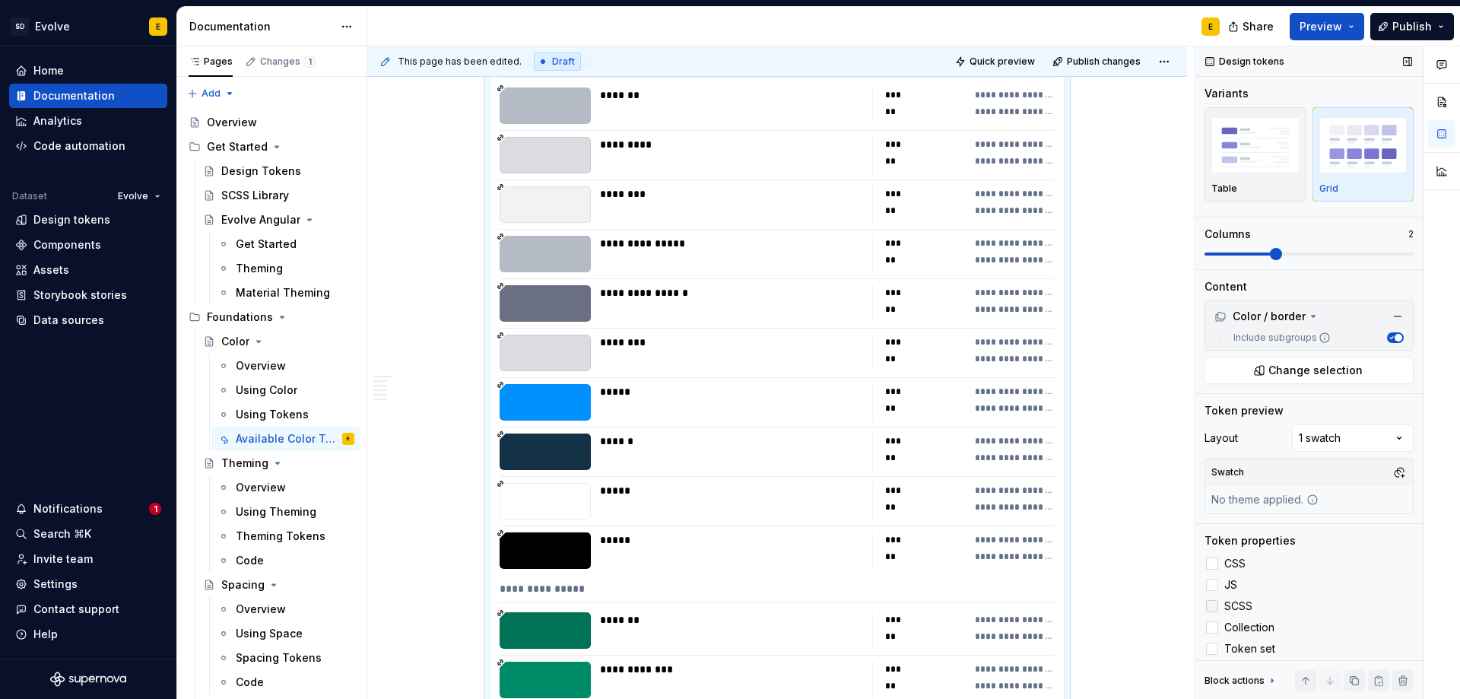
click at [1215, 605] on div at bounding box center [1212, 606] width 12 height 12
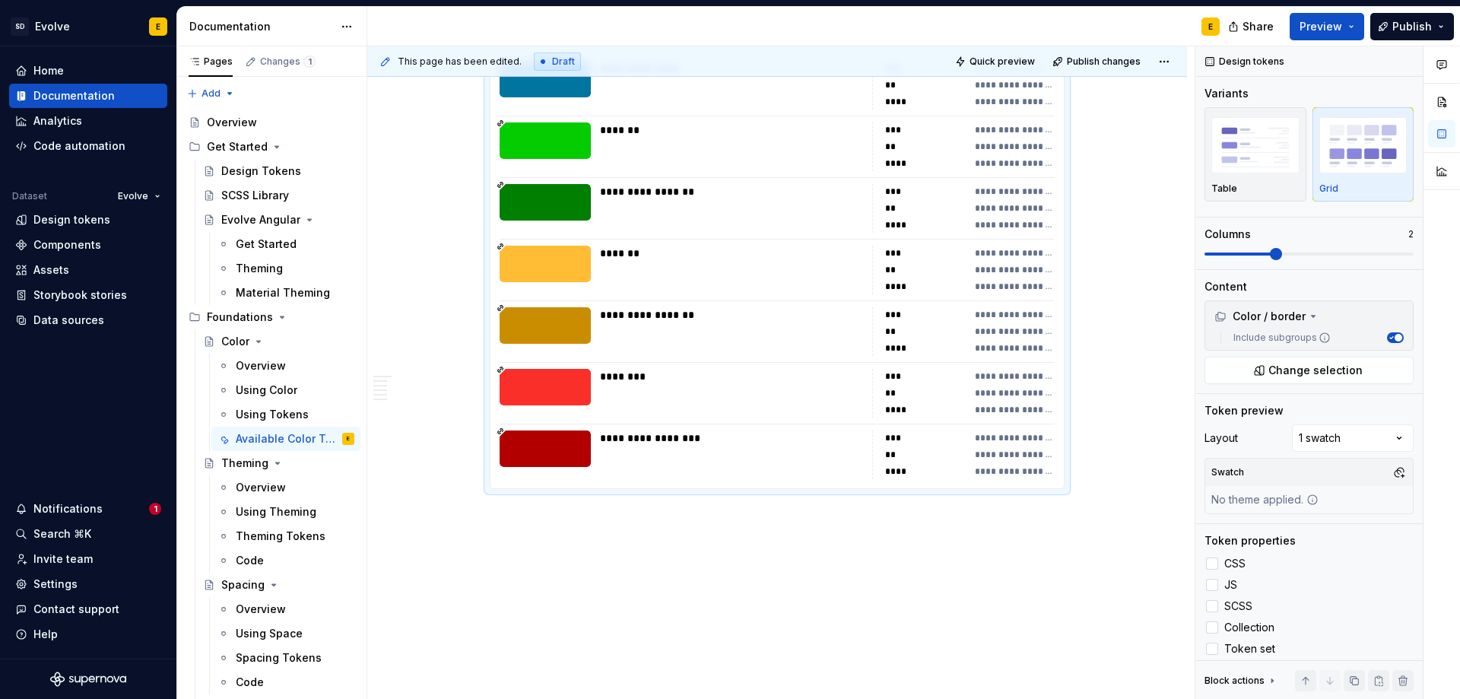
scroll to position [6544, 0]
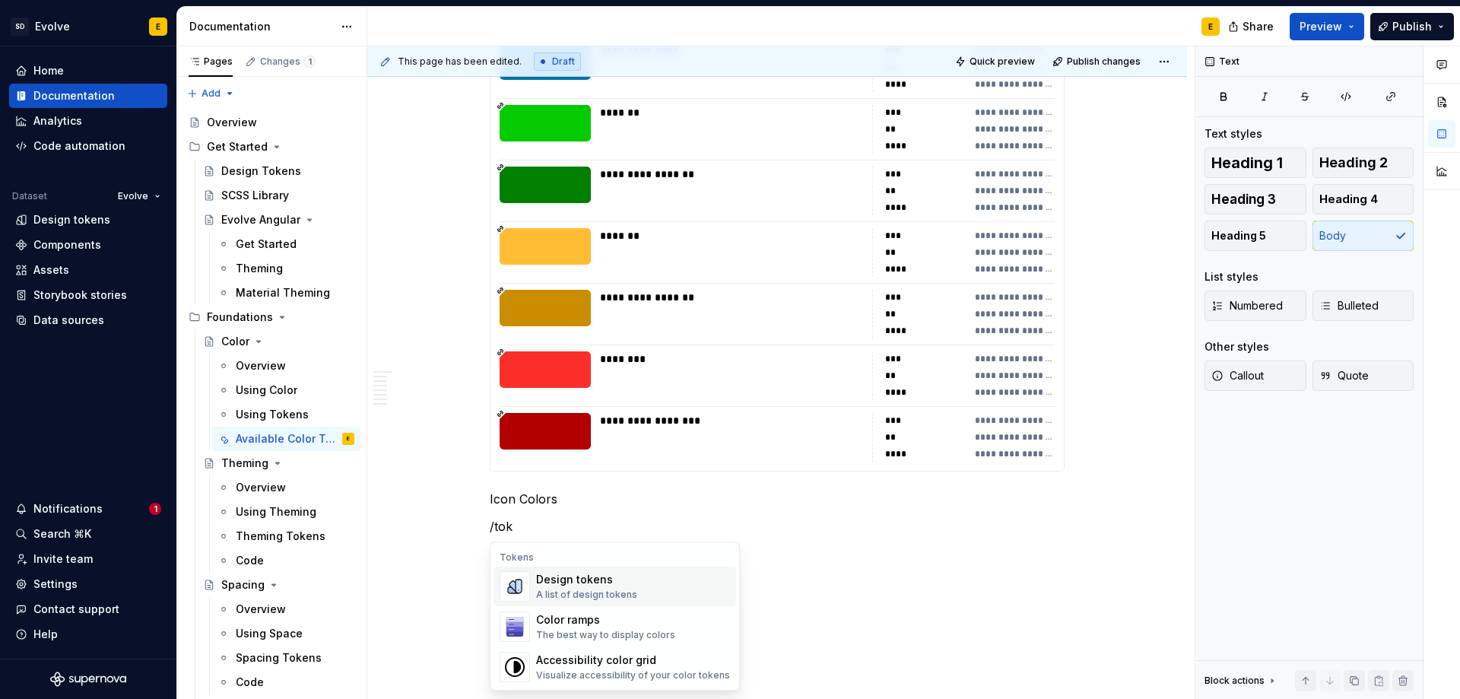
click at [580, 584] on div "Design tokens" at bounding box center [586, 579] width 101 height 15
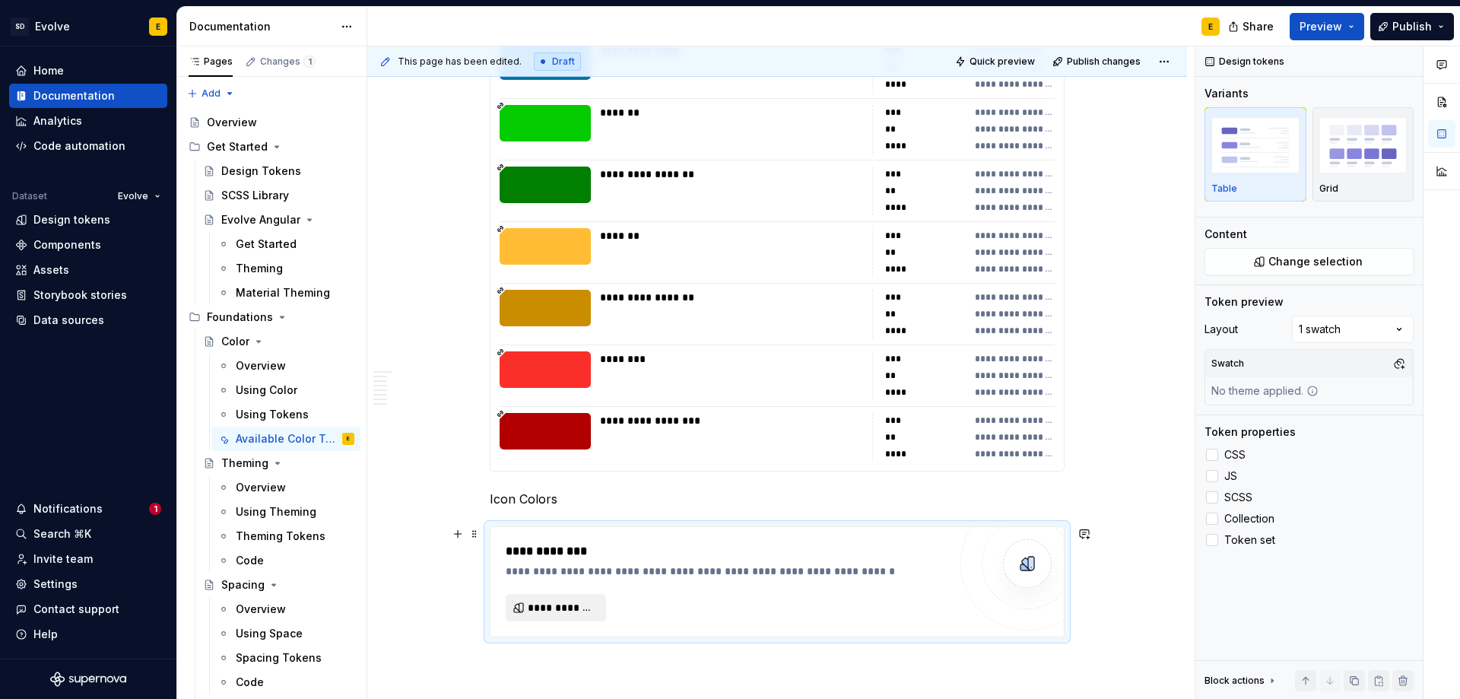
click at [570, 613] on span "**********" at bounding box center [562, 607] width 68 height 15
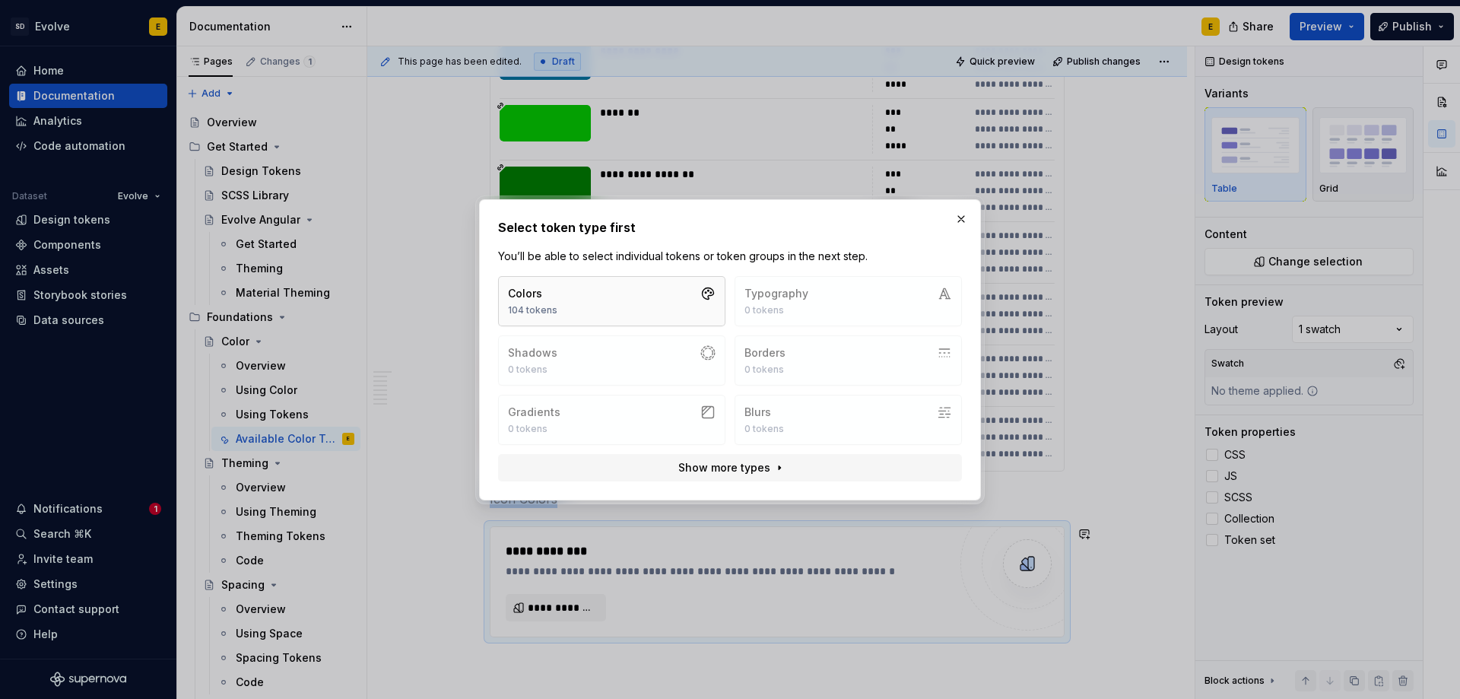
click at [624, 298] on button "Colors 104 tokens" at bounding box center [611, 301] width 227 height 50
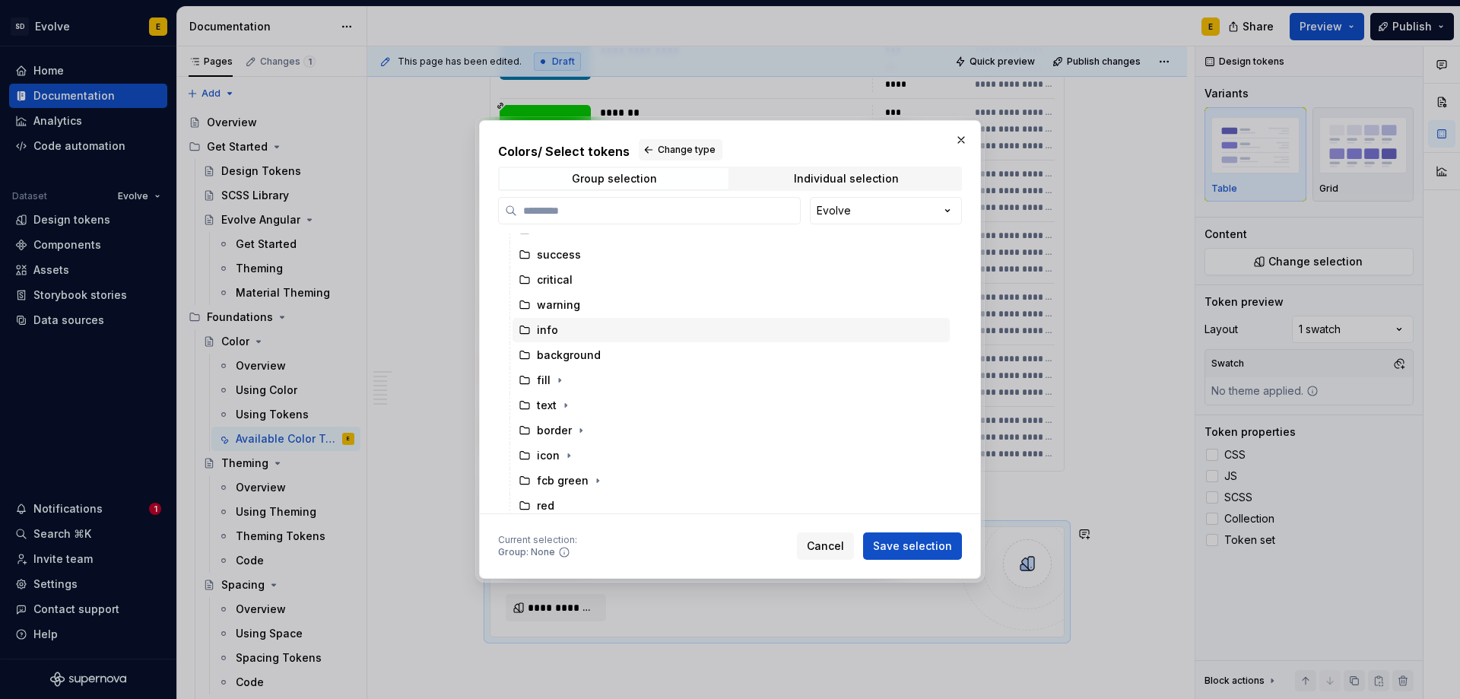
scroll to position [197, 0]
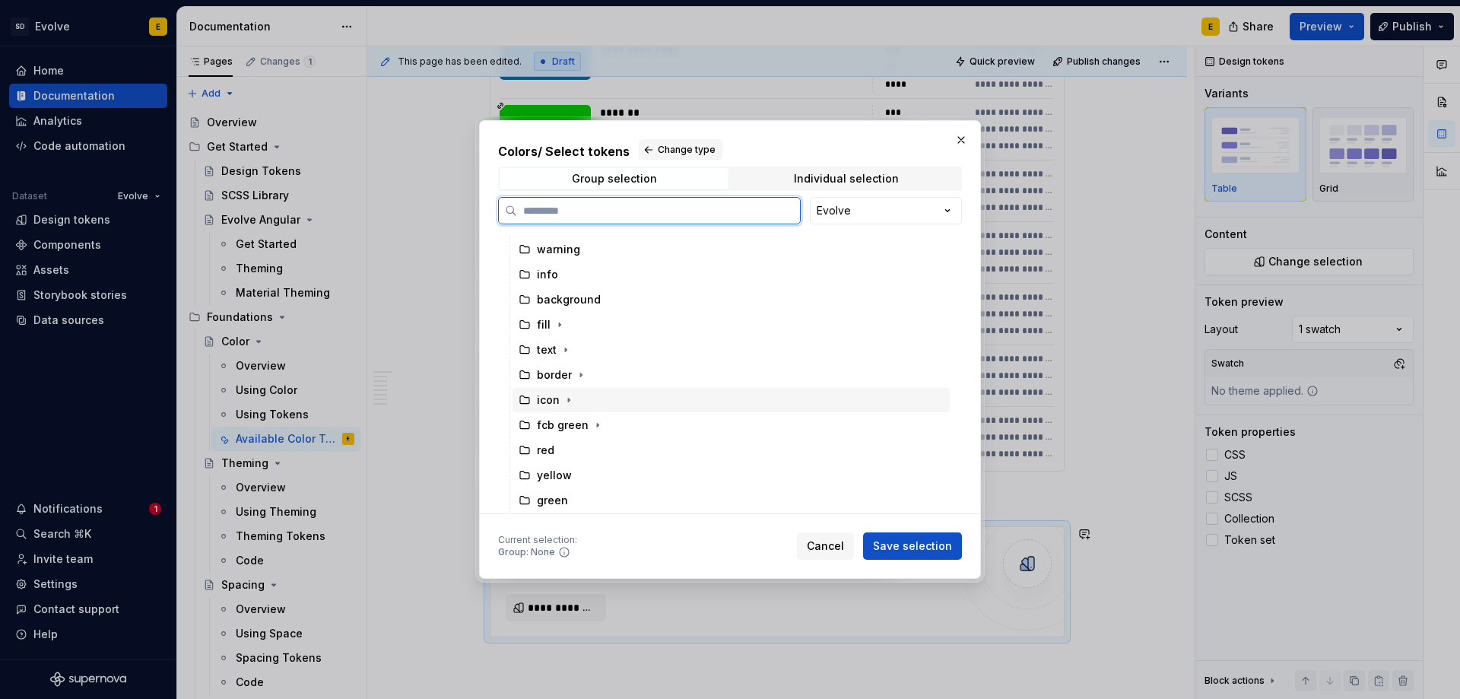
click at [526, 397] on icon at bounding box center [525, 400] width 12 height 12
click at [923, 543] on span "Save selection" at bounding box center [912, 545] width 79 height 15
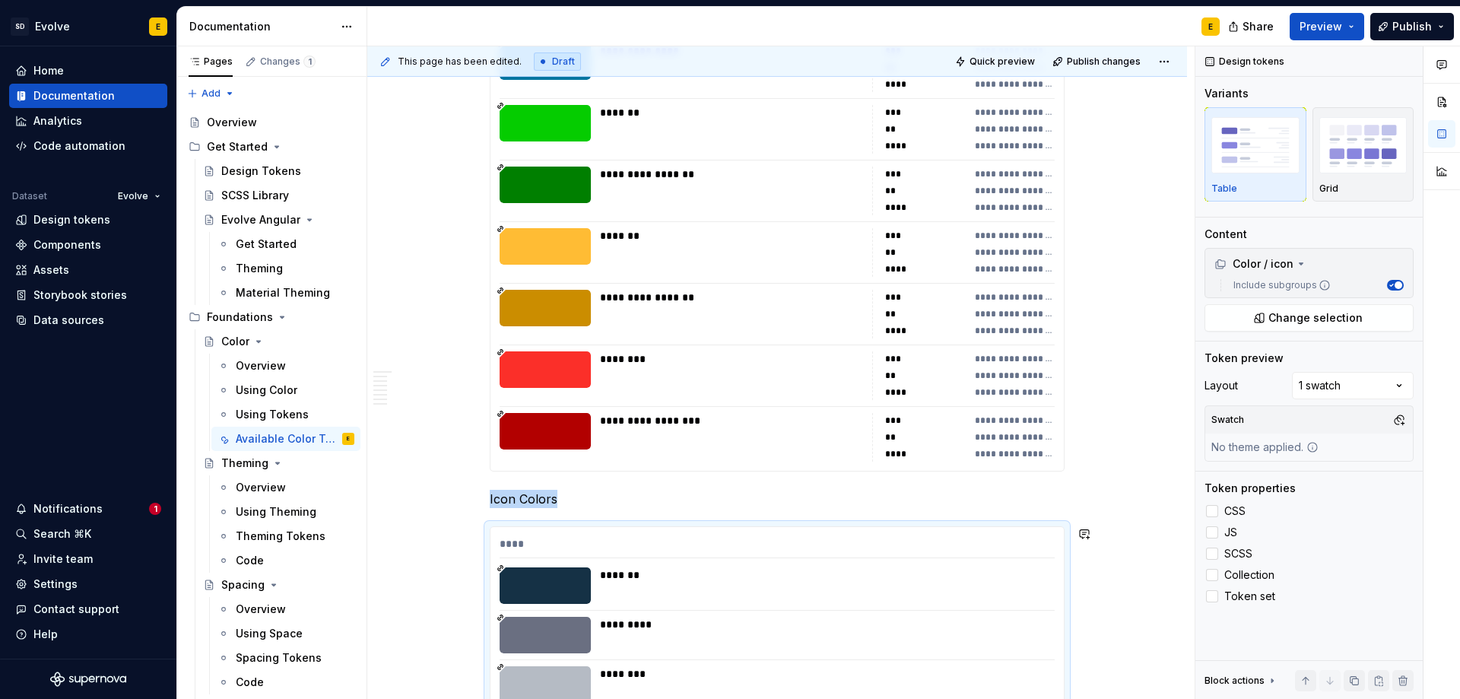
scroll to position [7024, 0]
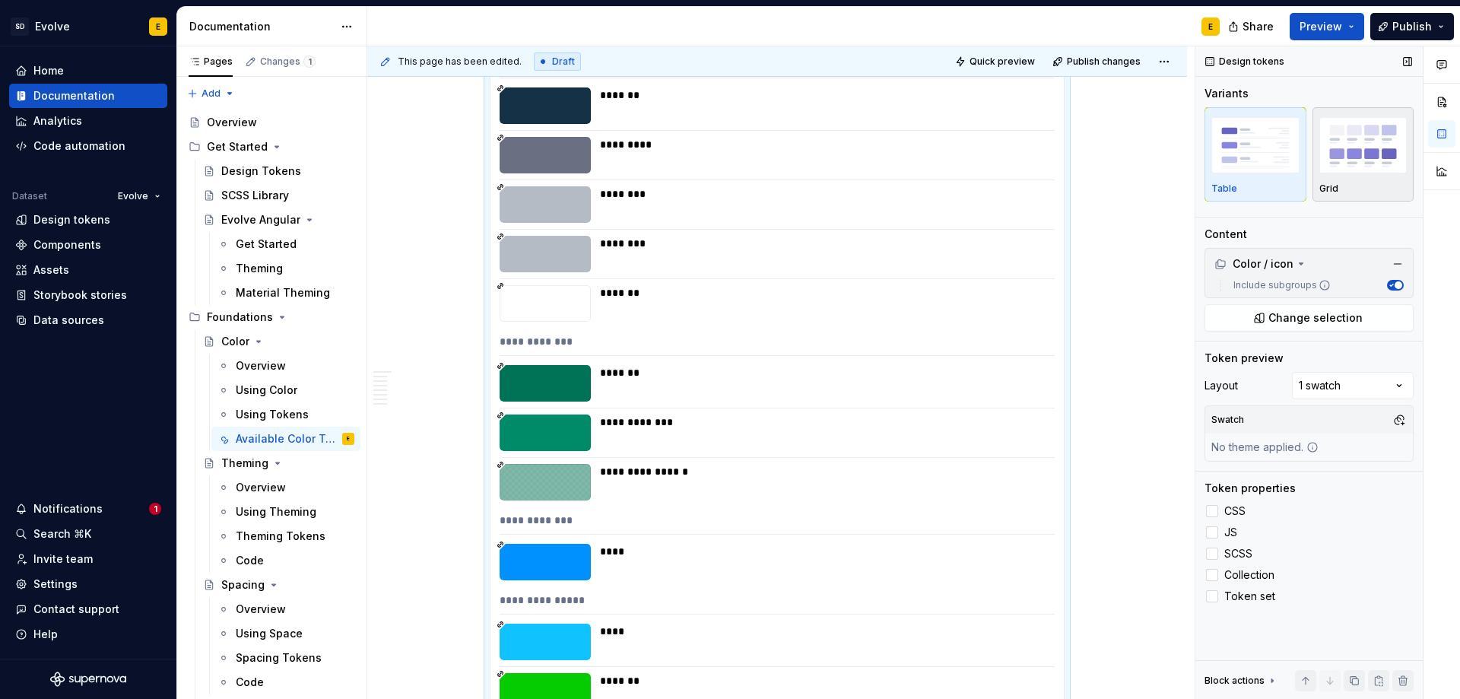
click at [1357, 170] on img "button" at bounding box center [1364, 145] width 88 height 56
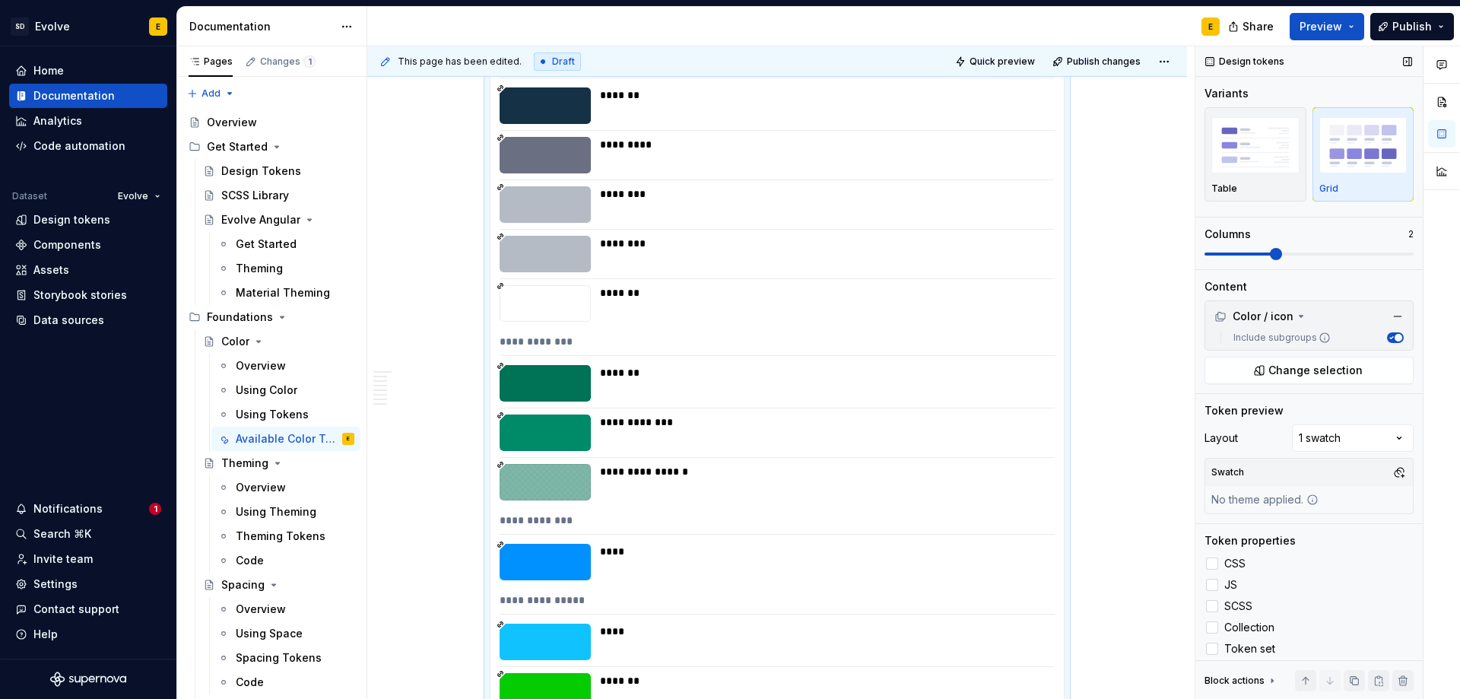
click at [1270, 253] on span at bounding box center [1276, 254] width 12 height 12
click at [1209, 564] on div at bounding box center [1212, 563] width 12 height 12
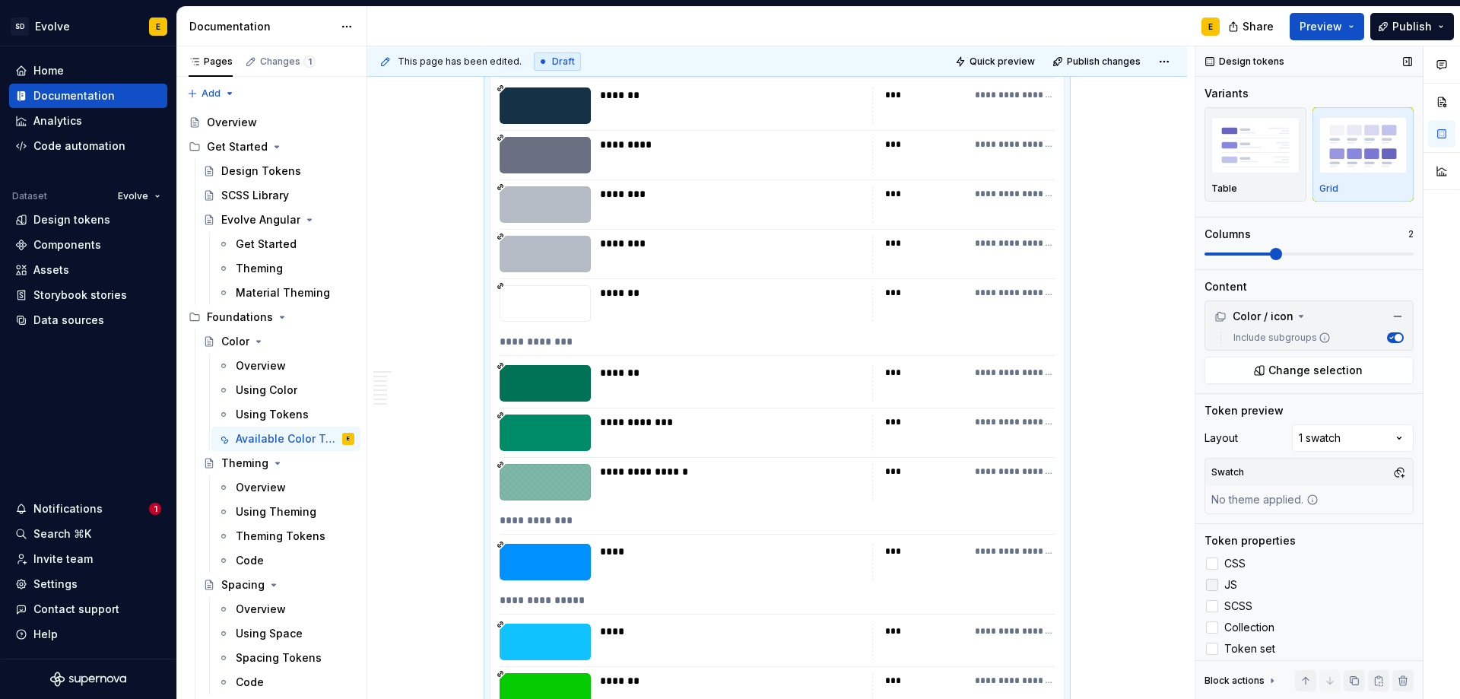
click at [1212, 581] on div at bounding box center [1212, 585] width 12 height 12
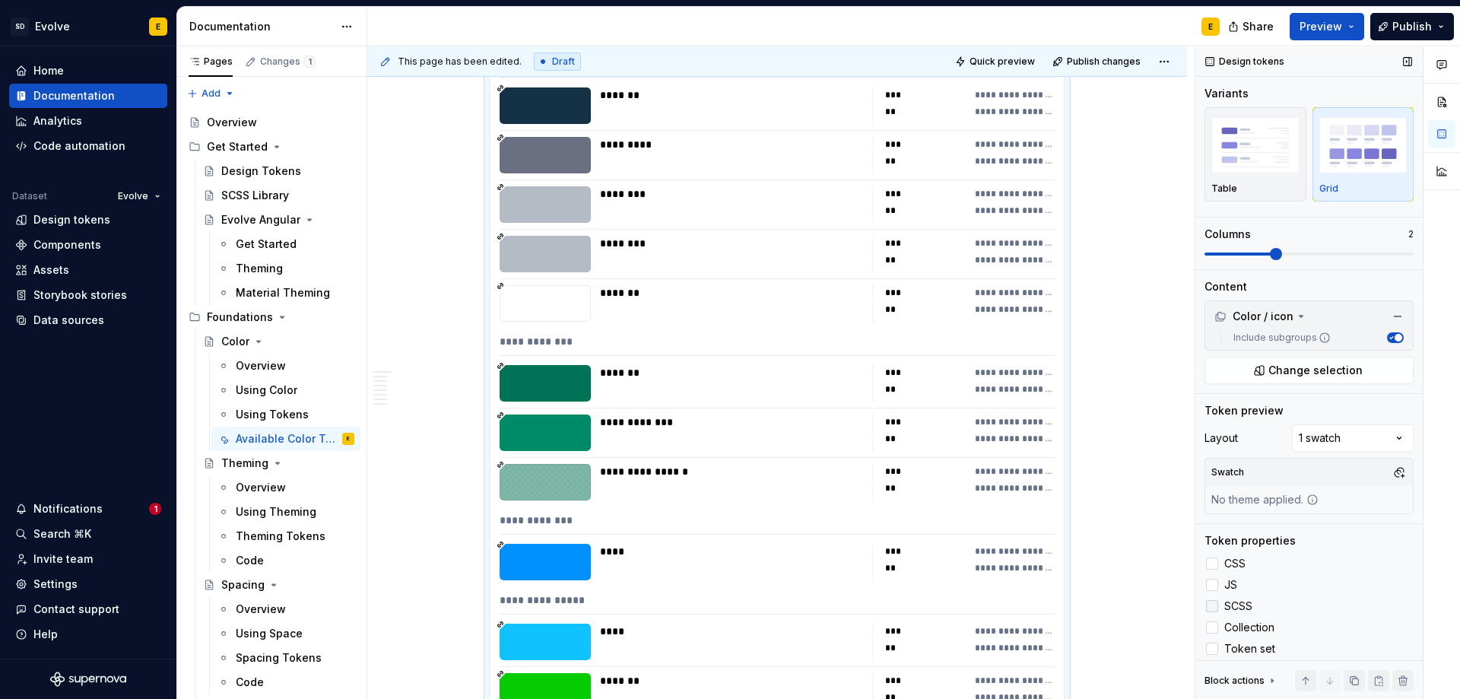
click at [1212, 600] on div at bounding box center [1212, 606] width 12 height 12
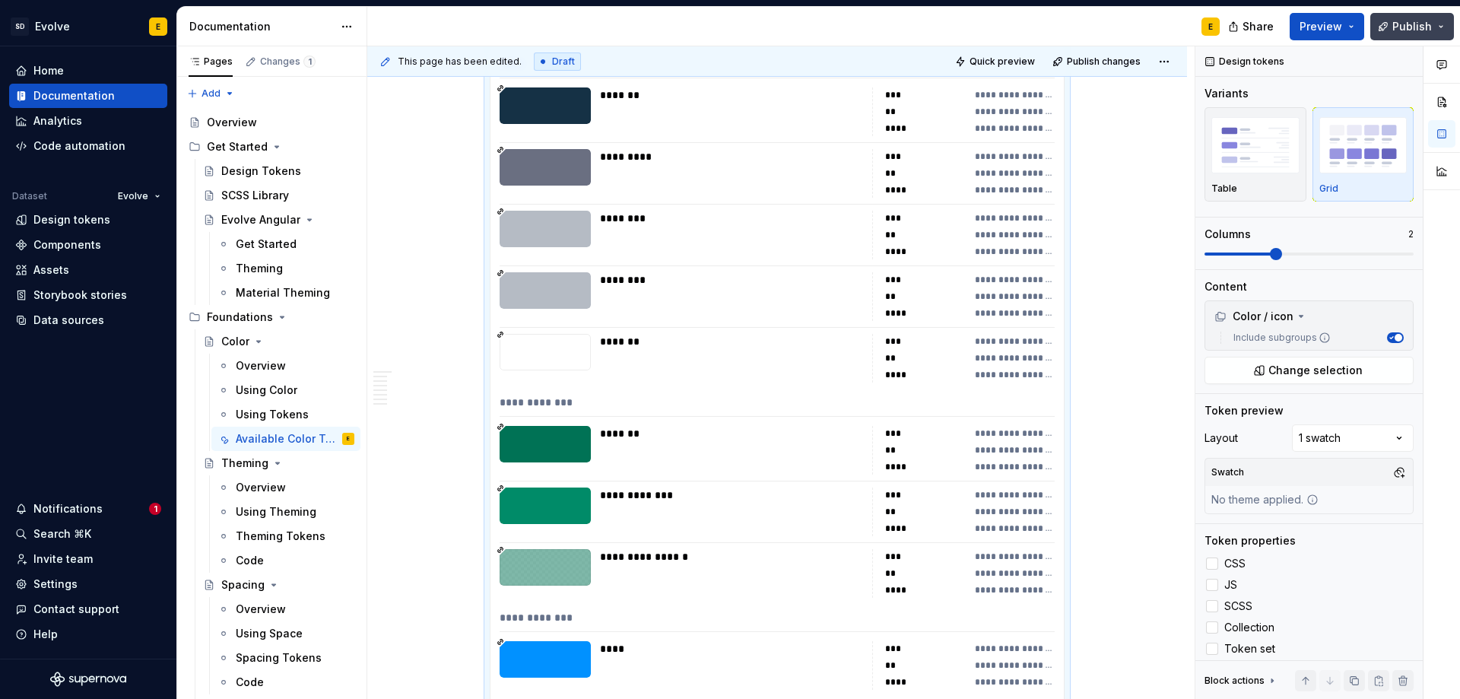
click at [1418, 24] on span "Publish" at bounding box center [1413, 26] width 40 height 15
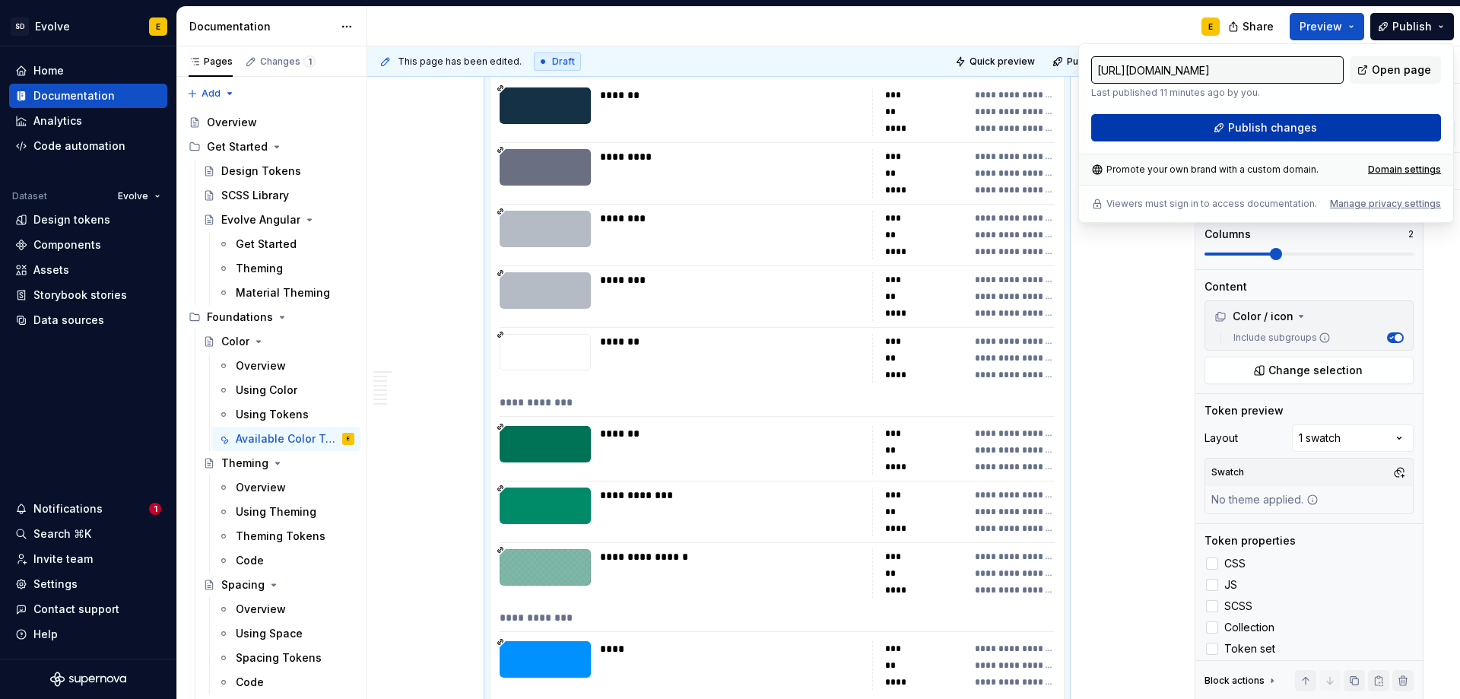
click at [1348, 125] on button "Publish changes" at bounding box center [1266, 127] width 350 height 27
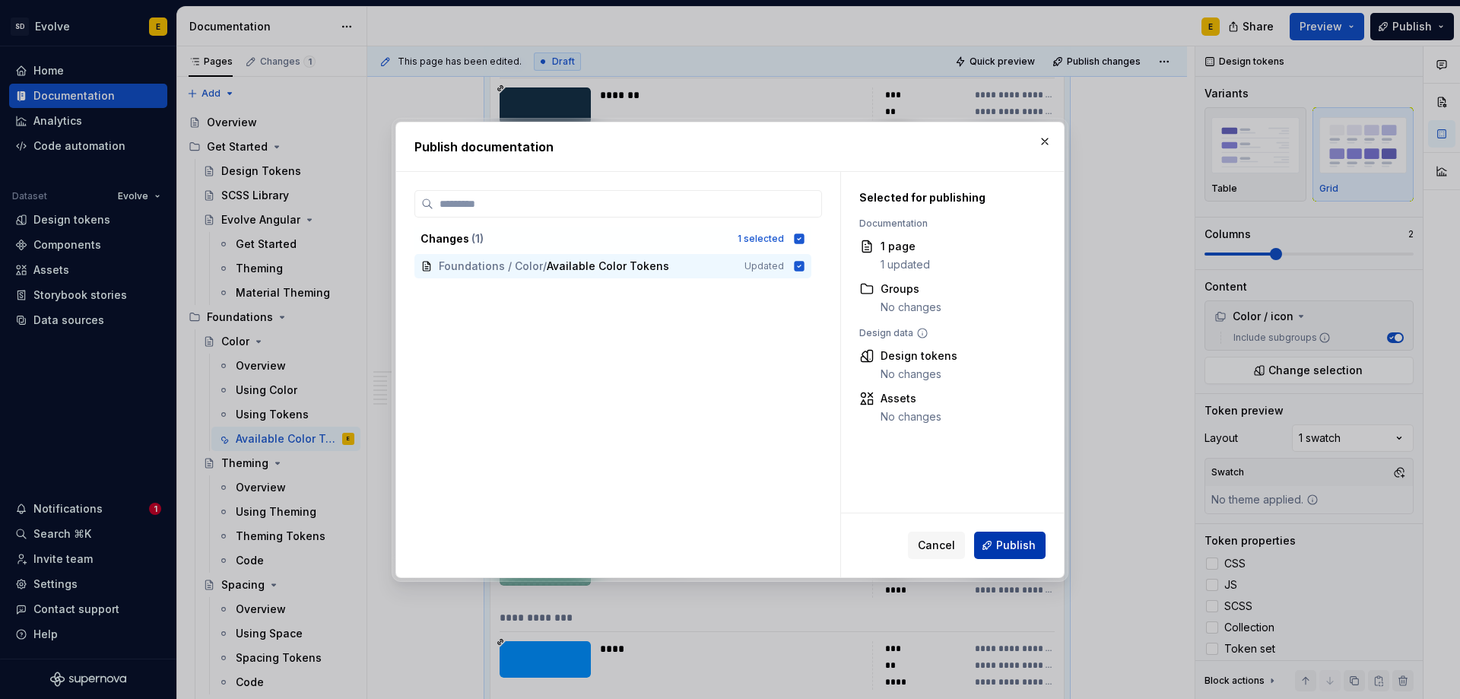
click at [1013, 548] on span "Publish" at bounding box center [1016, 545] width 40 height 15
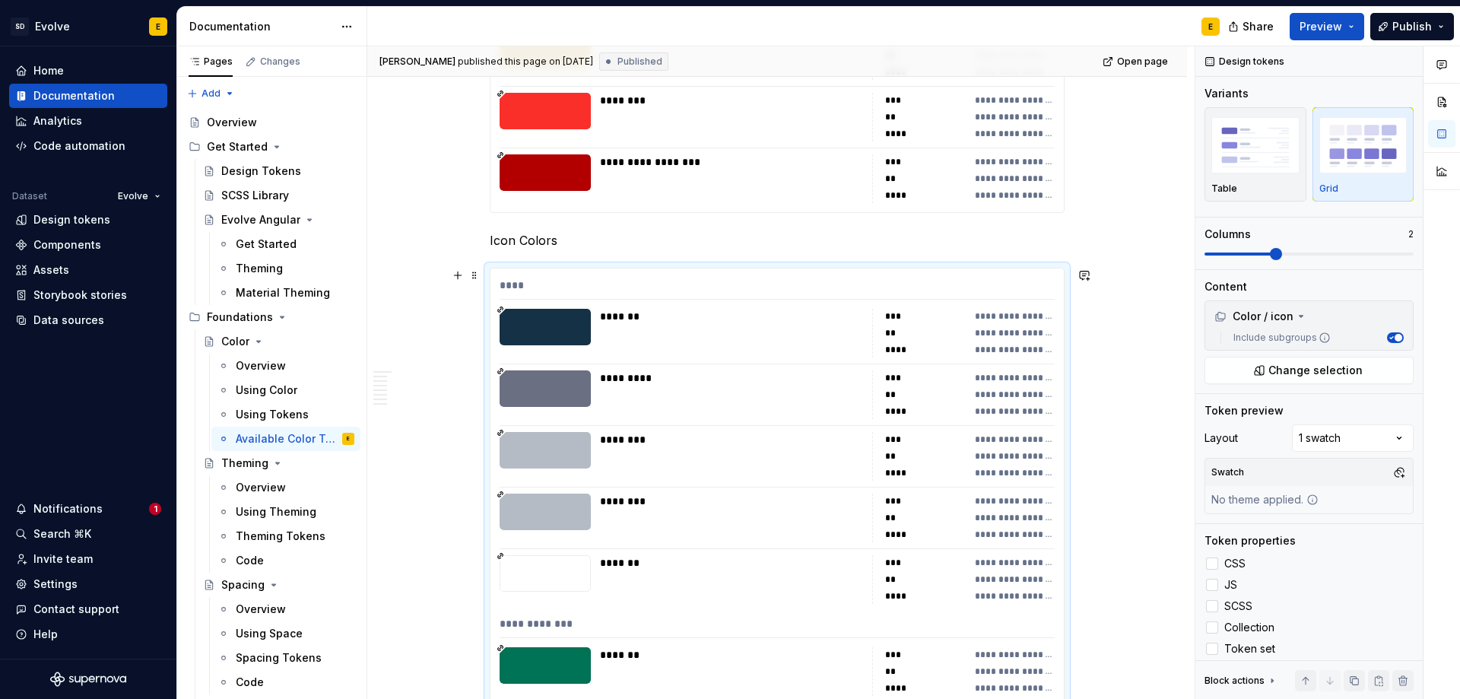
scroll to position [6643, 0]
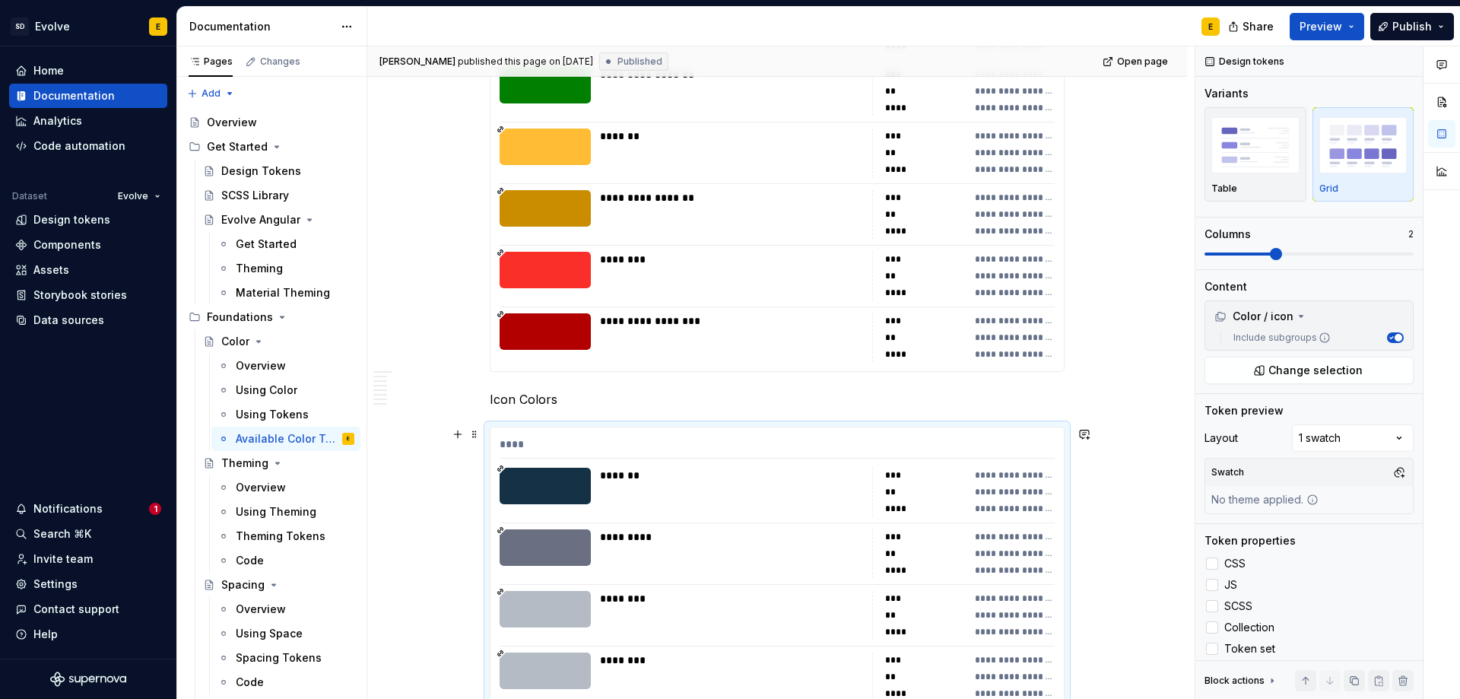
click at [942, 446] on div "****" at bounding box center [777, 448] width 555 height 22
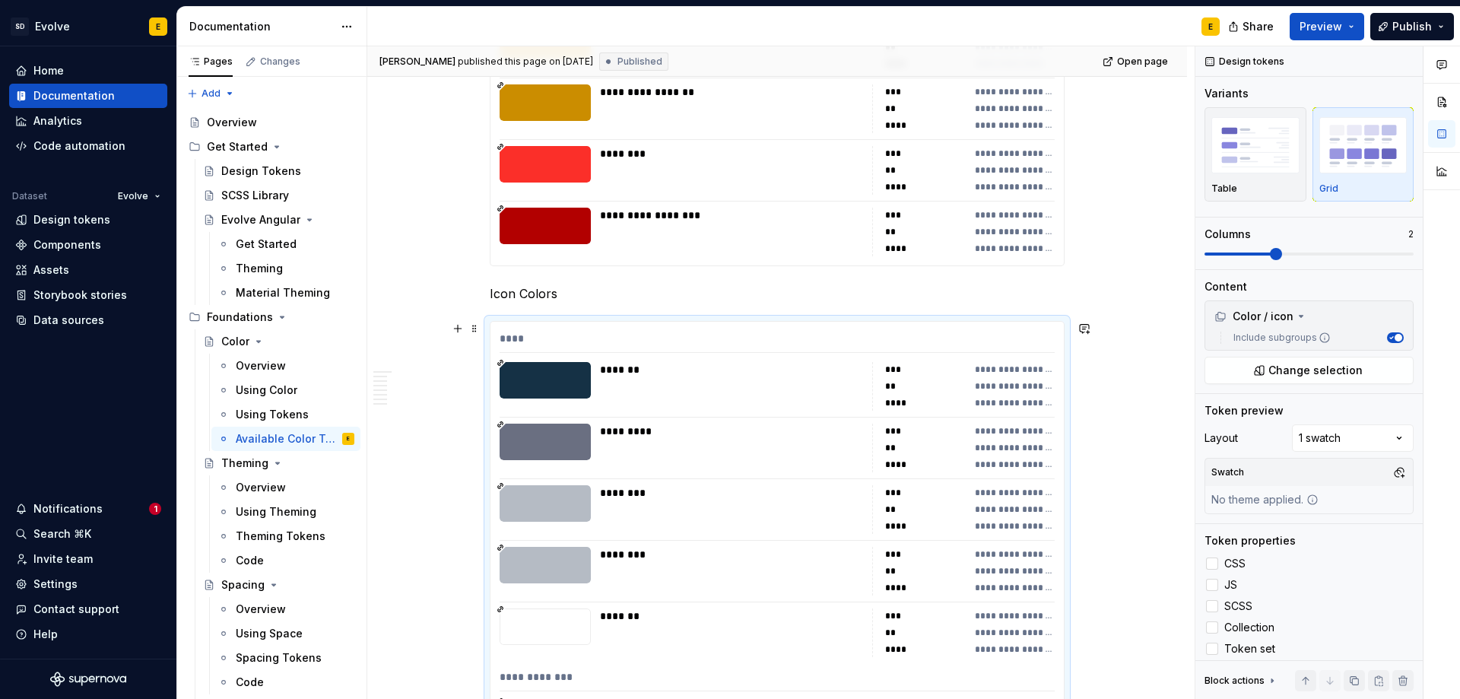
scroll to position [6720, 0]
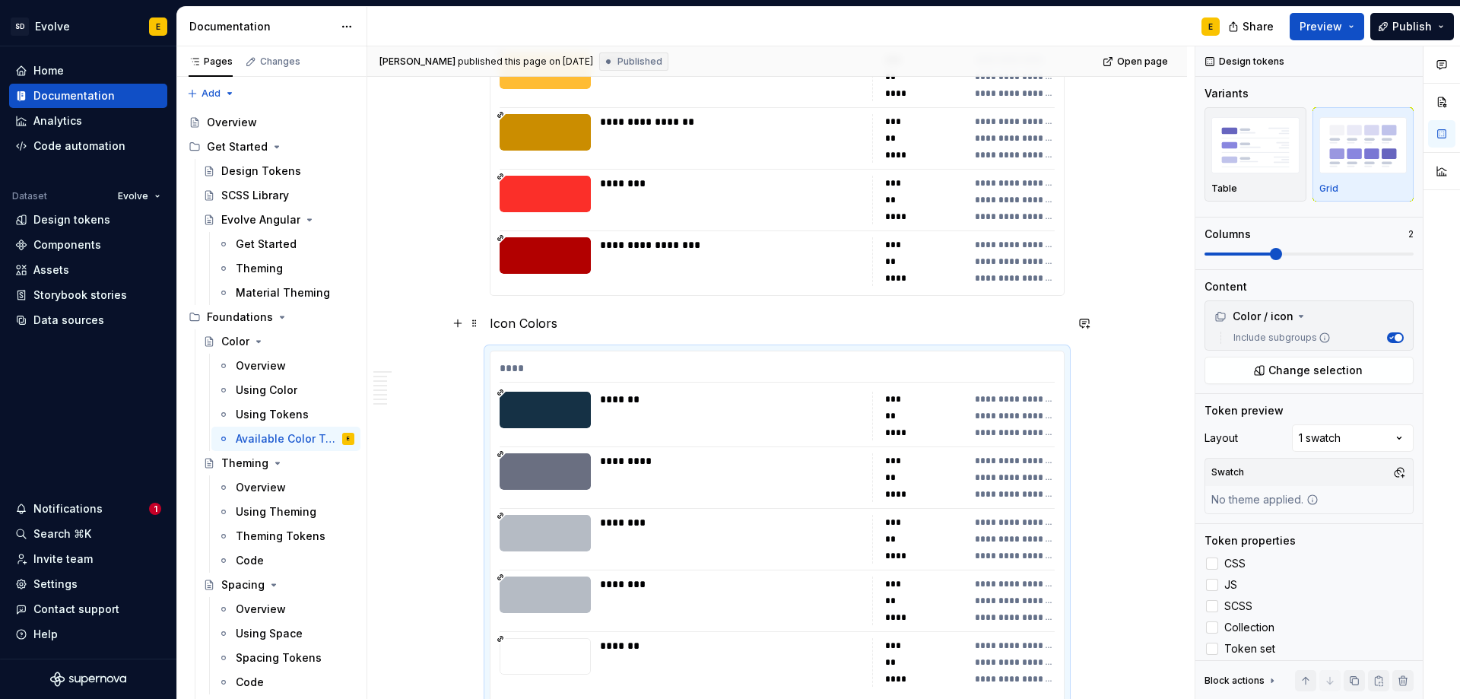
click at [644, 326] on p "Icon Colors" at bounding box center [777, 323] width 575 height 18
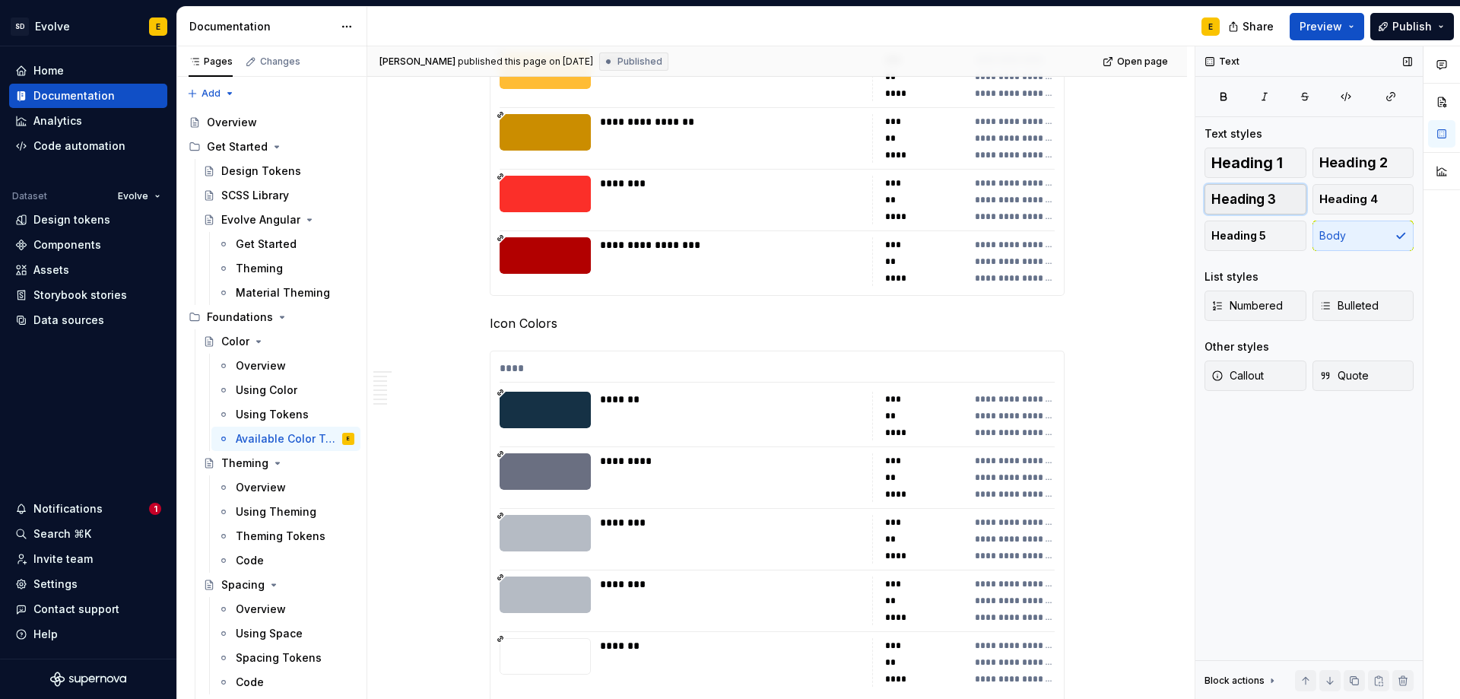
click at [1263, 199] on span "Heading 3" at bounding box center [1244, 199] width 65 height 15
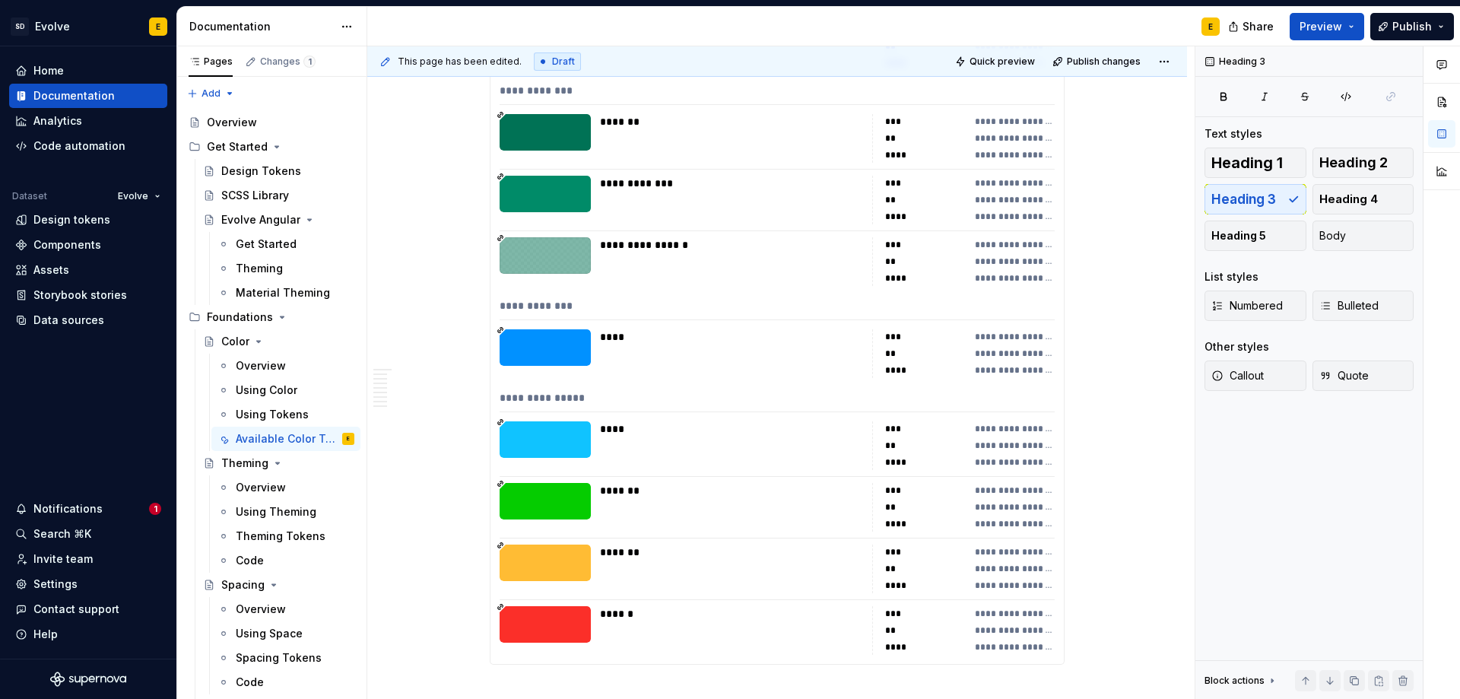
scroll to position [7526, 0]
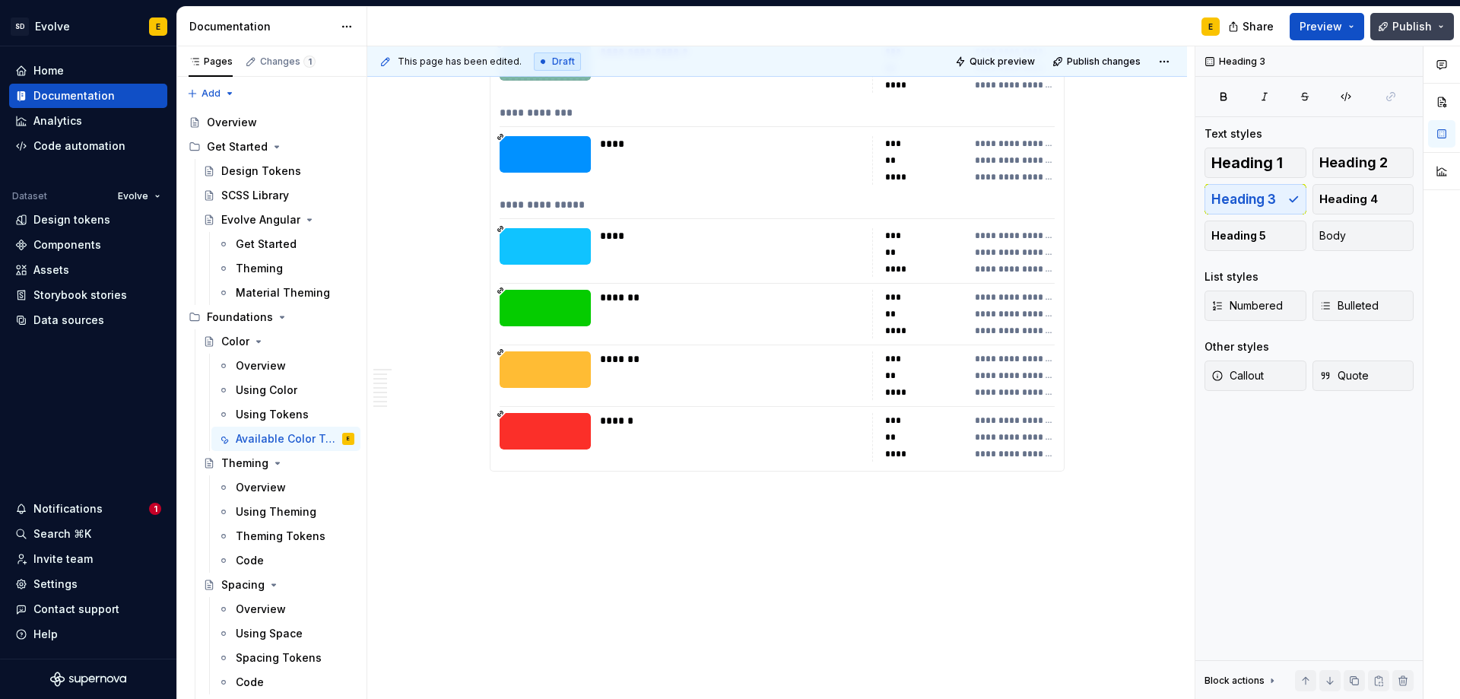
click at [1416, 38] on button "Publish" at bounding box center [1413, 26] width 84 height 27
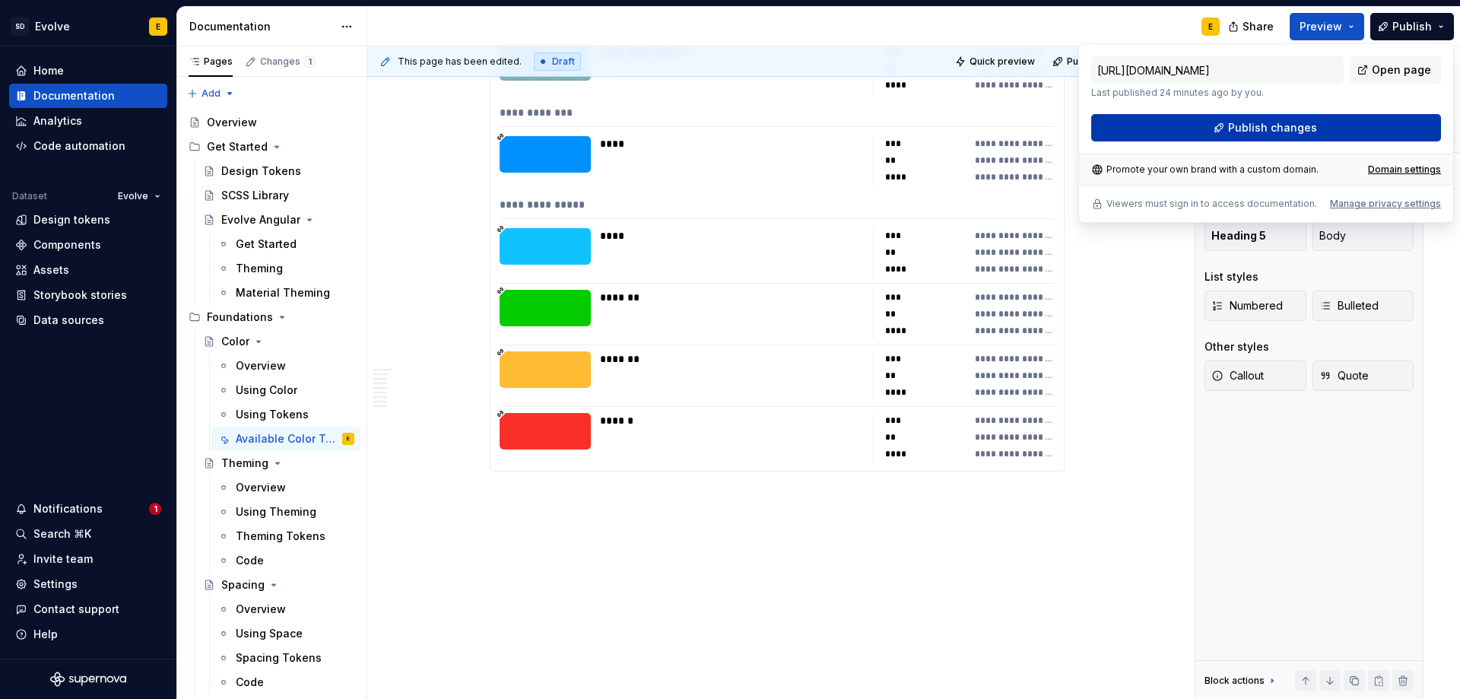
click at [1336, 125] on button "Publish changes" at bounding box center [1266, 127] width 350 height 27
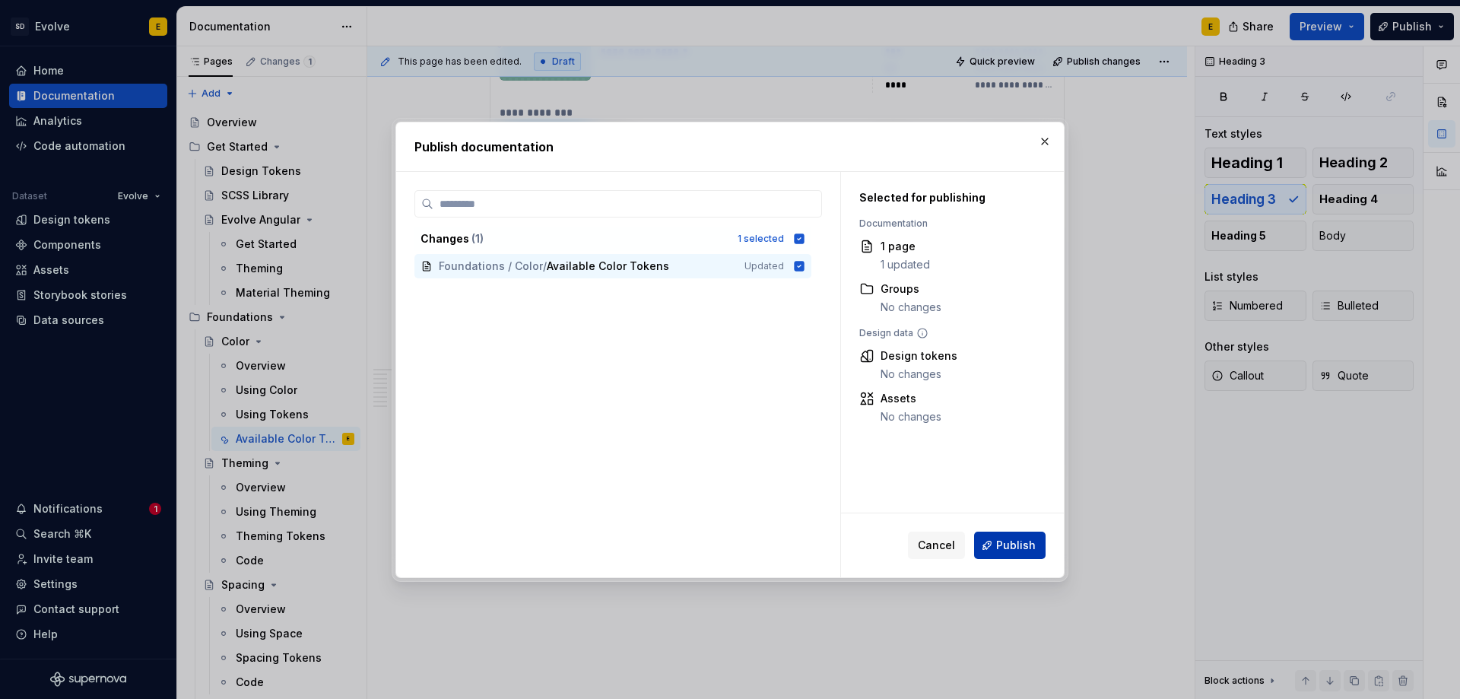
click at [1008, 552] on span "Publish" at bounding box center [1016, 545] width 40 height 15
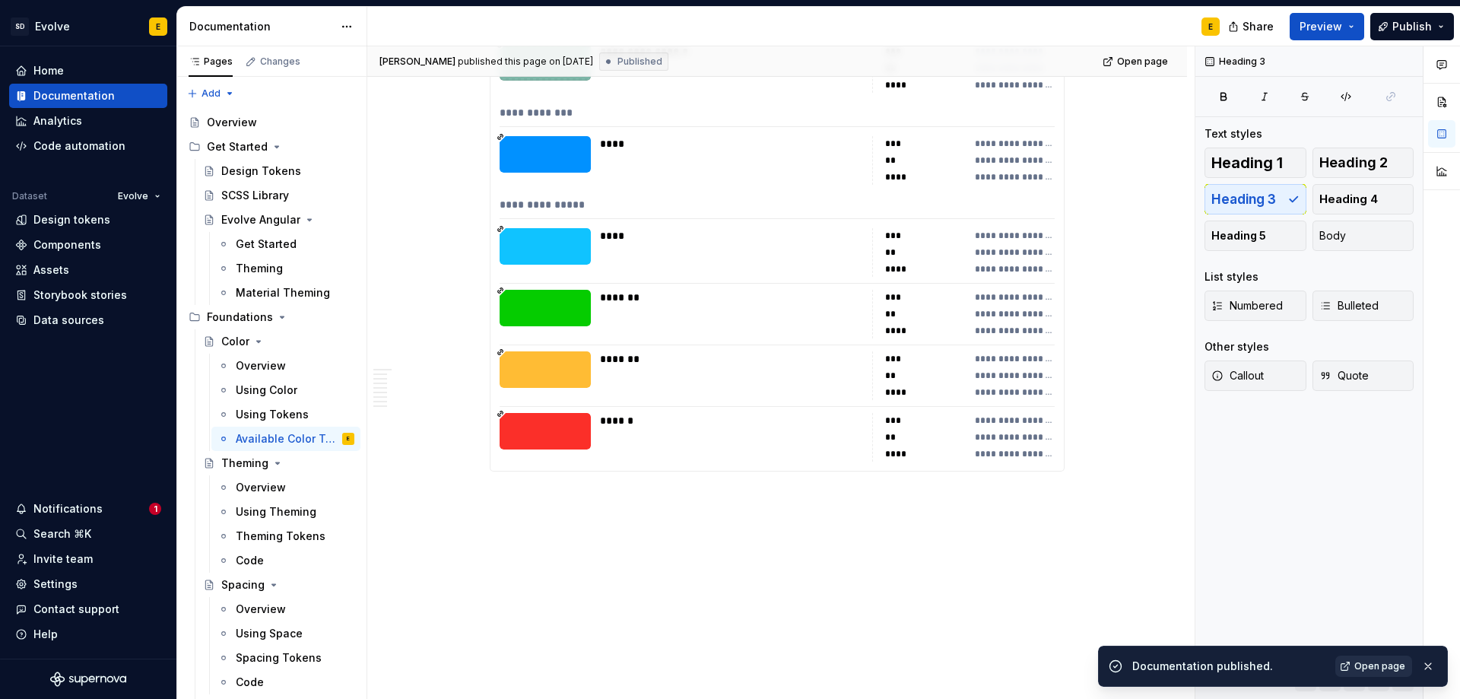
click at [1384, 665] on span "Open page" at bounding box center [1380, 666] width 51 height 12
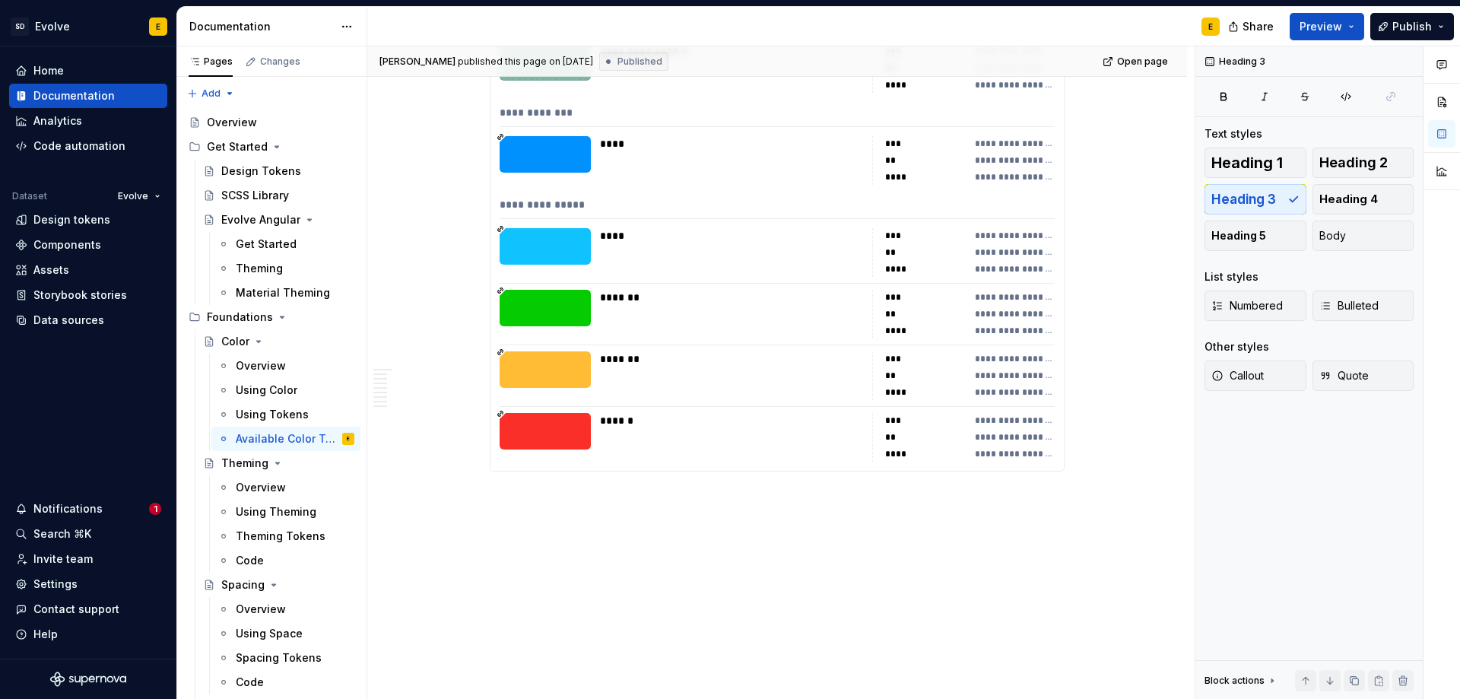
type textarea "*"
click at [72, 224] on div "Design tokens" at bounding box center [71, 219] width 77 height 15
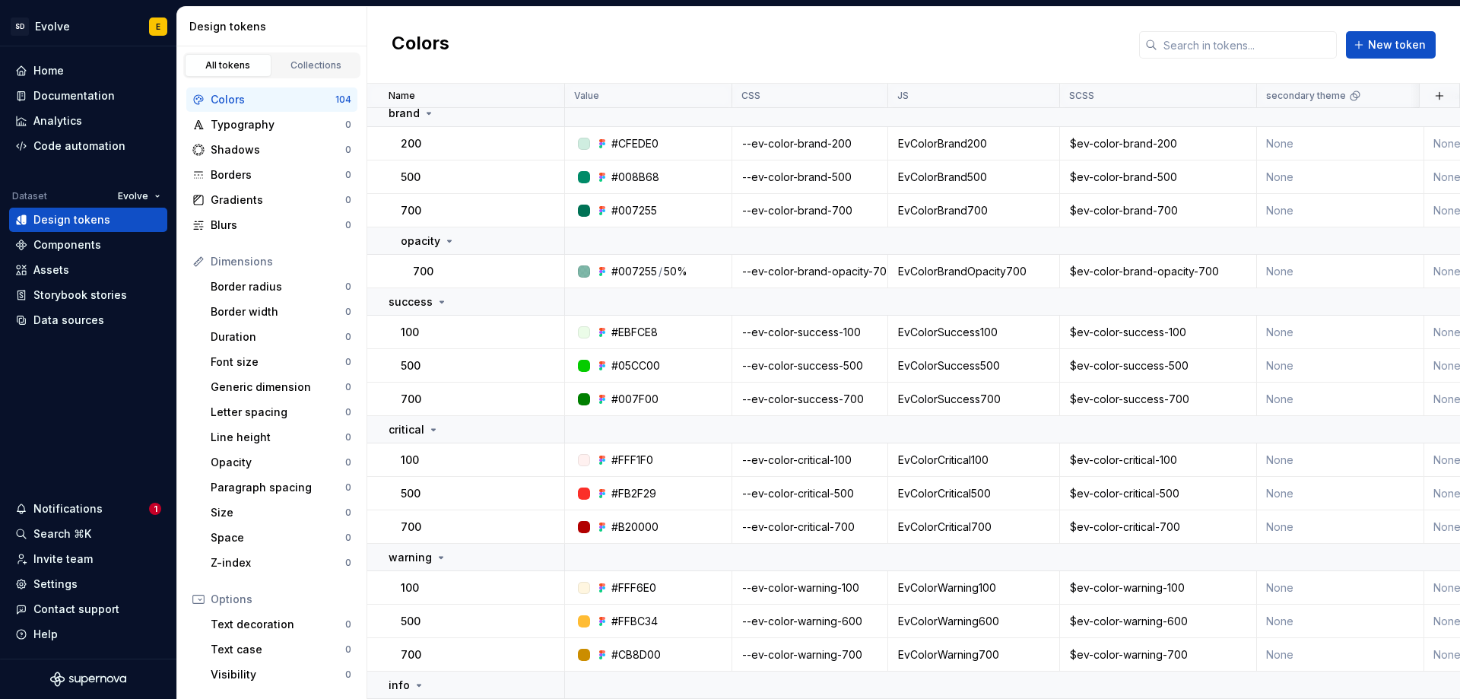
scroll to position [837, 0]
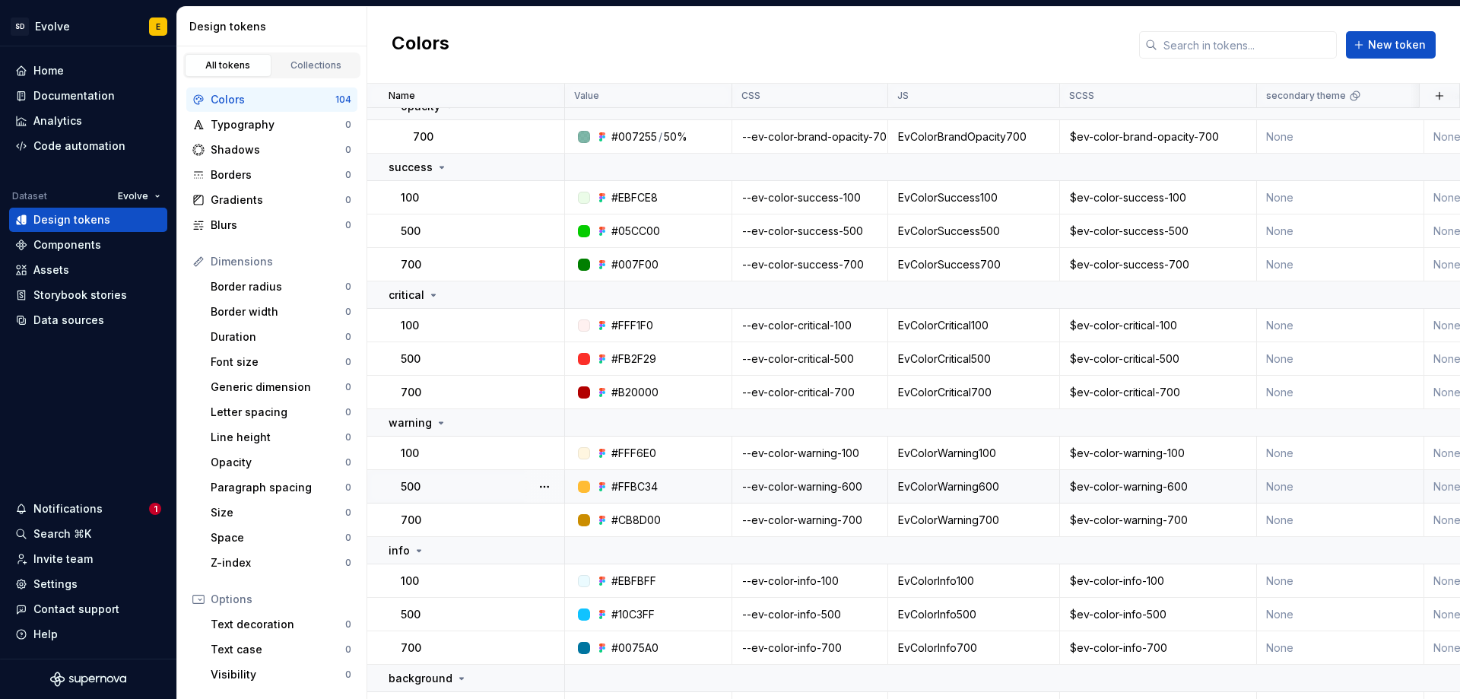
click at [859, 488] on div "--ev-color-warning-600" at bounding box center [810, 486] width 154 height 15
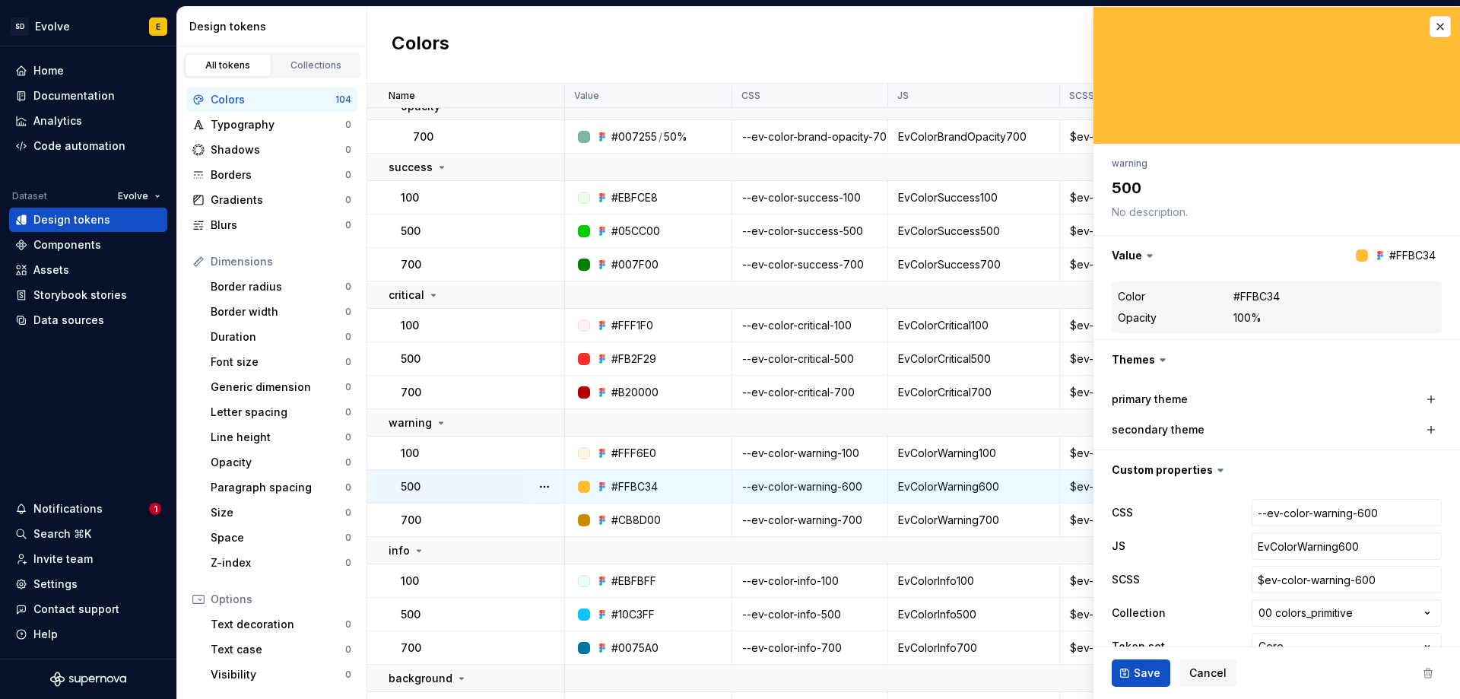
type textarea "*"
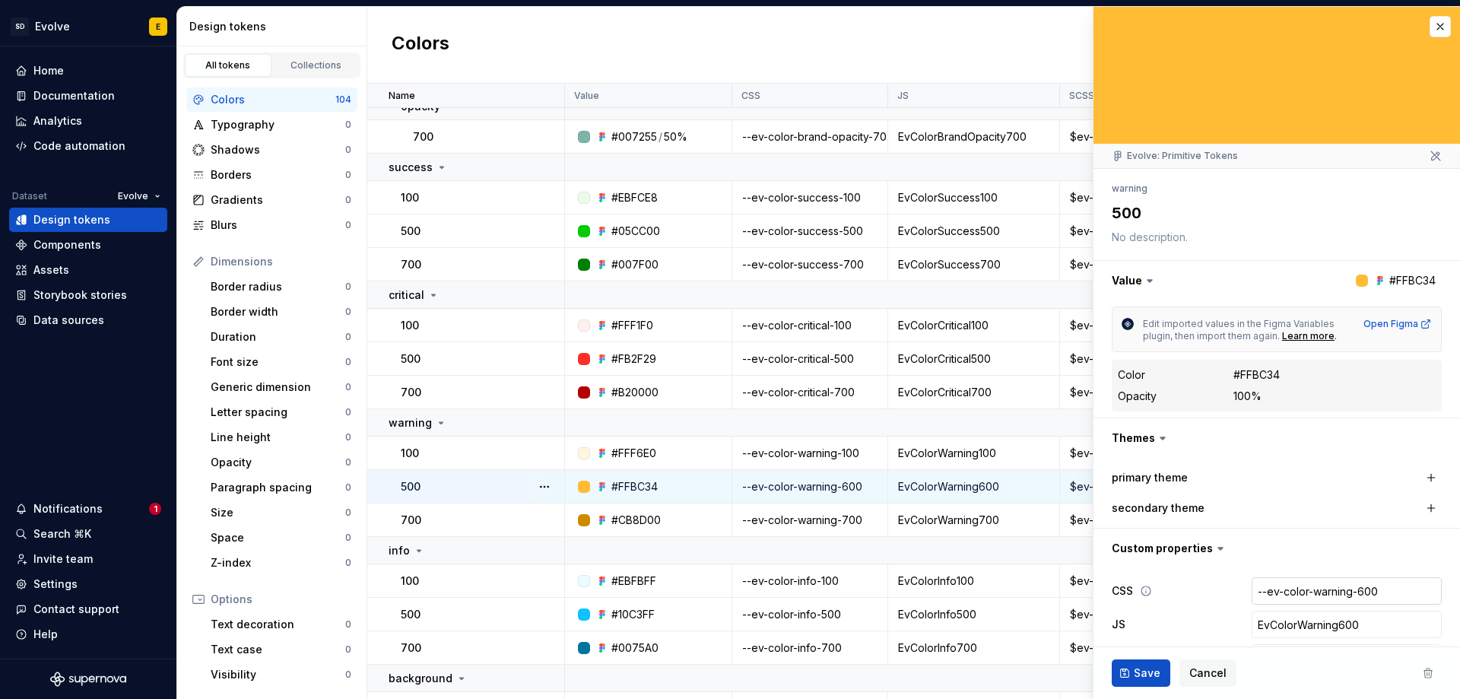
click at [1358, 589] on input "--ev-color-warning-600" at bounding box center [1347, 590] width 190 height 27
click at [1354, 589] on input "--ev-color-warning-600" at bounding box center [1347, 590] width 190 height 27
type input "--ev-color-warning-00"
type textarea "*"
type input "--ev-color-warning-500"
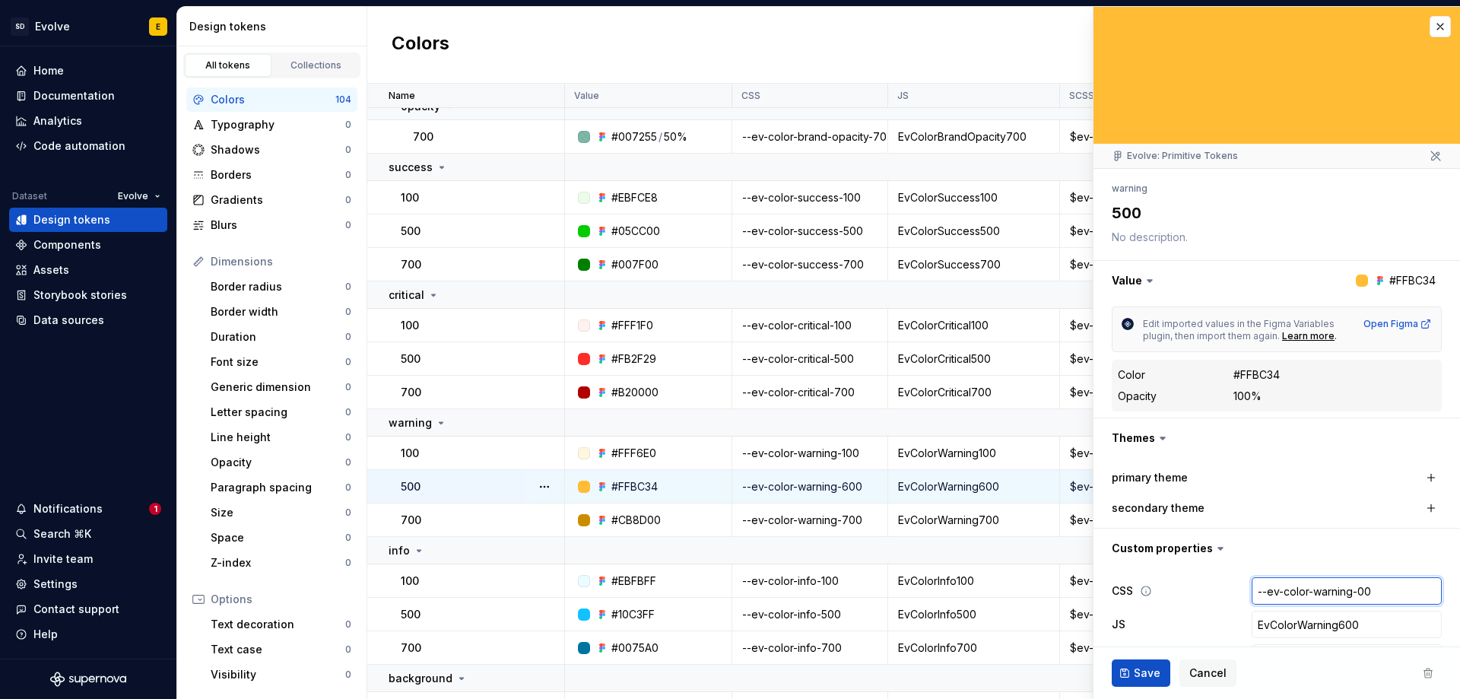
type textarea "*"
type input "--ev-color-warning-500"
type textarea "*"
click at [1332, 628] on input "EvColorWarning600" at bounding box center [1347, 624] width 190 height 27
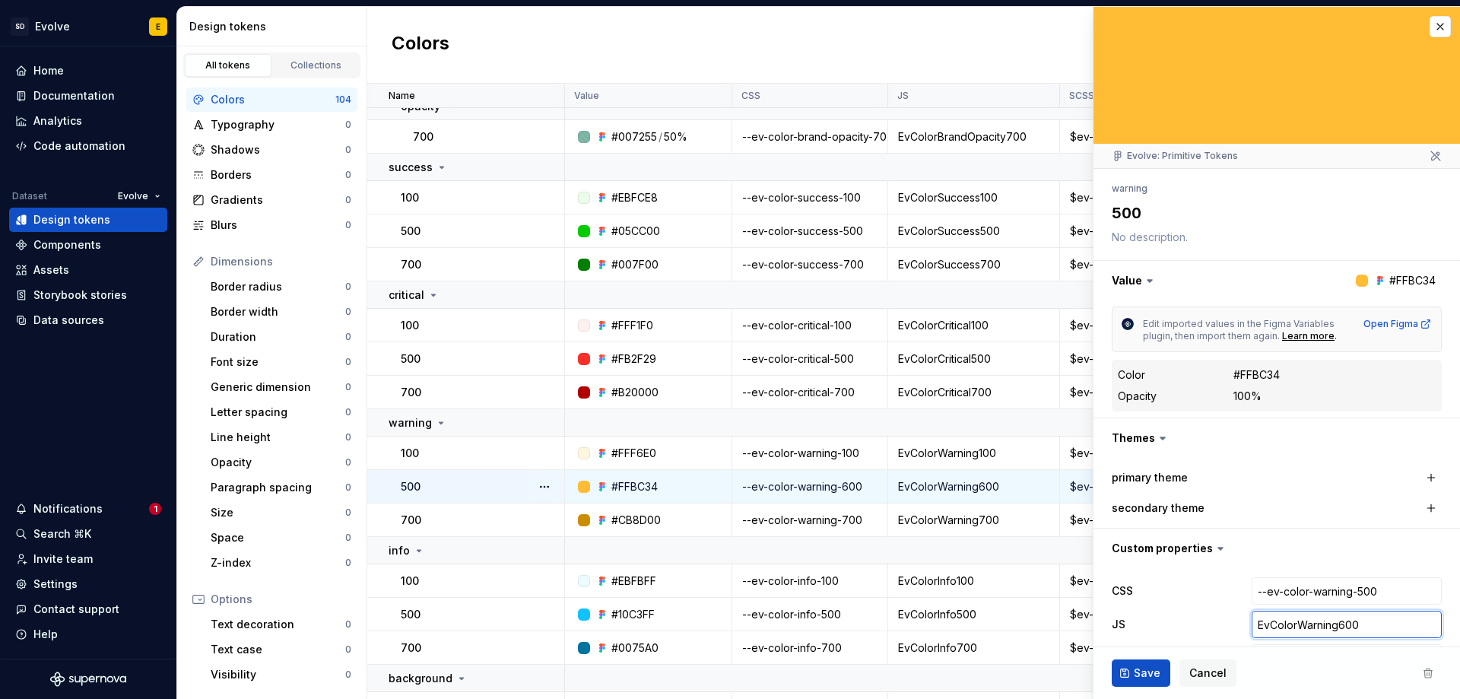
type input "EvColorWarning00"
type textarea "*"
type input "EvColorWarning500"
type textarea "*"
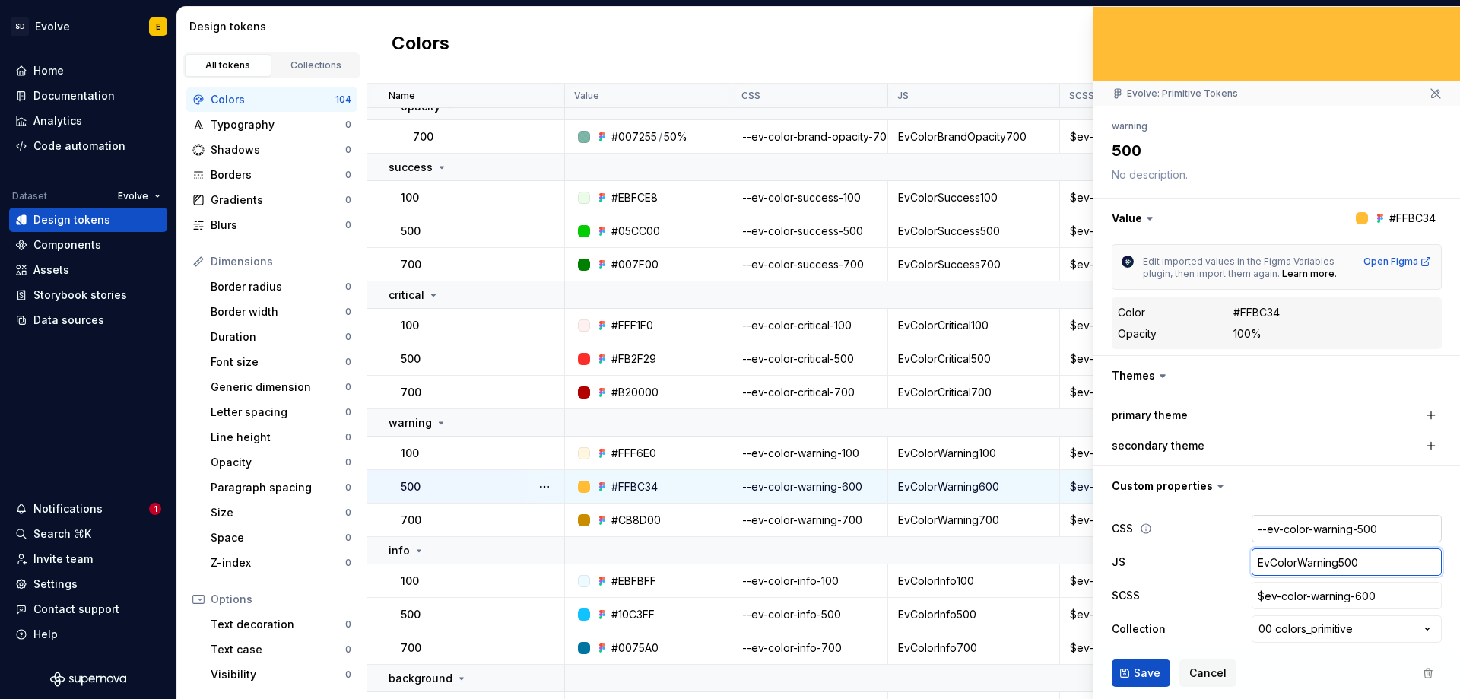
scroll to position [111, 0]
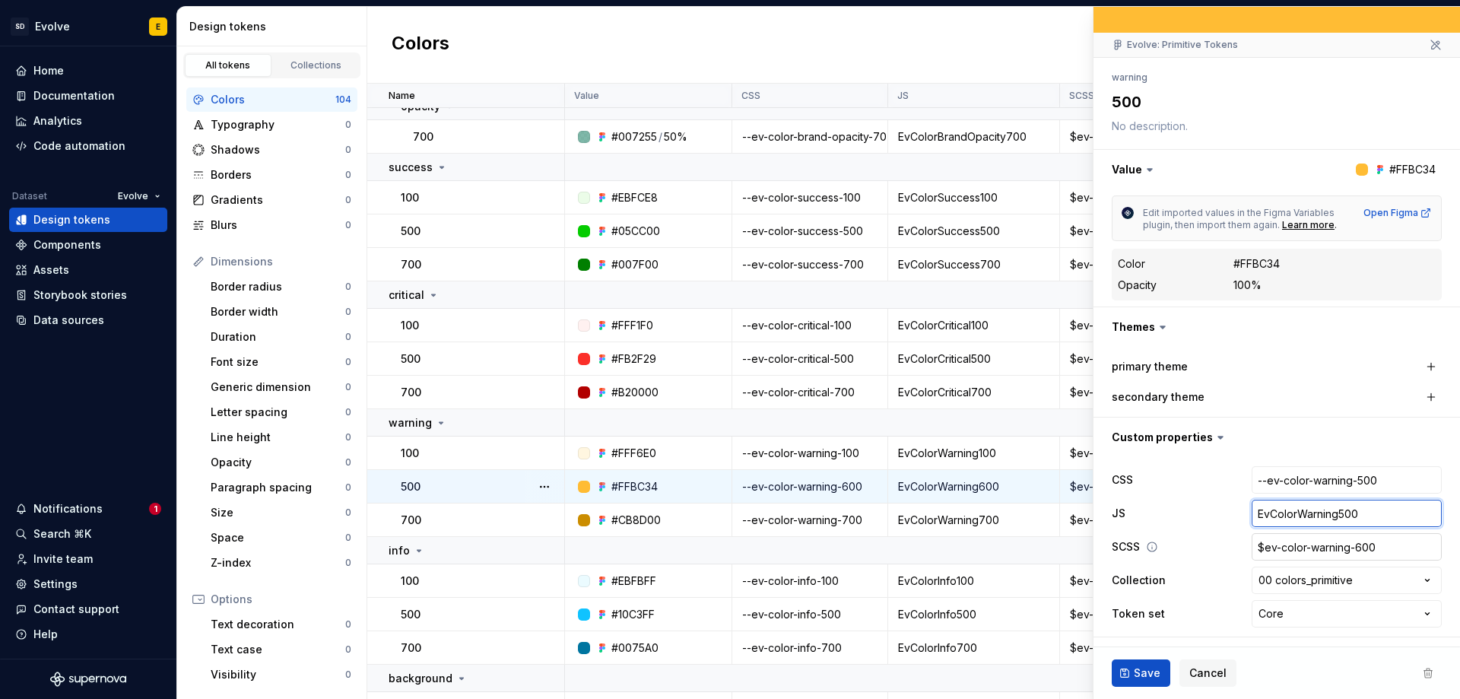
type input "EvColorWarning500"
type textarea "*"
click at [1359, 544] on input "$ev-color-warning-600" at bounding box center [1347, 546] width 190 height 27
click at [1352, 547] on input "$ev-color-warning-600" at bounding box center [1347, 546] width 190 height 27
type input "$ev-color-warning-00"
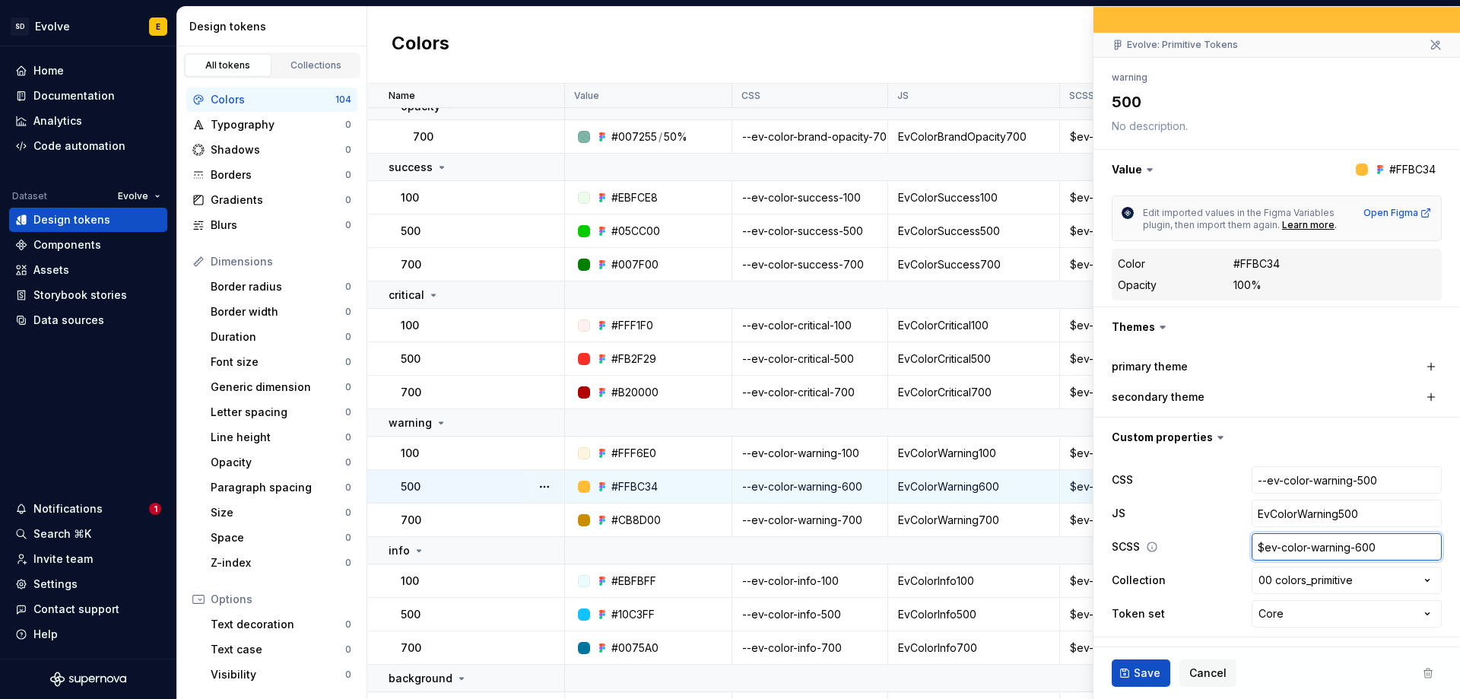
type textarea "*"
type input "$ev-color-warning-500"
type textarea "*"
type input "$ev-color-warning-500"
click at [1146, 681] on button "Save" at bounding box center [1141, 672] width 59 height 27
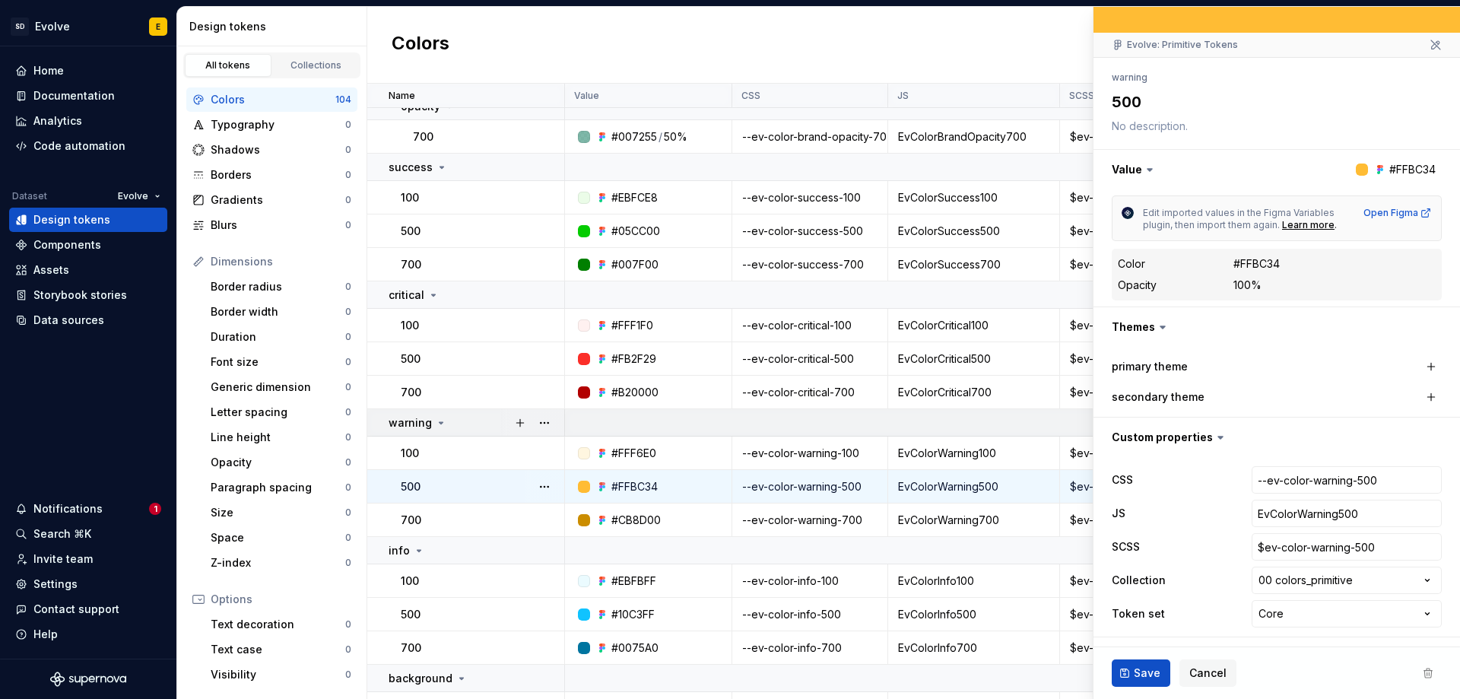
type textarea "*"
